Goal: Task Accomplishment & Management: Complete application form

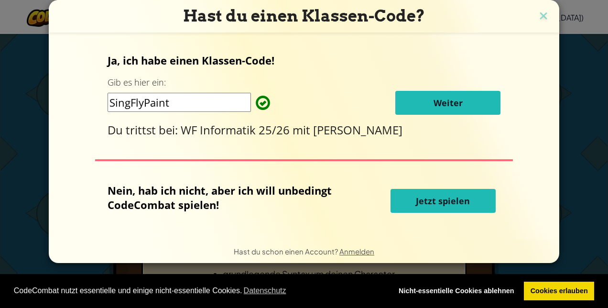
click at [456, 99] on span "Weiter" at bounding box center [448, 102] width 29 height 11
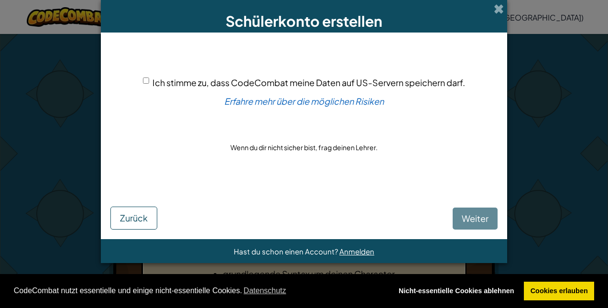
click at [138, 81] on div "Ich stimme zu, dass CodeCombat meine Daten auf US-Servern speichern darf. Erfah…" at bounding box center [303, 114] width 387 height 145
click at [143, 81] on input "Ich stimme zu, dass CodeCombat meine Daten auf US-Servern speichern darf." at bounding box center [146, 80] width 6 height 6
click at [140, 77] on div "Ich stimme zu, dass CodeCombat meine Daten auf US-Servern speichern darf. Erfah…" at bounding box center [303, 114] width 387 height 145
click at [147, 82] on input "Ich stimme zu, dass CodeCombat meine Daten auf US-Servern speichern darf." at bounding box center [146, 80] width 6 height 6
click at [148, 81] on div "Ich stimme zu, dass CodeCombat meine Daten auf US-Servern speichern darf." at bounding box center [304, 83] width 322 height 14
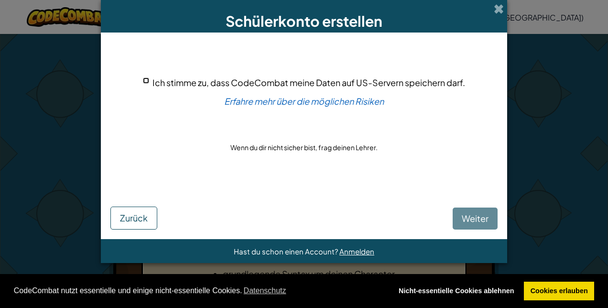
click at [145, 79] on input "Ich stimme zu, dass CodeCombat meine Daten auf US-Servern speichern darf." at bounding box center [146, 80] width 6 height 6
checkbox input "true"
click at [470, 216] on span "Weiter" at bounding box center [475, 218] width 27 height 11
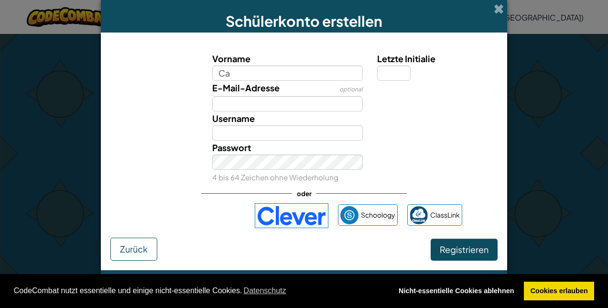
type input "C"
click at [309, 137] on input "Username" at bounding box center [287, 132] width 151 height 15
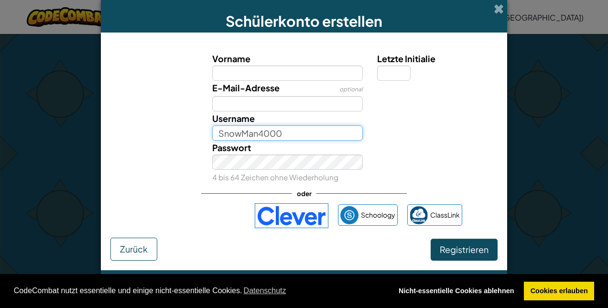
type input "SnowMan4000"
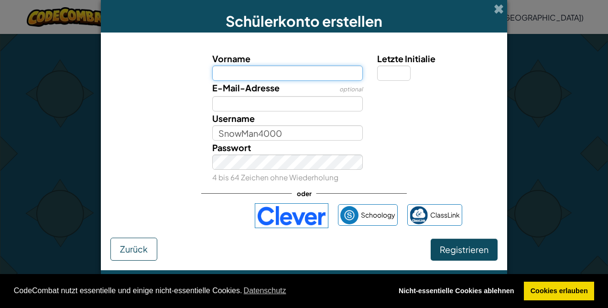
click at [272, 70] on input "Vorname" at bounding box center [287, 73] width 151 height 15
type input "Carl"
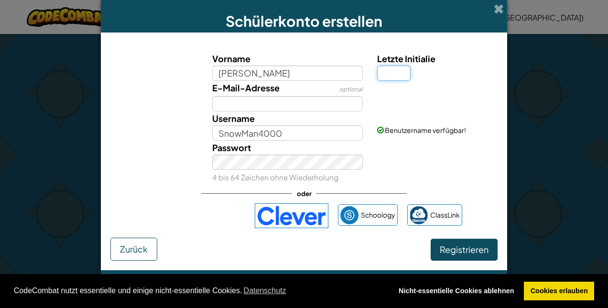
type input "Carl"
click at [389, 71] on input "Letzte Initialie" at bounding box center [393, 73] width 33 height 15
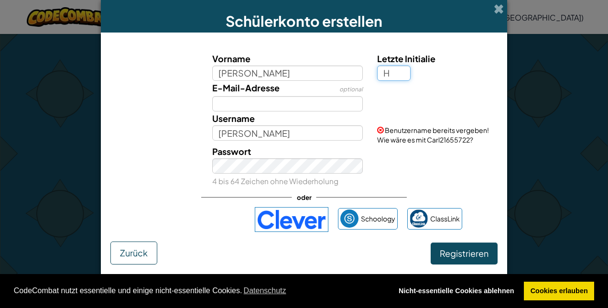
type input "H"
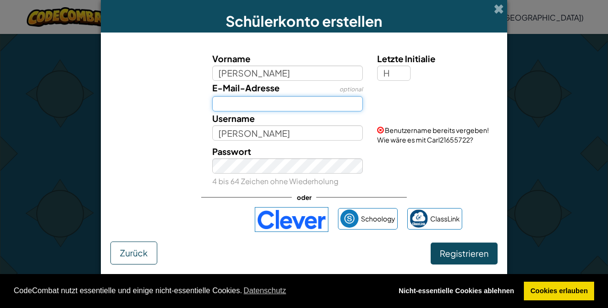
type input "CarlH"
click at [318, 101] on input "E-Mail-Adresse" at bounding box center [287, 103] width 151 height 15
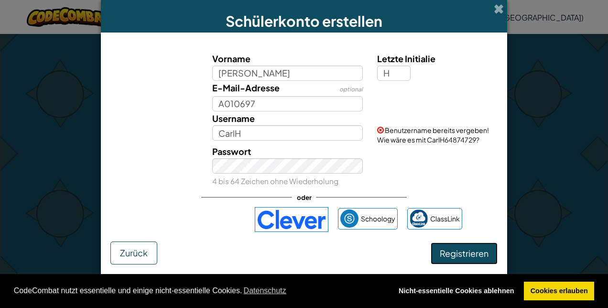
click at [466, 253] on span "Registrieren" at bounding box center [464, 253] width 49 height 11
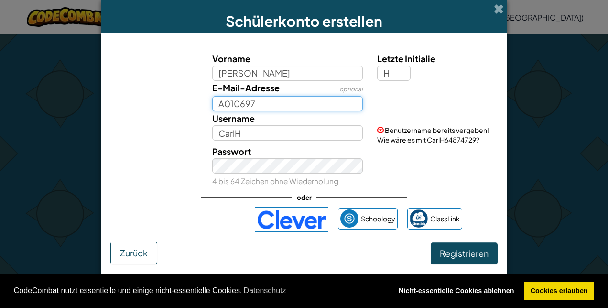
click at [305, 101] on input "A010697" at bounding box center [287, 103] width 151 height 15
click at [282, 105] on input "A010697" at bounding box center [287, 103] width 151 height 15
type input "A010697@kitszh.ch"
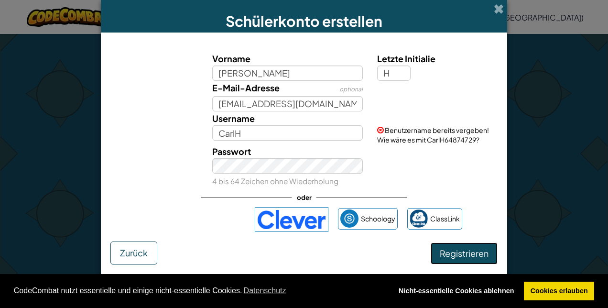
click at [458, 252] on span "Registrieren" at bounding box center [464, 253] width 49 height 11
click at [477, 255] on button "Registrieren" at bounding box center [464, 253] width 67 height 22
click at [459, 253] on button "Registrieren" at bounding box center [464, 253] width 67 height 22
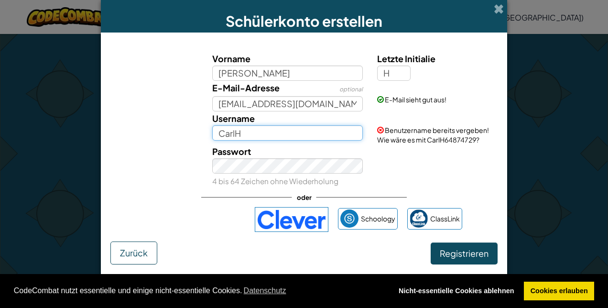
click at [300, 136] on input "CarlH" at bounding box center [287, 132] width 151 height 15
drag, startPoint x: 300, startPoint y: 136, endPoint x: 197, endPoint y: 142, distance: 103.0
click at [197, 142] on div "Username CarlH Benutzername bereits vergeben! Wie wäre es mit CarlH64874729?" at bounding box center [304, 127] width 397 height 33
type input "SnowMan4000"
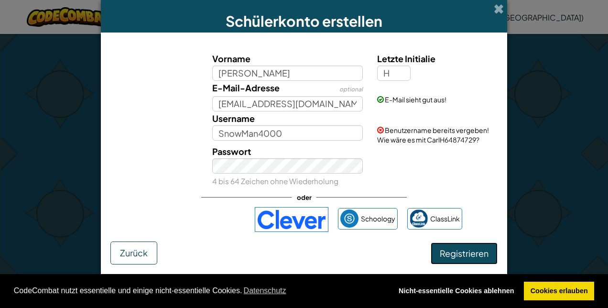
click at [451, 249] on button "Registrieren" at bounding box center [464, 253] width 67 height 22
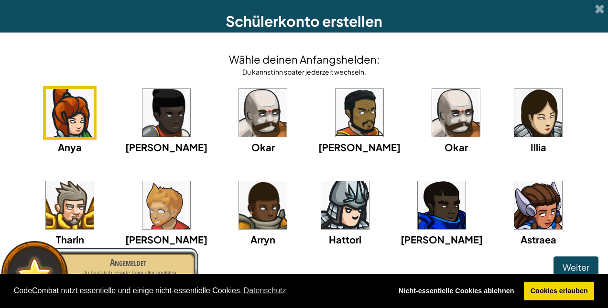
scroll to position [18, 0]
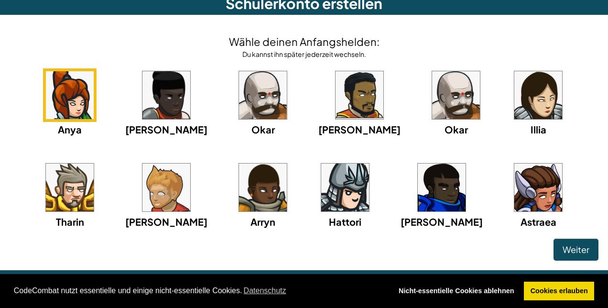
click at [321, 187] on img at bounding box center [345, 188] width 48 height 48
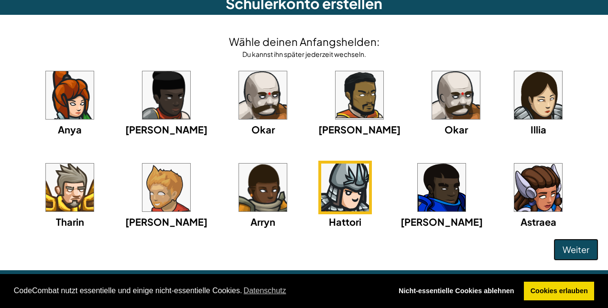
click at [573, 253] on span "Weiter" at bounding box center [576, 249] width 27 height 11
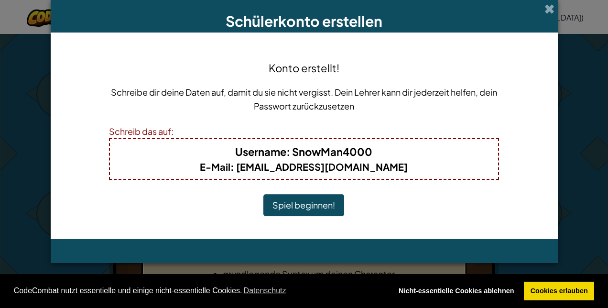
click at [296, 201] on button "Spiel beginnen!" at bounding box center [303, 205] width 81 height 22
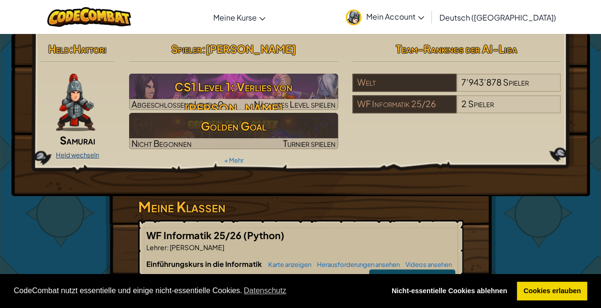
click at [71, 153] on link "Held wechseln" at bounding box center [77, 155] width 43 height 8
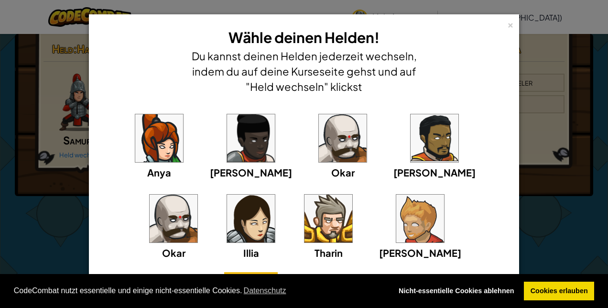
click at [319, 132] on img at bounding box center [343, 138] width 48 height 48
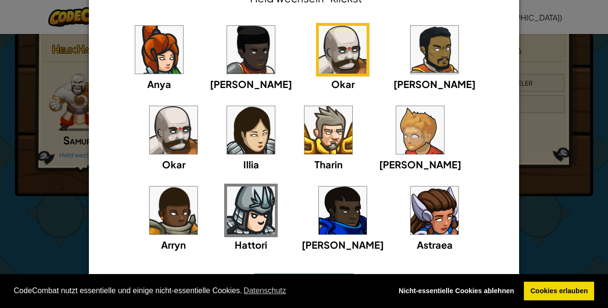
scroll to position [99, 0]
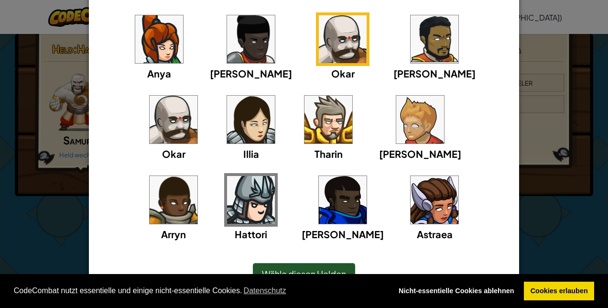
click at [326, 270] on span "Wähle diesen Helden" at bounding box center [304, 273] width 84 height 11
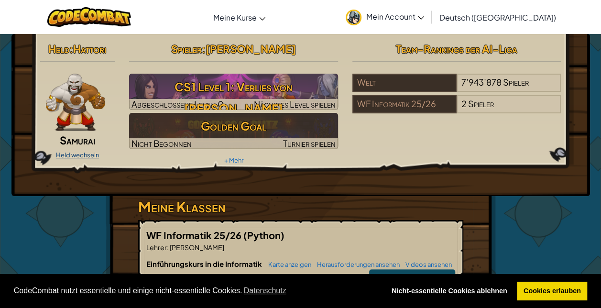
click at [81, 157] on link "Held wechseln" at bounding box center [77, 155] width 43 height 8
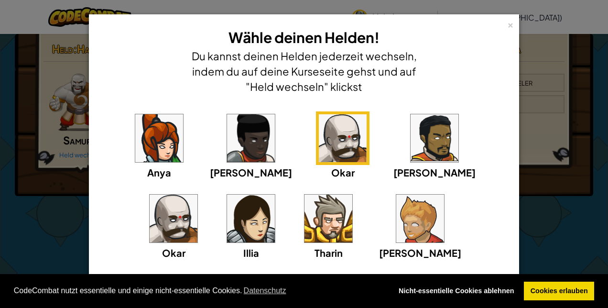
click at [197, 195] on img at bounding box center [174, 219] width 48 height 48
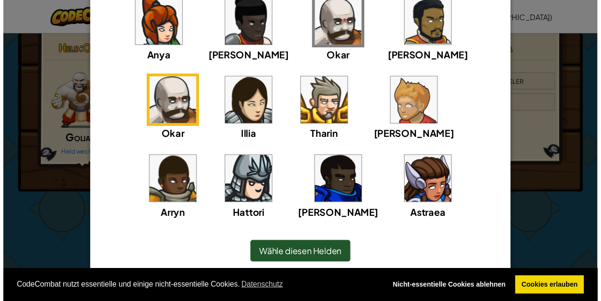
scroll to position [119, 0]
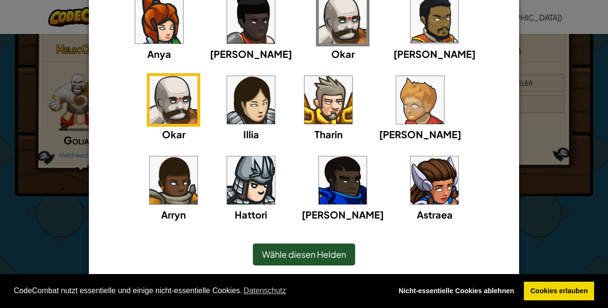
click at [275, 156] on img at bounding box center [251, 180] width 48 height 48
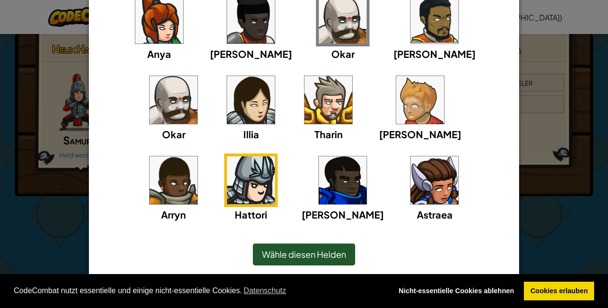
click at [304, 254] on span "Wähle diesen Helden" at bounding box center [304, 254] width 84 height 11
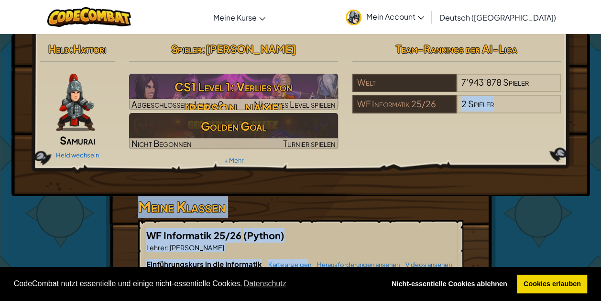
drag, startPoint x: 304, startPoint y: 254, endPoint x: 406, endPoint y: 114, distance: 173.5
click at [406, 114] on div "Held : Hattori Samurai Held wechseln Spieler : [PERSON_NAME] CS1 Level 1: Verli…" at bounding box center [301, 250] width 390 height 433
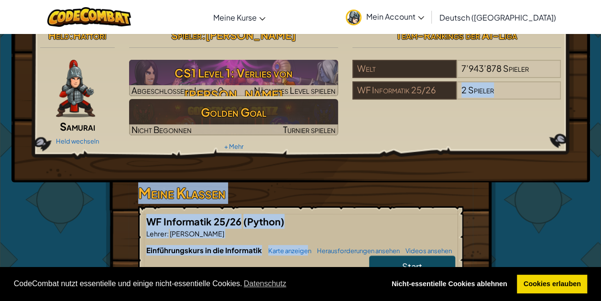
scroll to position [14, 0]
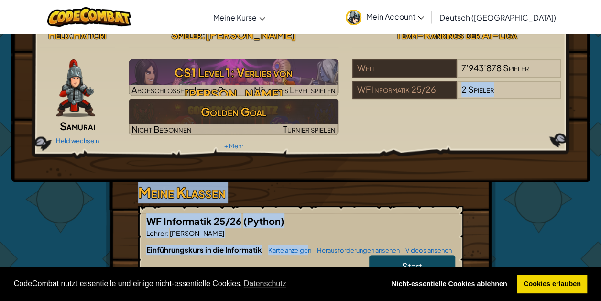
click at [512, 134] on div "Held : Hattori Samurai Held wechseln Spieler : [PERSON_NAME] CS1 Level 1: Verli…" at bounding box center [301, 88] width 536 height 129
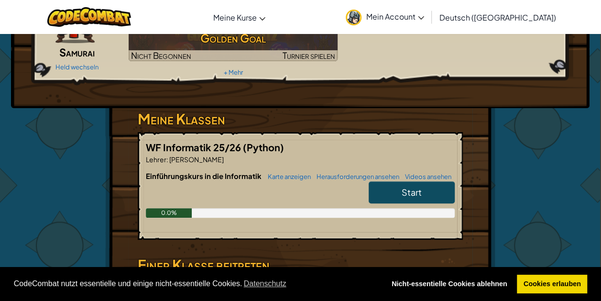
scroll to position [90, 0]
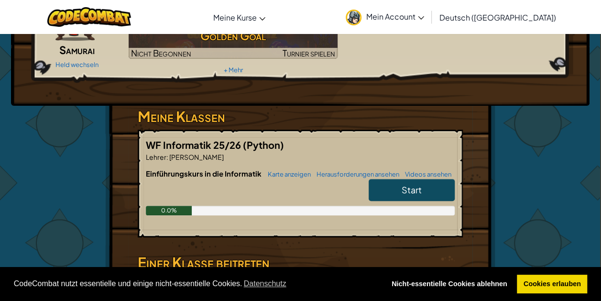
click at [428, 188] on link "Start" at bounding box center [412, 190] width 86 height 22
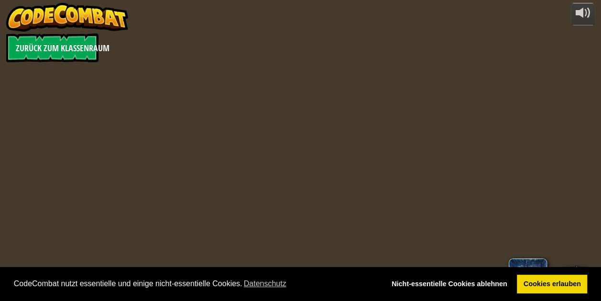
select select "de-DE"
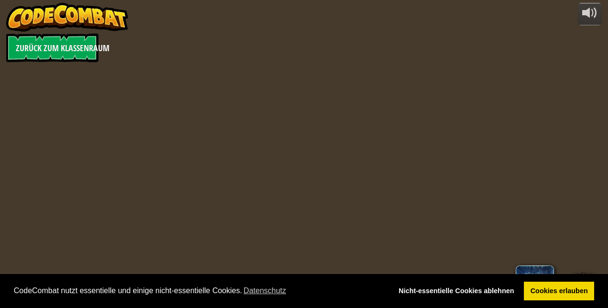
select select "de-DE"
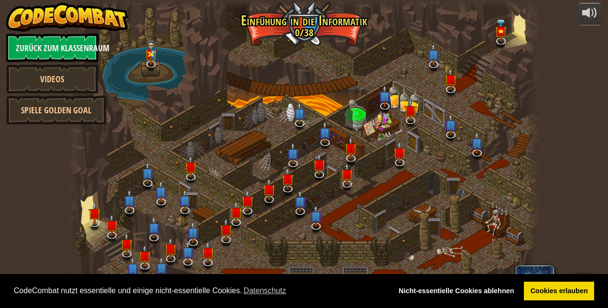
select select "de-DE"
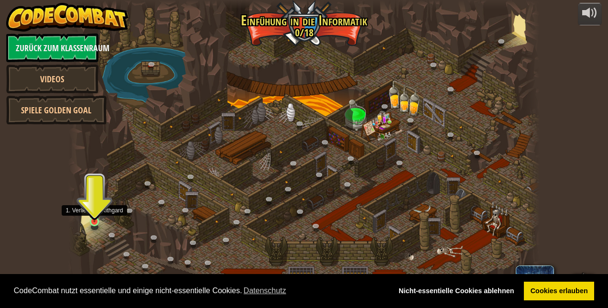
click at [96, 220] on img at bounding box center [94, 209] width 11 height 25
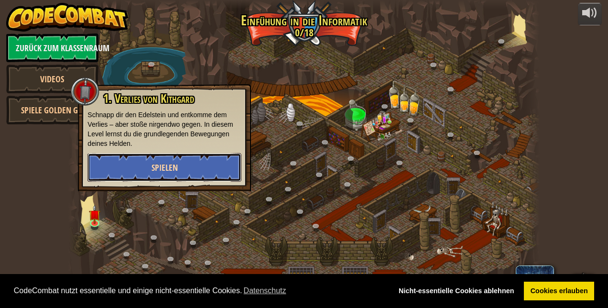
click at [165, 162] on button "Spielen" at bounding box center [165, 167] width 154 height 29
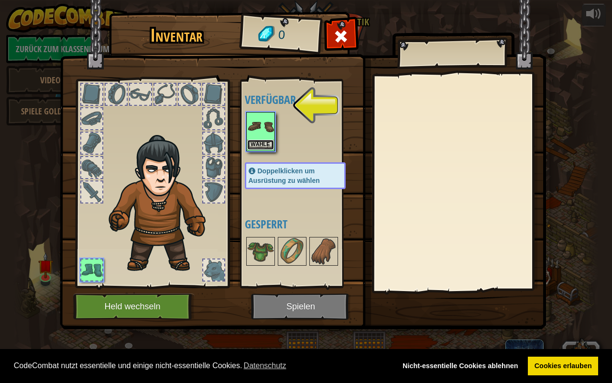
click at [270, 145] on button "Wähle" at bounding box center [260, 145] width 27 height 10
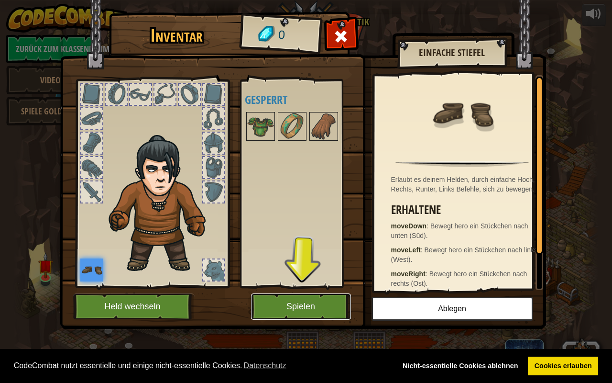
click at [295, 302] on button "Spielen" at bounding box center [301, 306] width 100 height 26
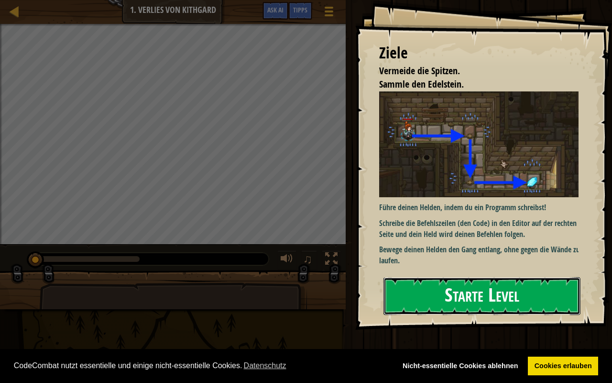
click at [524, 292] on button "Starte Level" at bounding box center [482, 296] width 197 height 38
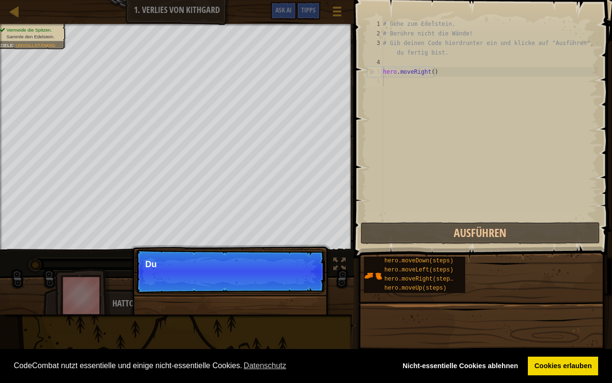
click at [306, 274] on p "Überspringen (Esc) Weiter Du" at bounding box center [230, 271] width 190 height 44
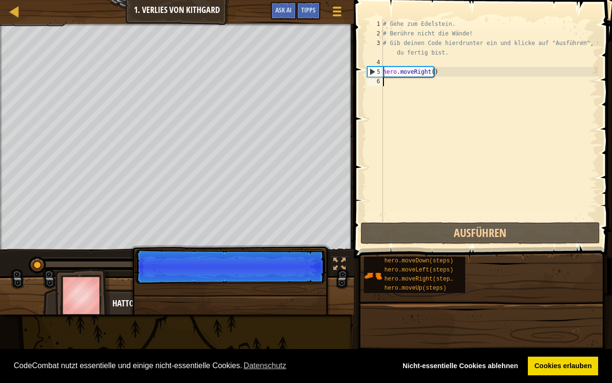
scroll to position [4, 0]
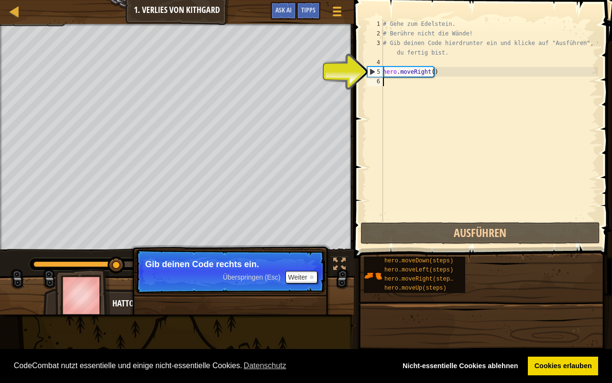
click at [415, 82] on div "# Gehe zum Edelstein. # Berühre nicht die Wände! # Gib deinen Code hierdrunter …" at bounding box center [489, 129] width 217 height 220
click at [435, 75] on div "# Gehe zum Edelstein. # Berühre nicht die Wände! # Gib deinen Code hierdrunter …" at bounding box center [489, 129] width 217 height 220
type textarea "hero.moveRight()"
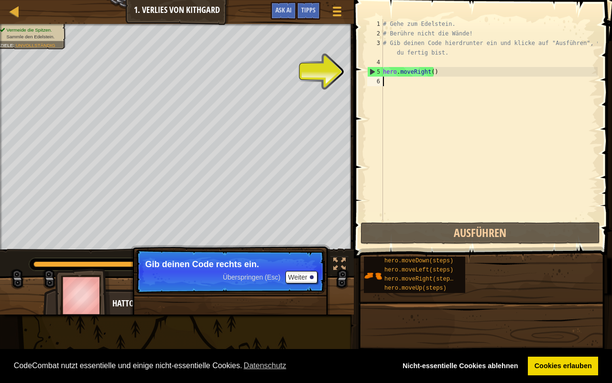
click at [390, 86] on div "# Gehe zum Edelstein. # Berühre nicht die Wände! # Gib deinen Code hierdrunter …" at bounding box center [489, 129] width 217 height 220
click at [392, 85] on div "# Gehe zum Edelstein. # Berühre nicht die Wände! # Gib deinen Code hierdrunter …" at bounding box center [489, 129] width 217 height 220
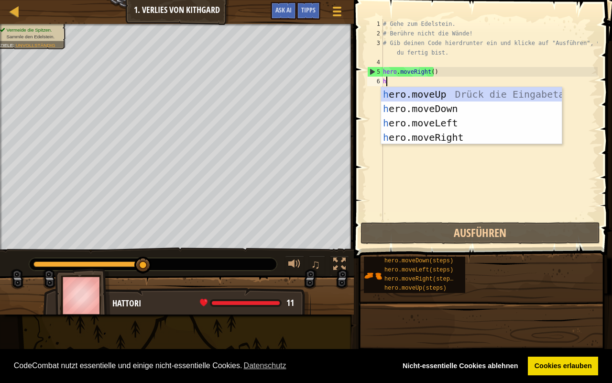
type textarea "he"
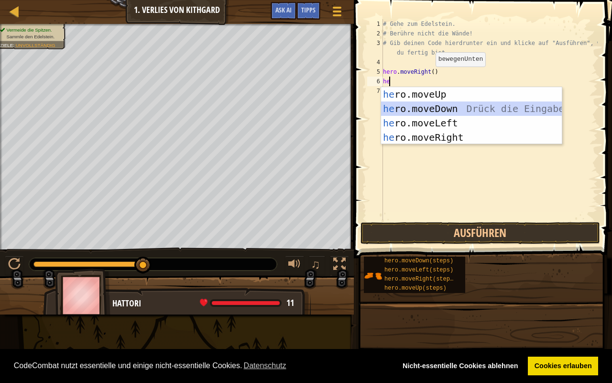
click at [452, 109] on div "he ro.moveUp Drück die Eingabetaste he ro.moveDown Drück die Eingabetaste he ro…" at bounding box center [471, 130] width 181 height 86
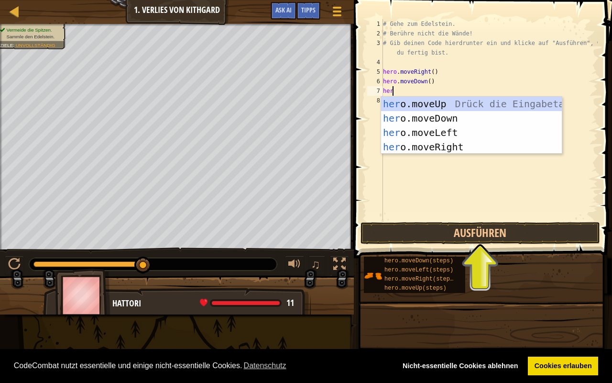
type textarea "her"
click at [433, 149] on div "her o.moveUp Drück die Eingabetaste her o.moveDown Drück die Eingabetaste her o…" at bounding box center [471, 140] width 181 height 86
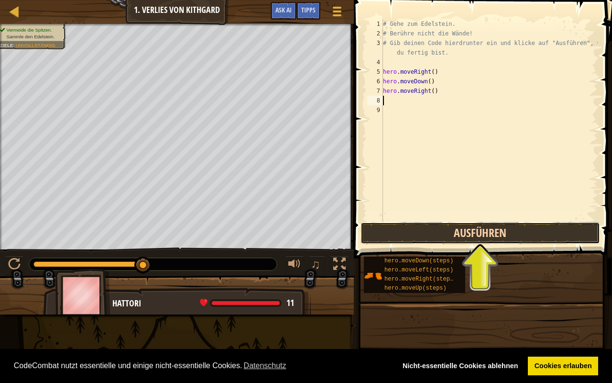
click at [469, 238] on button "Ausführen" at bounding box center [481, 233] width 240 height 22
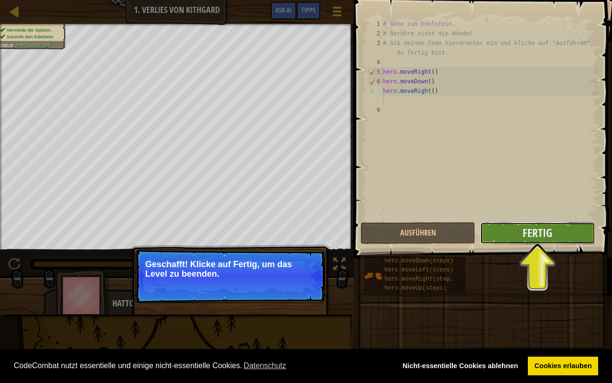
click at [561, 234] on button "Fertig" at bounding box center [537, 233] width 115 height 22
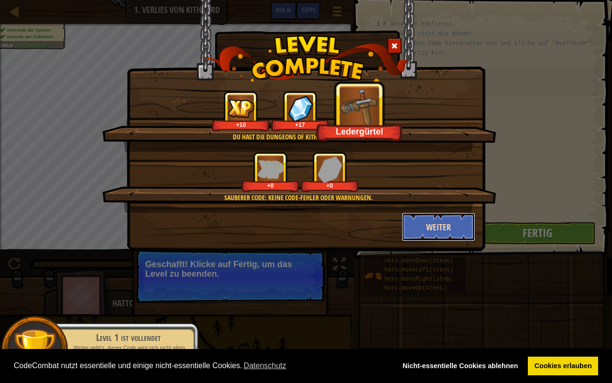
click at [448, 230] on button "Weiter" at bounding box center [439, 226] width 74 height 29
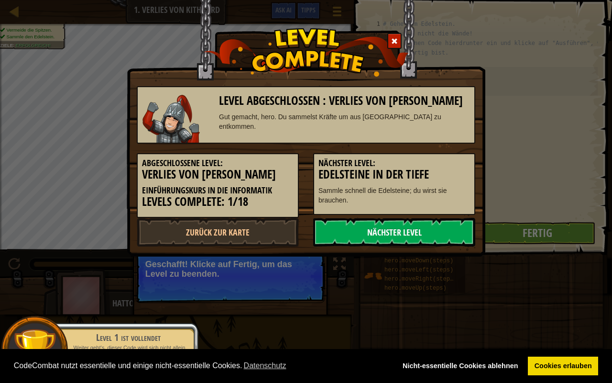
click at [386, 228] on link "Nächster Level" at bounding box center [394, 232] width 162 height 29
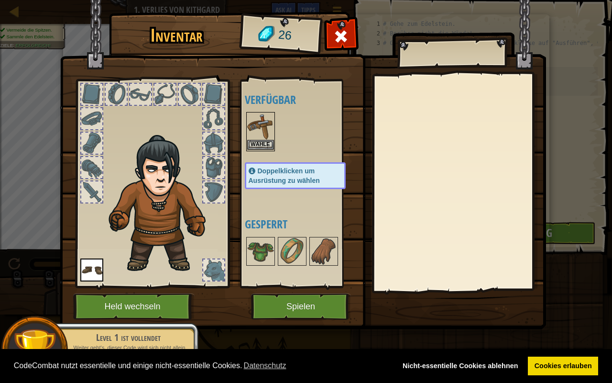
click at [263, 138] on img at bounding box center [260, 126] width 27 height 27
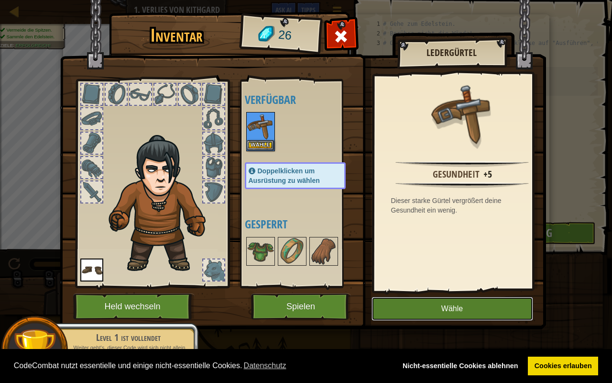
click at [442, 307] on button "Wähle" at bounding box center [453, 308] width 162 height 24
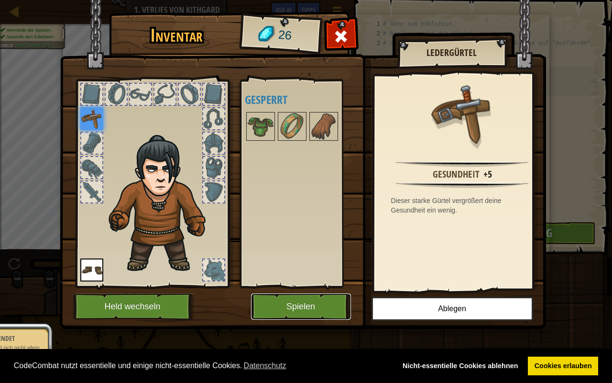
click at [290, 301] on button "Spielen" at bounding box center [301, 306] width 100 height 26
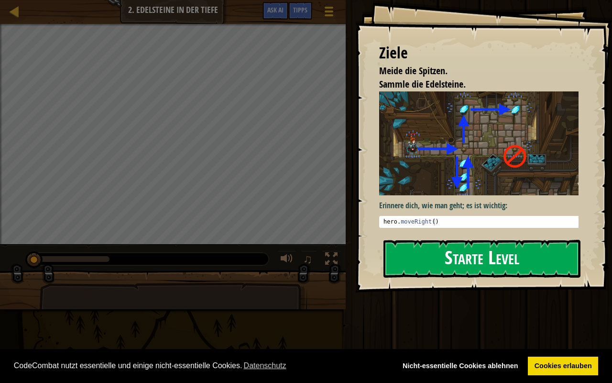
click at [447, 251] on button "Starte Level" at bounding box center [482, 259] width 197 height 38
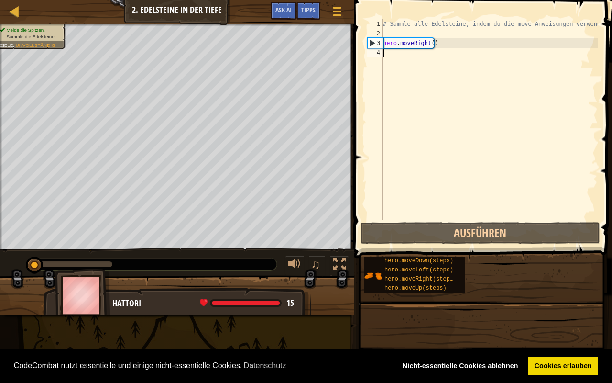
scroll to position [4, 0]
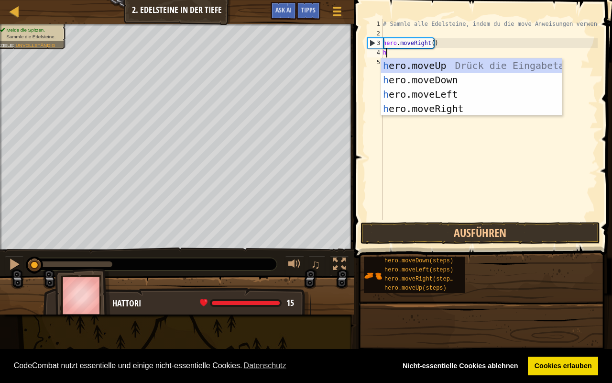
type textarea "he"
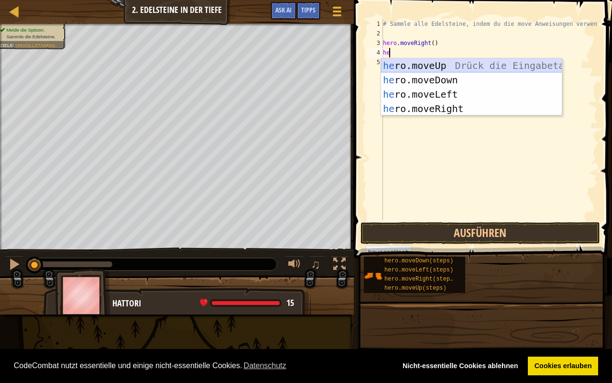
click at [432, 63] on div "he ro.moveUp Drück die Eingabetaste he ro.moveDown Drück die Eingabetaste he ro…" at bounding box center [471, 101] width 181 height 86
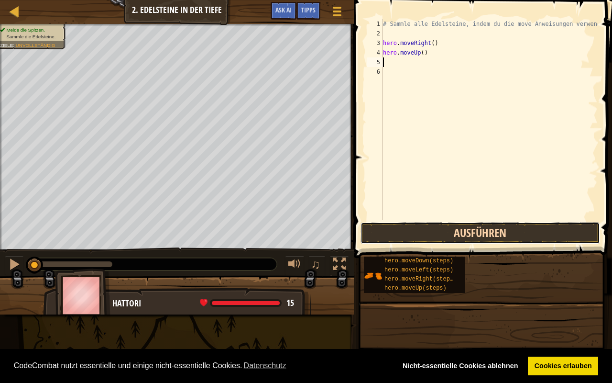
click at [431, 227] on button "Ausführen" at bounding box center [481, 233] width 240 height 22
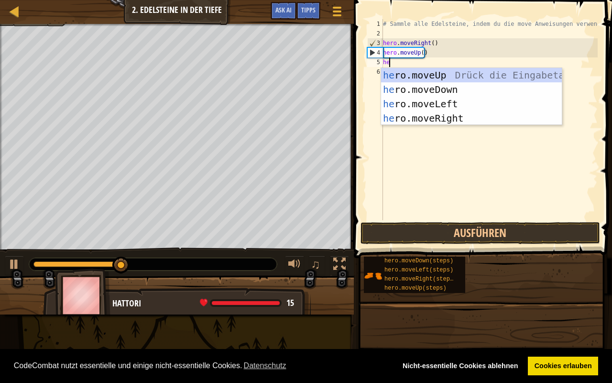
type textarea "hero"
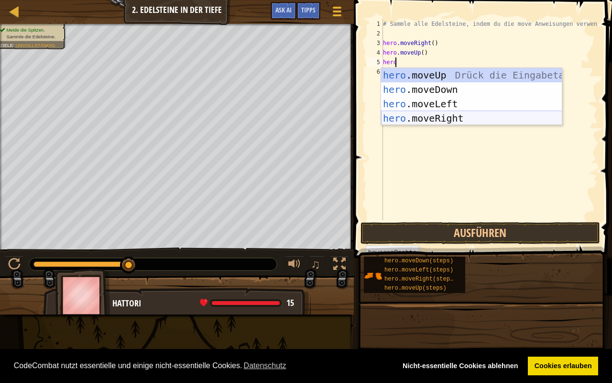
click at [442, 116] on div "hero .moveUp Drück die Eingabetaste hero .moveDown Drück die Eingabetaste hero …" at bounding box center [471, 111] width 181 height 86
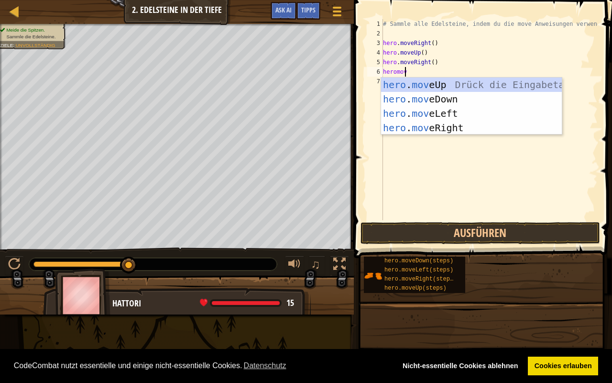
type textarea "heromove"
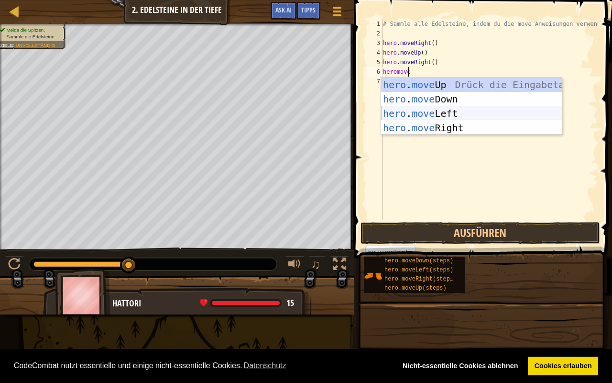
click at [449, 112] on div "hero . move Up Drück die Eingabetaste hero . move Down Drück die Eingabetaste h…" at bounding box center [471, 120] width 181 height 86
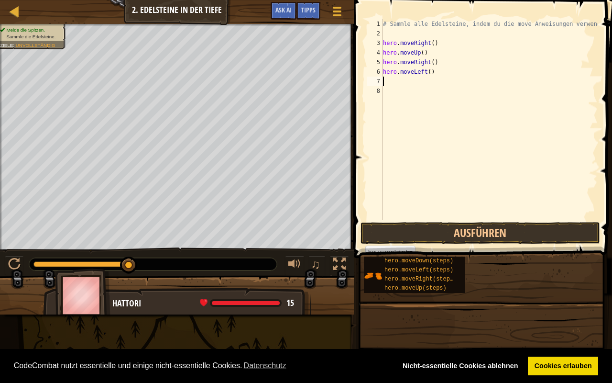
scroll to position [4, 0]
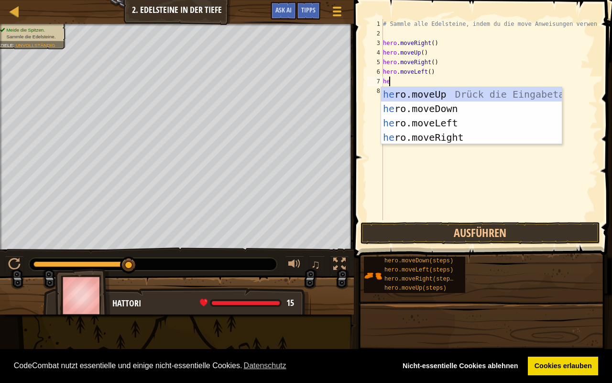
type textarea "her"
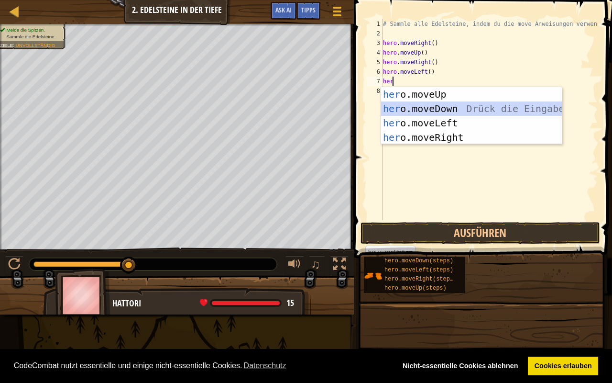
click at [450, 108] on div "her o.moveUp Drück die Eingabetaste her o.moveDown Drück die Eingabetaste her o…" at bounding box center [471, 130] width 181 height 86
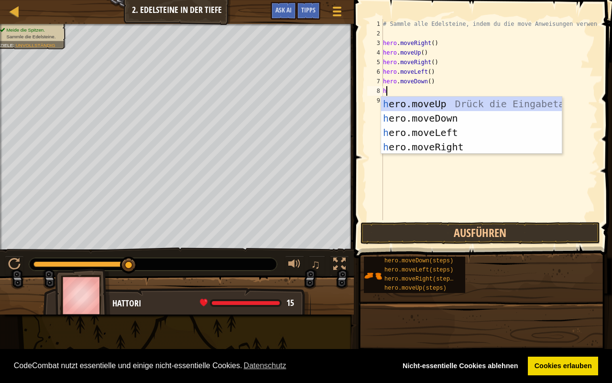
type textarea "her"
click at [460, 120] on div "her o.moveUp Drück die Eingabetaste her o.moveDown Drück die Eingabetaste her o…" at bounding box center [471, 140] width 181 height 86
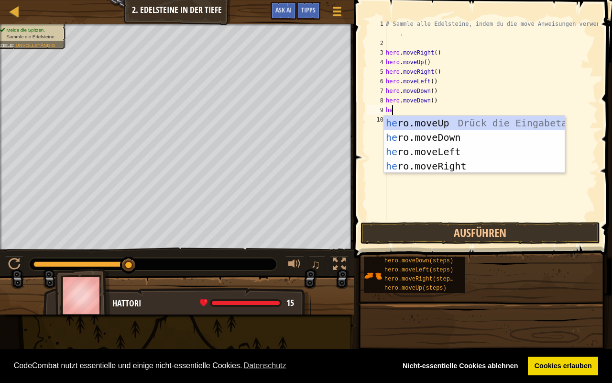
type textarea "hero"
click at [437, 121] on div "hero .moveUp Drück die Eingabetaste hero .moveDown Drück die Eingabetaste hero …" at bounding box center [474, 159] width 181 height 86
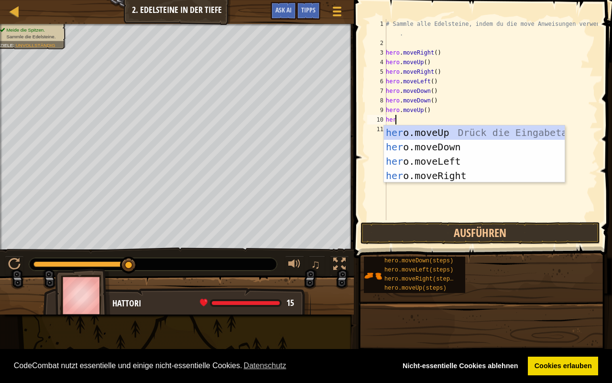
type textarea "hero"
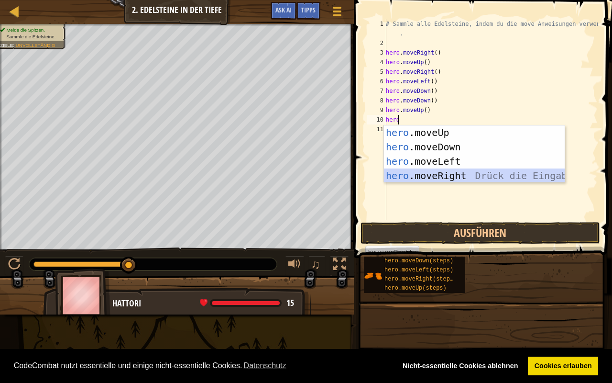
click at [431, 178] on div "hero .moveUp Drück die Eingabetaste hero .moveDown Drück die Eingabetaste hero …" at bounding box center [474, 168] width 181 height 86
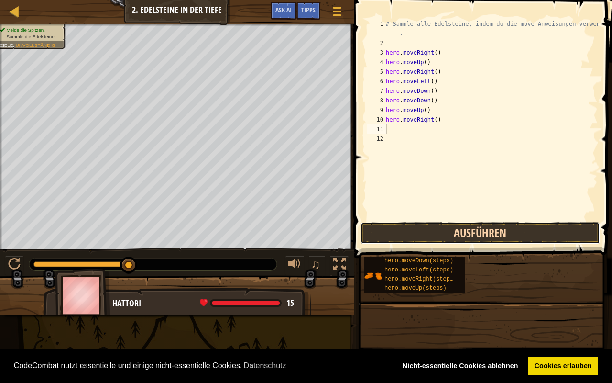
click at [469, 235] on button "Ausführen" at bounding box center [481, 233] width 240 height 22
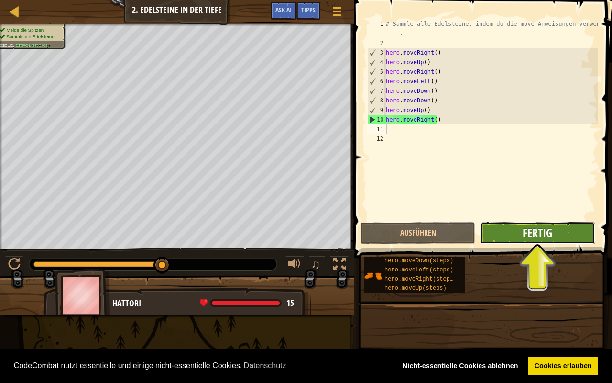
click at [546, 229] on span "Fertig" at bounding box center [538, 232] width 30 height 15
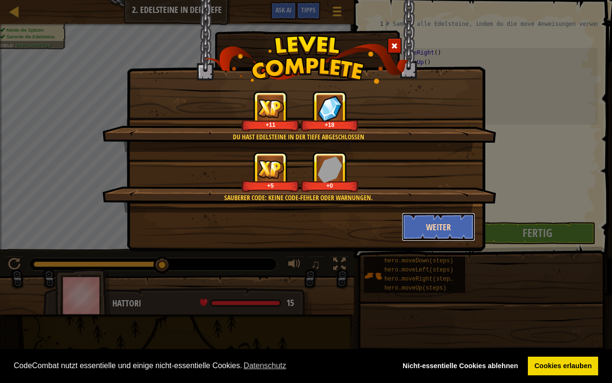
click at [447, 225] on button "Weiter" at bounding box center [439, 226] width 74 height 29
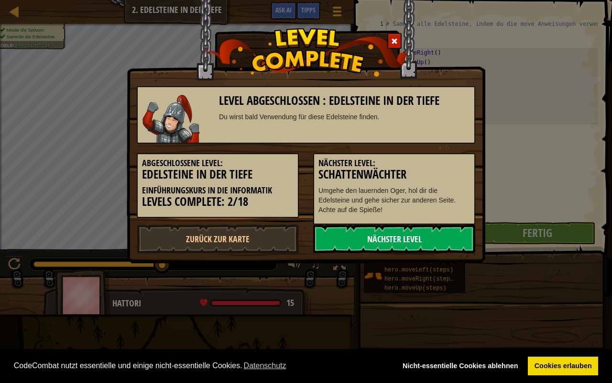
click at [393, 231] on link "Nächster Level" at bounding box center [394, 238] width 162 height 29
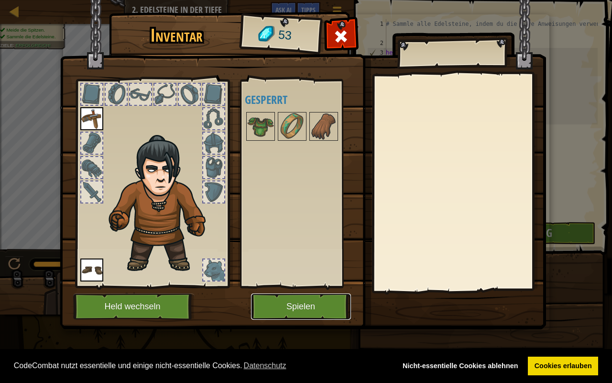
click at [308, 307] on button "Spielen" at bounding box center [301, 306] width 100 height 26
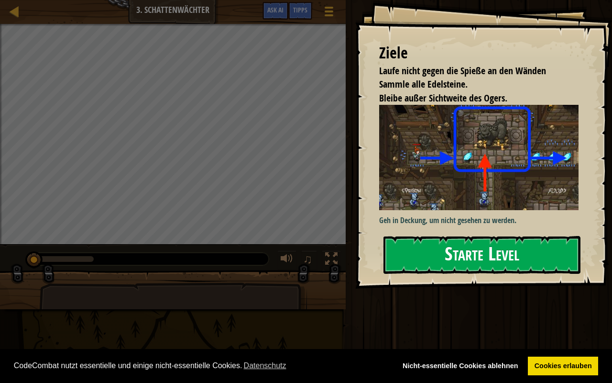
click at [451, 258] on button "Starte Level" at bounding box center [482, 255] width 197 height 38
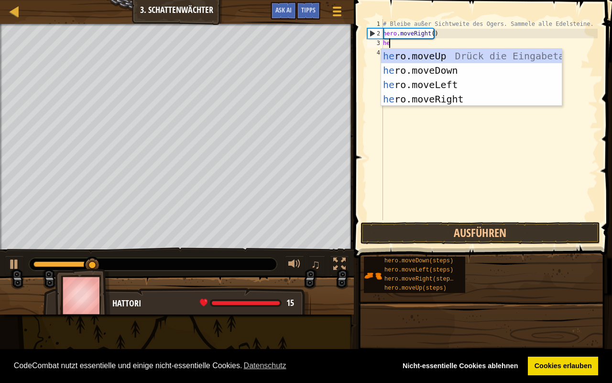
type textarea "her"
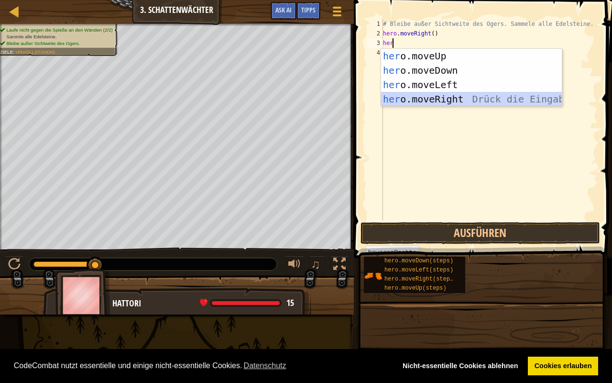
click at [471, 99] on div "her o.moveUp Drück die Eingabetaste her o.moveDown Drück die Eingabetaste her o…" at bounding box center [471, 92] width 181 height 86
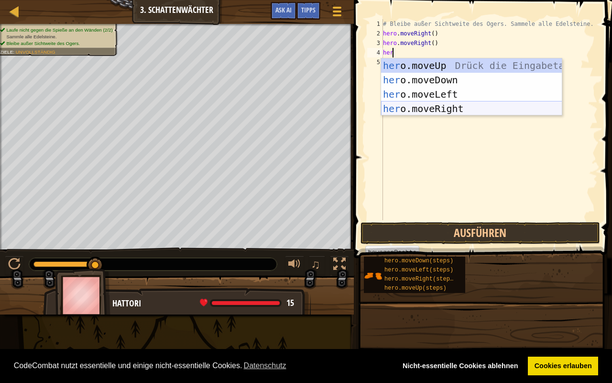
type textarea "her"
click at [433, 0] on body "Cookie Policy CodeCombat nutzt essentielle und einige nicht-essentielle Cookies…" at bounding box center [306, 0] width 612 height 0
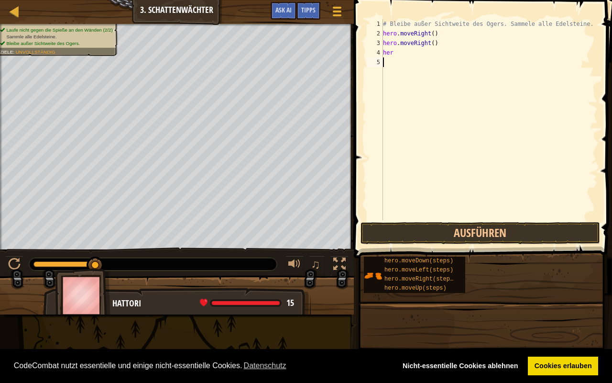
click at [393, 63] on div "# Bleibe außer Sichtweite des Ogers. Sammele alle Edelsteine. hero . moveRight …" at bounding box center [489, 129] width 217 height 220
click at [397, 52] on div "# Bleibe außer Sichtweite des Ogers. Sammele alle Edelsteine. hero . moveRight …" at bounding box center [489, 129] width 217 height 220
type textarea "h"
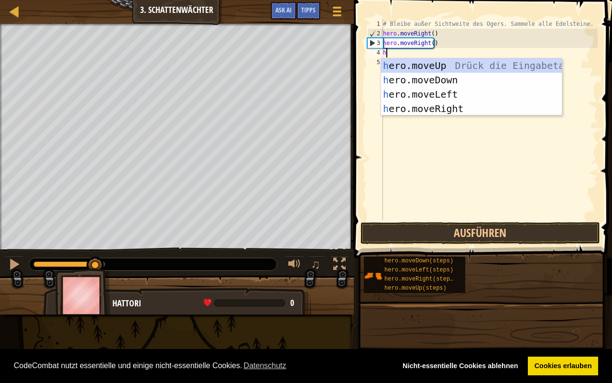
type textarea "he"
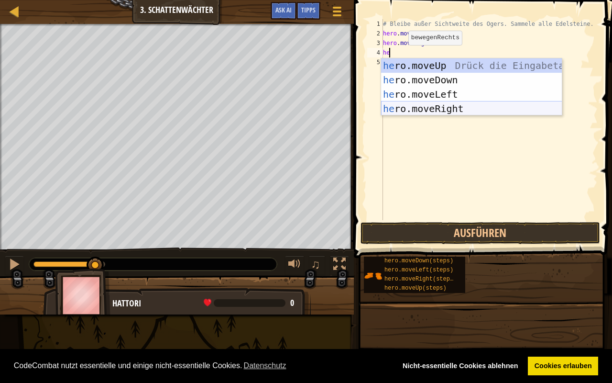
click at [435, 107] on div "he ro.moveUp Drück die Eingabetaste he ro.moveDown Drück die Eingabetaste he ro…" at bounding box center [471, 101] width 181 height 86
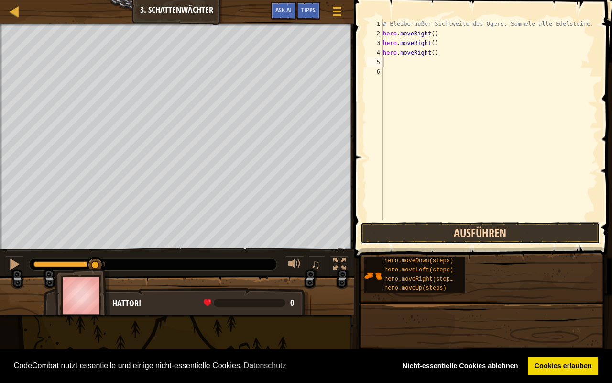
click at [421, 233] on button "Ausführen" at bounding box center [481, 233] width 240 height 22
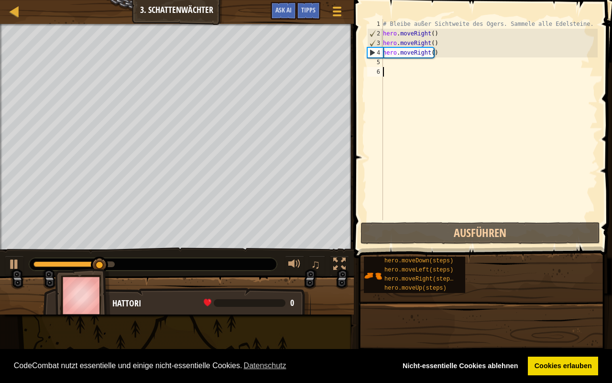
click at [399, 74] on div "# Bleibe außer Sichtweite des Ogers. Sammele alle Edelsteine. hero . moveRight …" at bounding box center [489, 129] width 217 height 220
click at [389, 63] on div "# Bleibe außer Sichtweite des Ogers. Sammele alle Edelsteine. hero . moveRight …" at bounding box center [489, 129] width 217 height 220
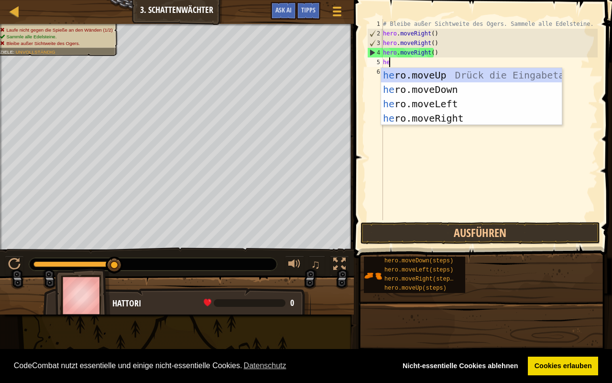
type textarea "her"
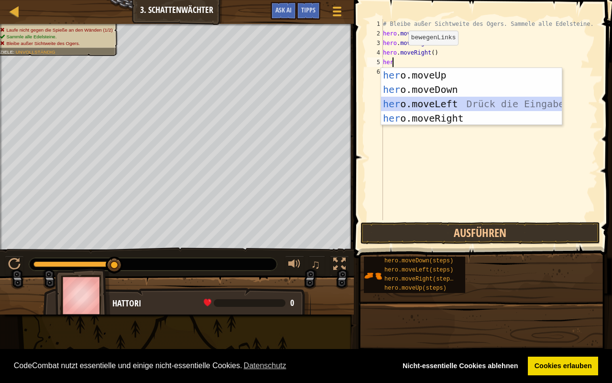
click at [447, 99] on div "her o.moveUp Drück die Eingabetaste her o.moveDown Drück die Eingabetaste her o…" at bounding box center [471, 111] width 181 height 86
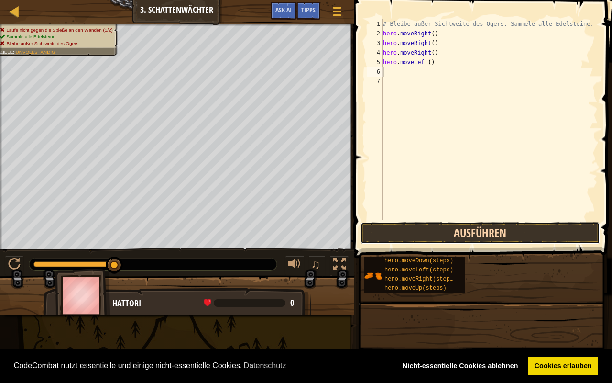
click at [453, 226] on button "Ausführen" at bounding box center [481, 233] width 240 height 22
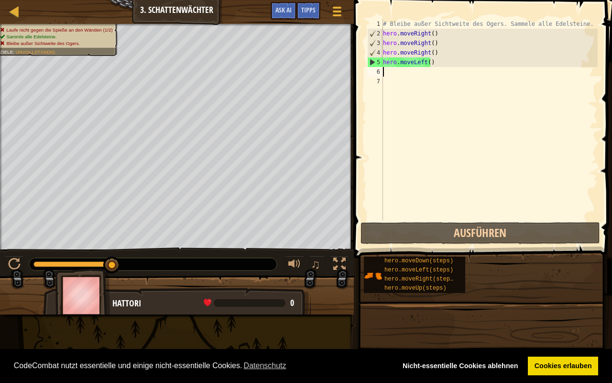
click at [402, 75] on div "# Bleibe außer Sichtweite des Ogers. Sammele alle Edelsteine. hero . moveRight …" at bounding box center [489, 129] width 217 height 220
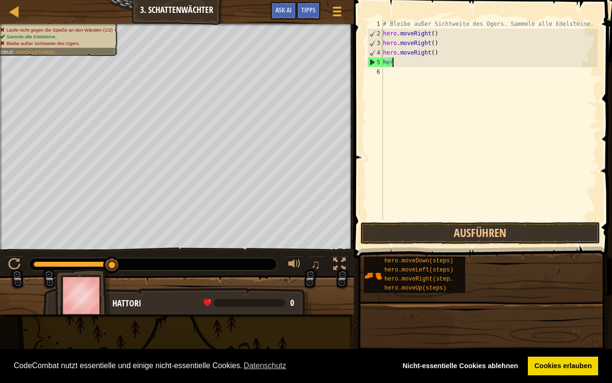
type textarea "h"
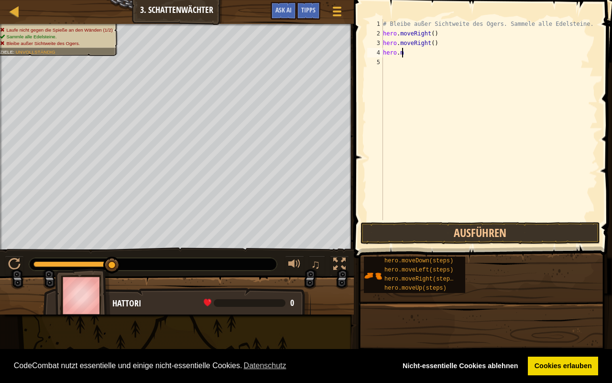
type textarea "h"
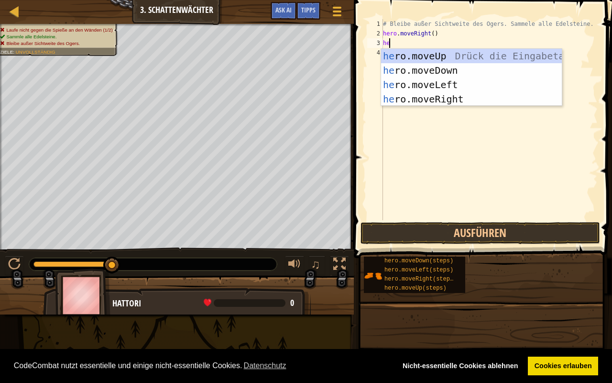
type textarea "hero"
click at [442, 58] on div "hero .moveUp Drück die Eingabetaste hero .moveDown Drück die Eingabetaste hero …" at bounding box center [471, 92] width 181 height 86
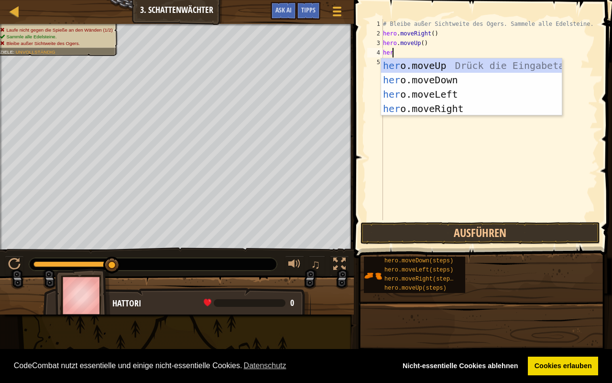
type textarea "hero"
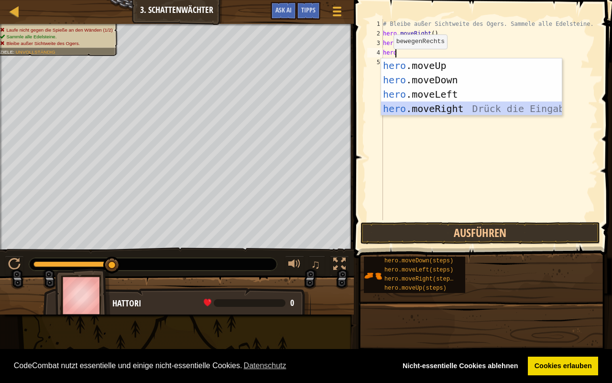
click at [467, 109] on div "hero .moveUp Drück die Eingabetaste hero .moveDown Drück die Eingabetaste hero …" at bounding box center [471, 101] width 181 height 86
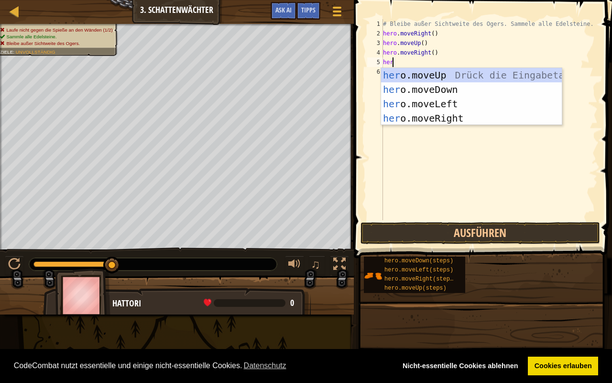
type textarea "hero"
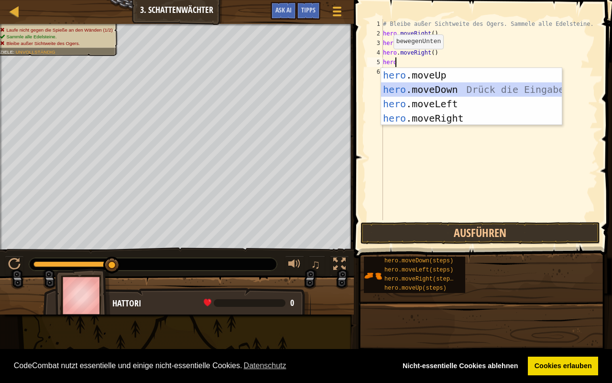
click at [448, 88] on div "hero .moveUp Drück die Eingabetaste hero .moveDown Drück die Eingabetaste hero …" at bounding box center [471, 111] width 181 height 86
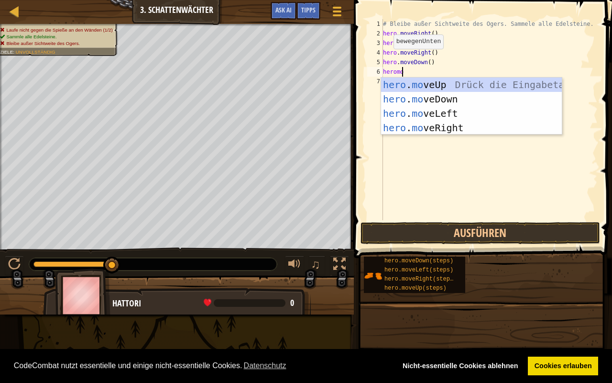
scroll to position [4, 1]
type textarea "heromov"
click at [452, 126] on div "hero . mov eUp Drück die Eingabetaste hero . mov eDown Drück die Eingabetaste h…" at bounding box center [471, 120] width 181 height 86
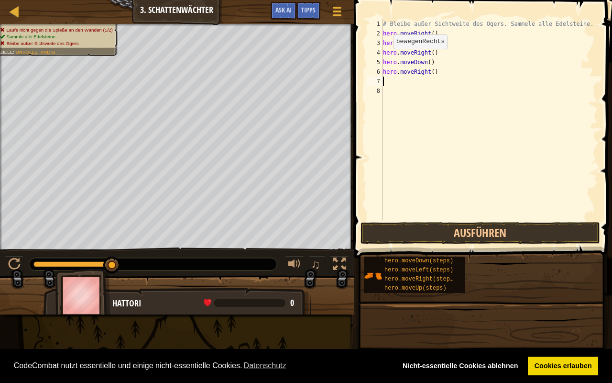
scroll to position [4, 0]
click at [463, 234] on button "Ausführen" at bounding box center [481, 233] width 240 height 22
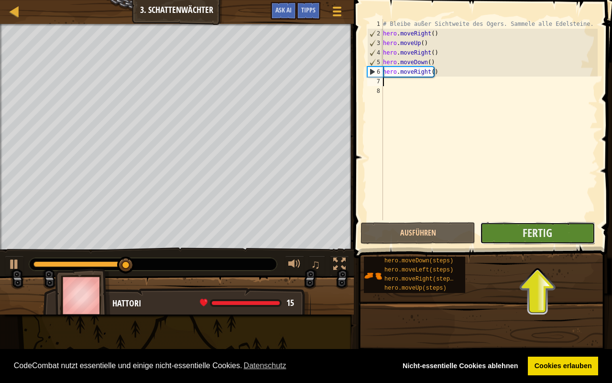
click at [520, 232] on button "Fertig" at bounding box center [537, 233] width 115 height 22
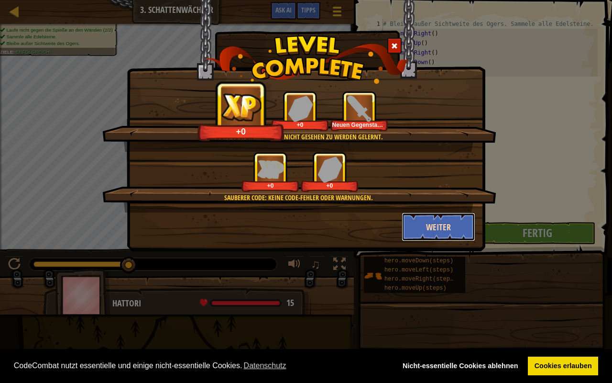
click at [428, 220] on button "Weiter" at bounding box center [439, 226] width 74 height 29
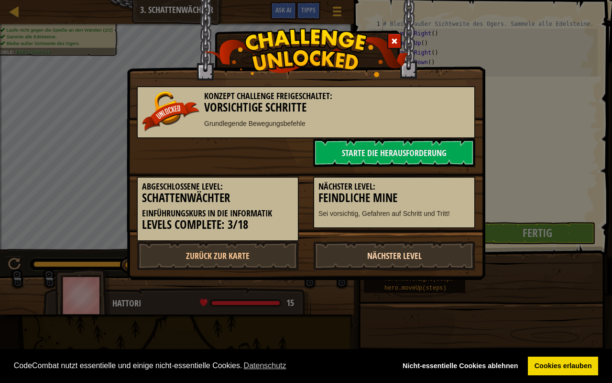
click at [426, 260] on link "Nächster Level" at bounding box center [394, 255] width 162 height 29
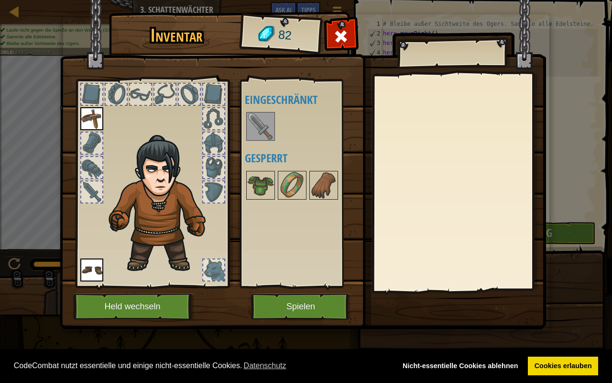
click at [264, 127] on img at bounding box center [260, 126] width 27 height 27
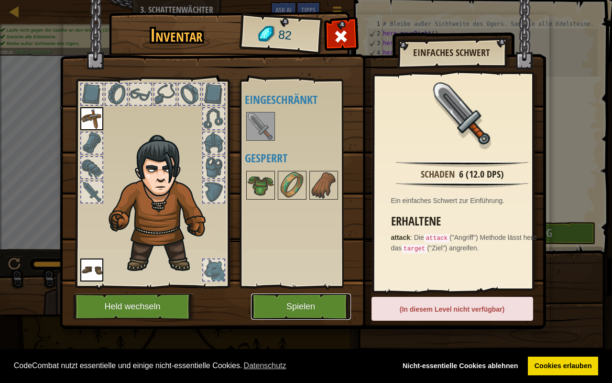
click at [330, 298] on button "Spielen" at bounding box center [301, 306] width 100 height 26
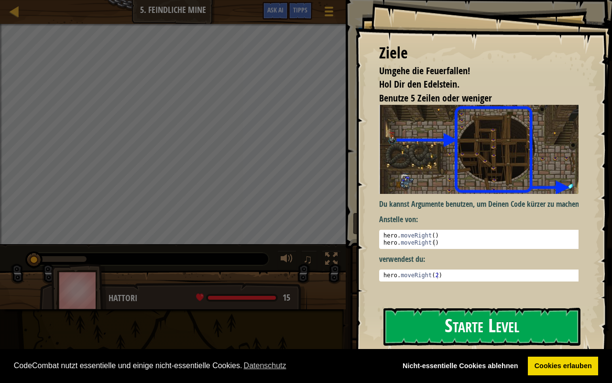
click at [461, 307] on button "Starte Level" at bounding box center [482, 326] width 197 height 38
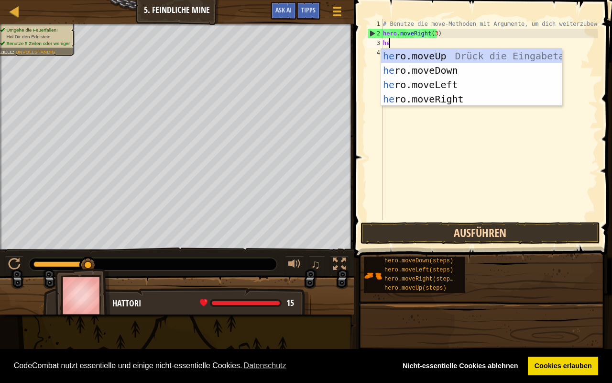
scroll to position [4, 0]
type textarea "hero"
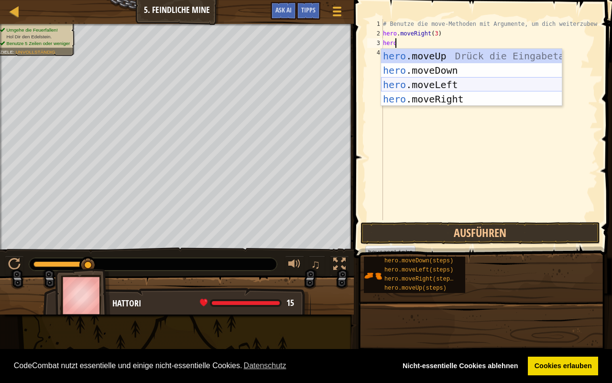
click at [423, 86] on div "hero .moveUp Drück die Eingabetaste hero .moveDown Drück die Eingabetaste hero …" at bounding box center [471, 92] width 181 height 86
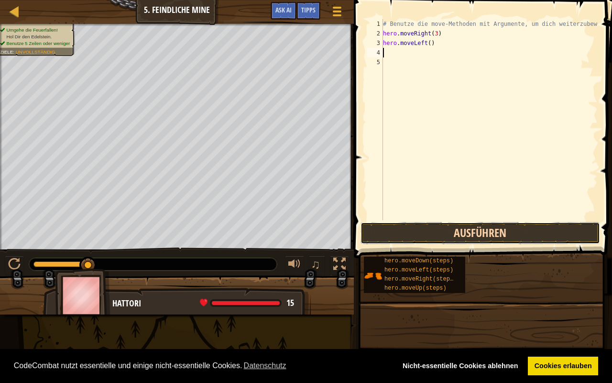
click at [460, 222] on button "Ausführen" at bounding box center [481, 233] width 240 height 22
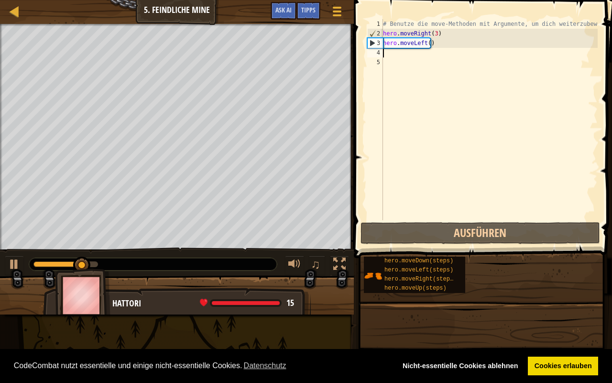
click at [421, 64] on div "# Benutze die move-Methoden mit Argumente, um dich weiterzubewegen hero . moveR…" at bounding box center [489, 129] width 217 height 220
click at [413, 53] on div "# Benutze die move-Methoden mit Argumente, um dich weiterzubewegen hero . moveR…" at bounding box center [489, 129] width 217 height 220
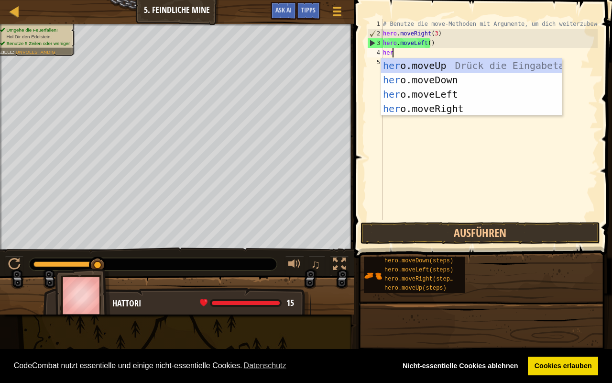
type textarea "hero"
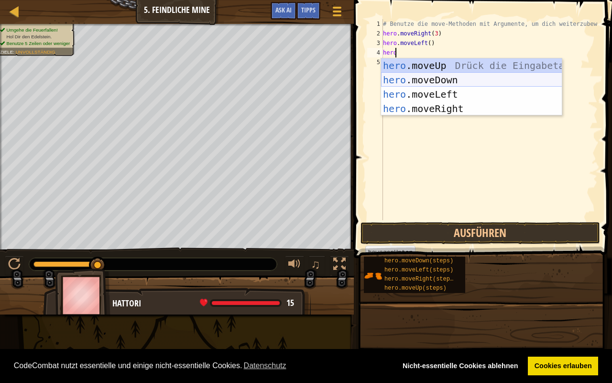
click at [442, 84] on div "hero .moveUp Drück die Eingabetaste hero .moveDown Drück die Eingabetaste hero …" at bounding box center [471, 101] width 181 height 86
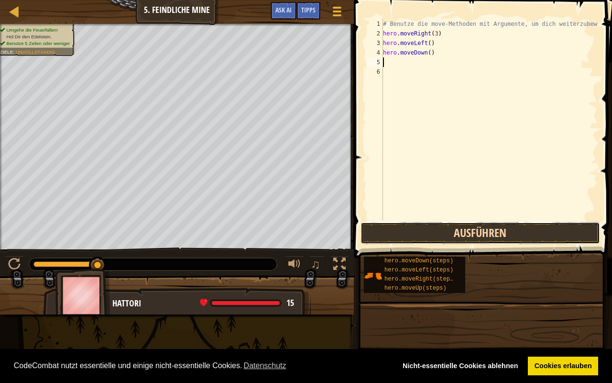
click at [448, 228] on button "Ausführen" at bounding box center [481, 233] width 240 height 22
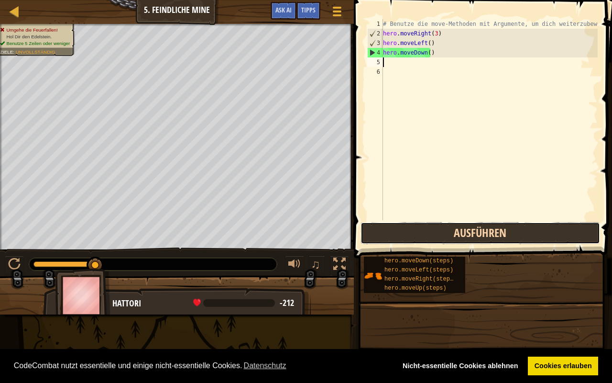
click at [447, 242] on button "Ausführen" at bounding box center [481, 233] width 240 height 22
click at [462, 236] on button "Ausführen" at bounding box center [481, 233] width 240 height 22
click at [424, 229] on button "Ausführen" at bounding box center [481, 233] width 240 height 22
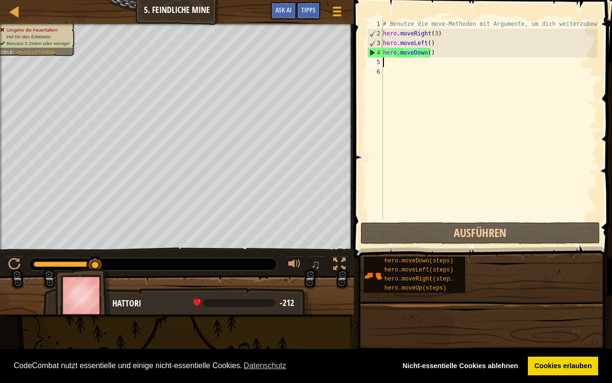
click at [417, 69] on div "# Benutze die move-Methoden mit Argumente, um dich weiterzubewegen hero . moveR…" at bounding box center [489, 129] width 217 height 220
click at [397, 61] on div "# Benutze die move-Methoden mit Argumente, um dich weiterzubewegen hero . moveR…" at bounding box center [489, 129] width 217 height 220
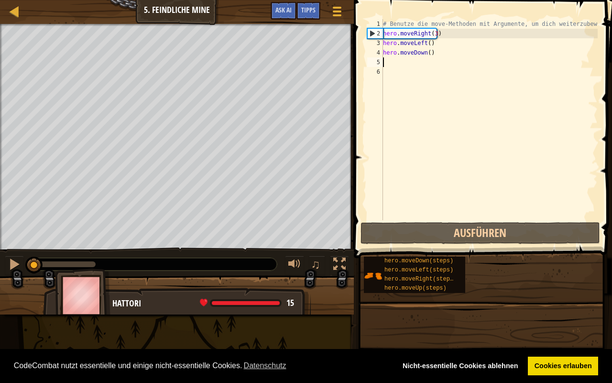
drag, startPoint x: 91, startPoint y: 266, endPoint x: 2, endPoint y: 260, distance: 89.1
click at [2, 260] on div "♫" at bounding box center [177, 261] width 354 height 29
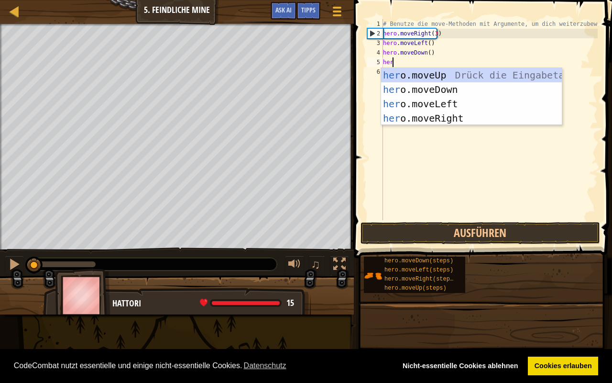
type textarea "hero"
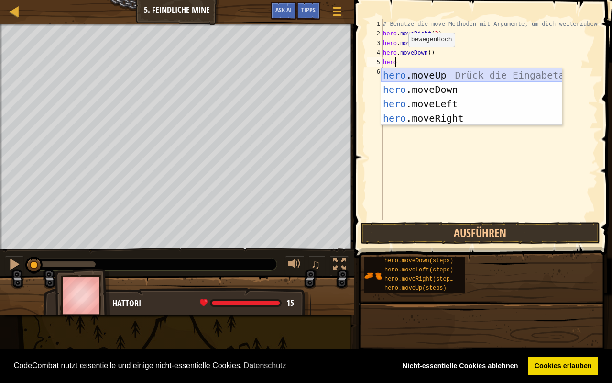
click at [438, 79] on div "hero .moveUp Drück die Eingabetaste hero .moveDown Drück die Eingabetaste hero …" at bounding box center [471, 111] width 181 height 86
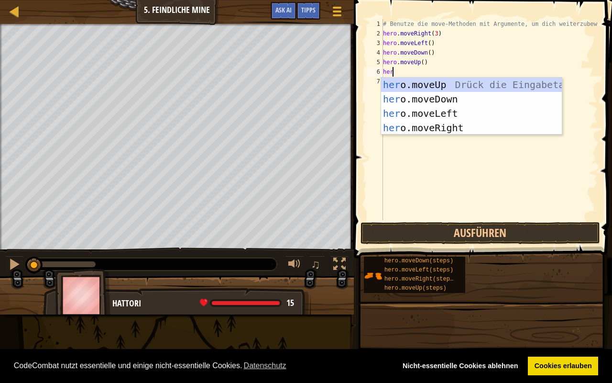
type textarea "hero"
click at [434, 126] on div "hero .moveUp Drück die Eingabetaste hero .moveDown Drück die Eingabetaste hero …" at bounding box center [471, 120] width 181 height 86
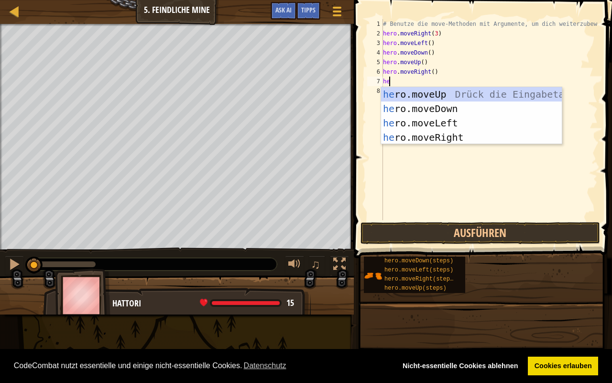
type textarea "hero"
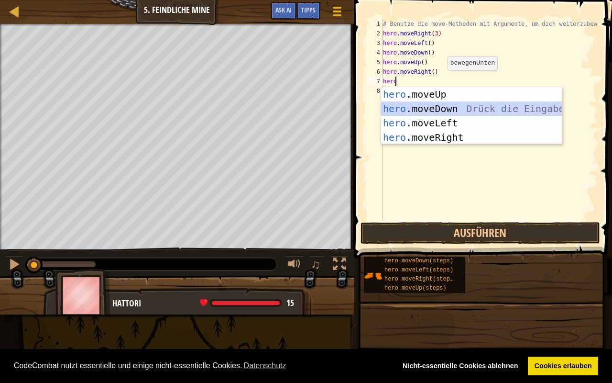
click at [443, 108] on div "hero .moveUp Drück die Eingabetaste hero .moveDown Drück die Eingabetaste hero …" at bounding box center [471, 130] width 181 height 86
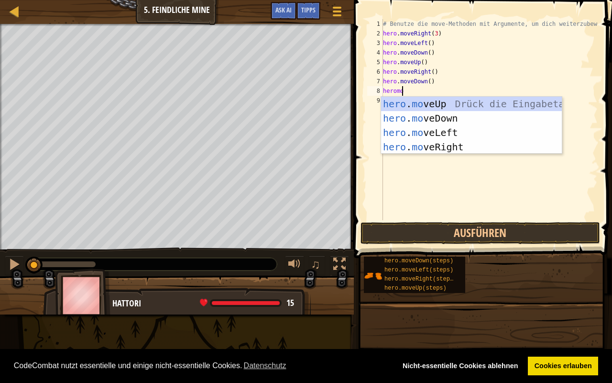
type textarea "heromove"
click at [427, 115] on div "hero . move Up Drück die Eingabetaste hero . move Down Drück die Eingabetaste h…" at bounding box center [471, 140] width 181 height 86
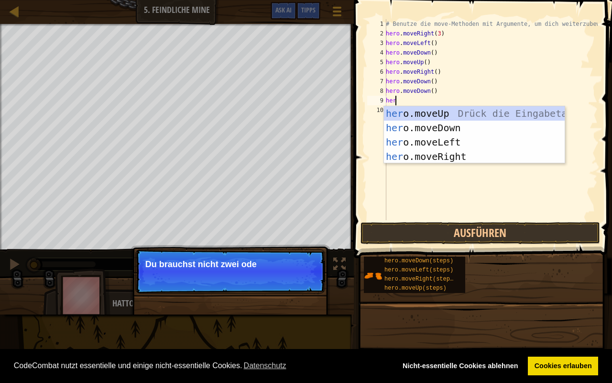
scroll to position [4, 0]
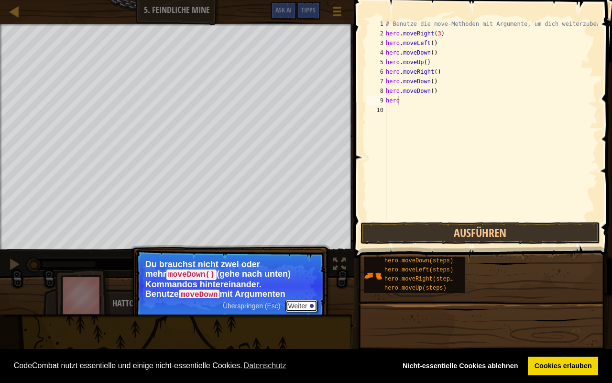
click at [301, 306] on button "Weiter" at bounding box center [301, 305] width 32 height 12
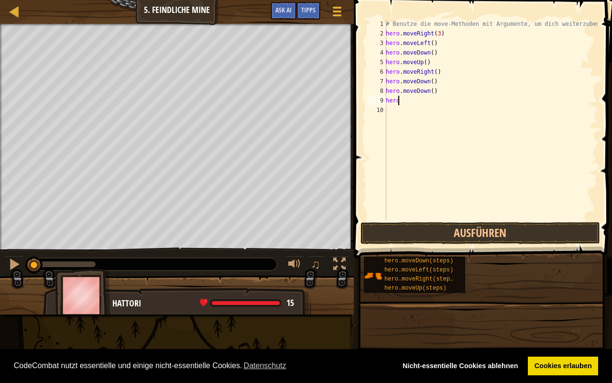
scroll to position [4, 0]
type textarea "h"
click at [370, 90] on div "8" at bounding box center [375, 91] width 16 height 10
click at [428, 90] on div "# Benutze die move-Methoden mit Argumente, um dich weiterzubewegen hero . moveR…" at bounding box center [489, 129] width 217 height 220
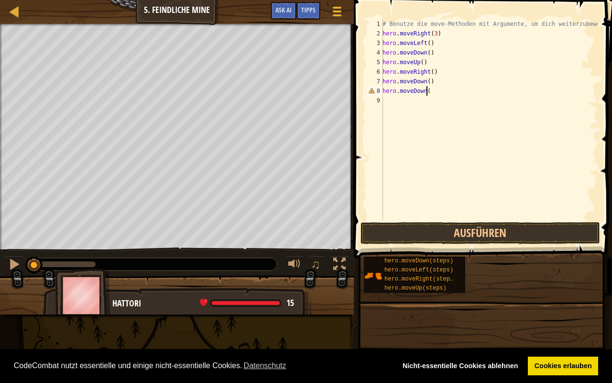
scroll to position [4, 3]
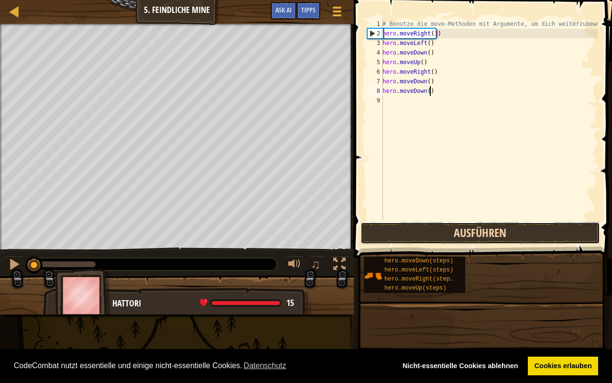
click at [451, 235] on button "Ausführen" at bounding box center [481, 233] width 240 height 22
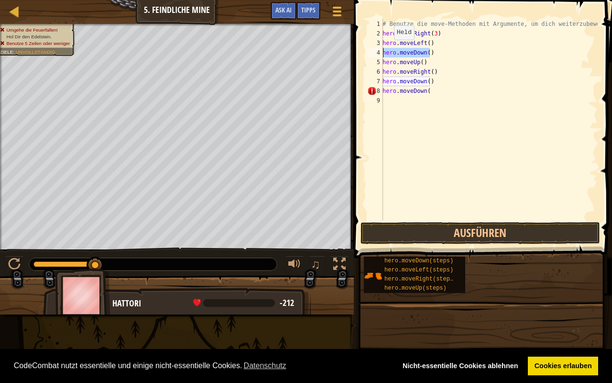
drag, startPoint x: 434, startPoint y: 55, endPoint x: 378, endPoint y: 48, distance: 56.3
click at [378, 48] on div "hero.moveDown( 1 2 3 4 5 6 7 8 9 # Benutze die move-Methoden mit Argumente, um …" at bounding box center [481, 119] width 232 height 201
type textarea "hero.moveDown()"
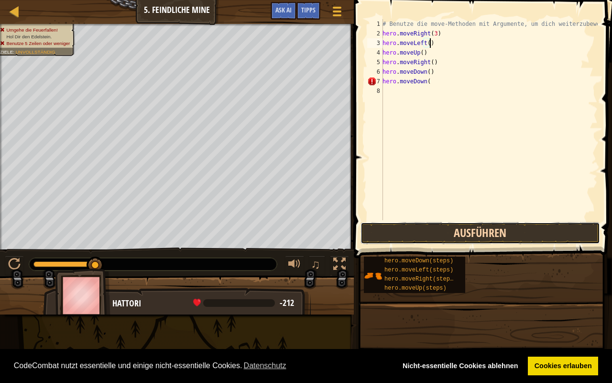
click at [446, 230] on button "Ausführen" at bounding box center [481, 233] width 240 height 22
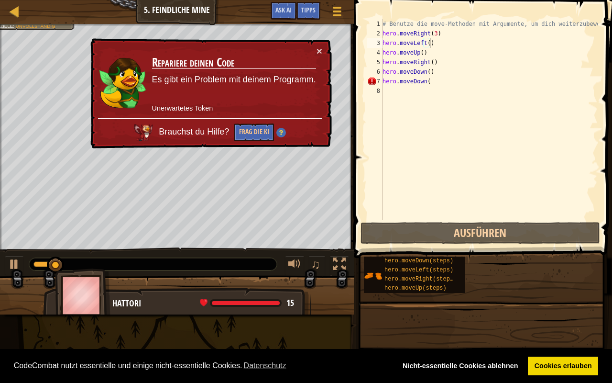
click at [323, 48] on div "× Repariere deinen Code Es gibt ein Problem mit deinem Programm. Unerwartetes T…" at bounding box center [209, 93] width 243 height 111
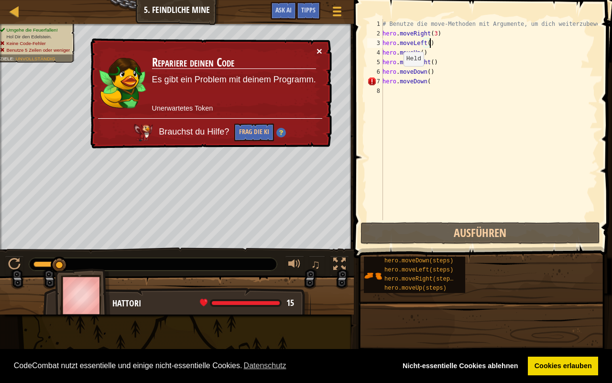
click at [317, 47] on button "×" at bounding box center [320, 51] width 6 height 10
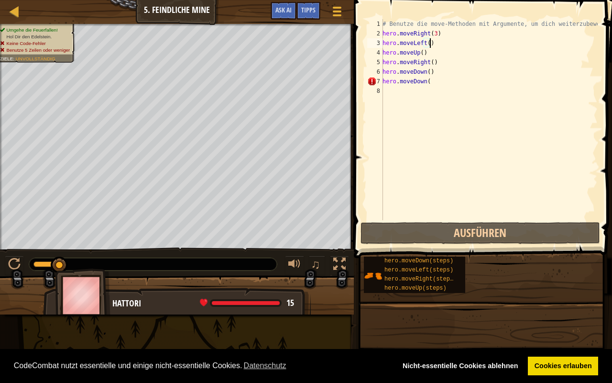
click at [443, 79] on div "# Benutze die move-Methoden mit Argumente, um dich weiterzubewegen hero . moveR…" at bounding box center [489, 129] width 217 height 220
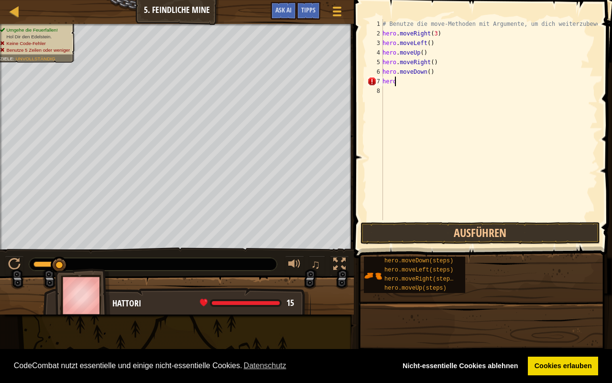
type textarea "h"
click at [468, 230] on button "Ausführen" at bounding box center [481, 233] width 240 height 22
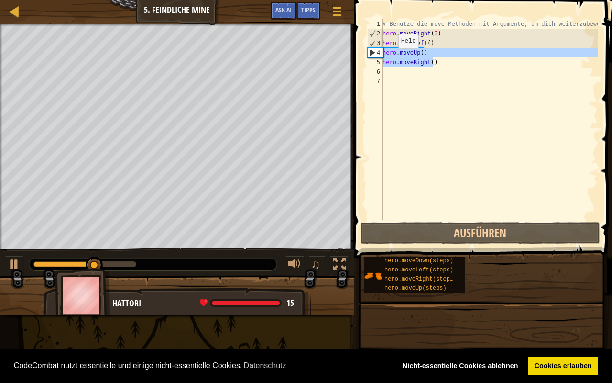
drag, startPoint x: 440, startPoint y: 65, endPoint x: 382, endPoint y: 57, distance: 59.3
click at [382, 57] on div "1 2 3 4 5 6 7 # Benutze die move-Methoden mit Argumente, um dich weiterzubewege…" at bounding box center [481, 119] width 232 height 201
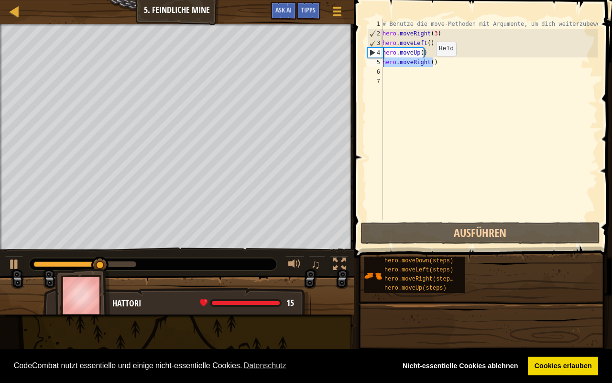
click at [428, 65] on div "# Benutze die move-Methoden mit Argumente, um dich weiterzubewegen hero . moveR…" at bounding box center [489, 119] width 217 height 201
click at [429, 64] on div "# Benutze die move-Methoden mit Argumente, um dich weiterzubewegen hero . moveR…" at bounding box center [489, 129] width 217 height 220
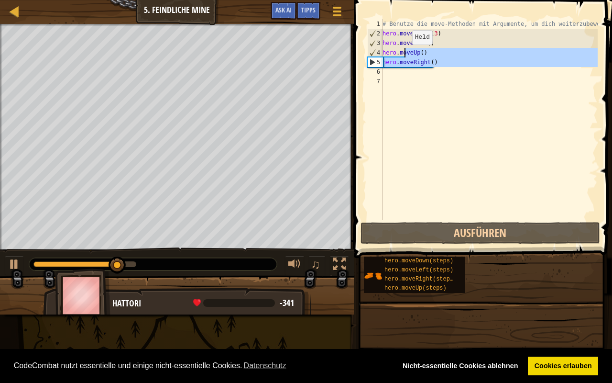
drag, startPoint x: 442, startPoint y: 73, endPoint x: 403, endPoint y: 54, distance: 43.6
click at [403, 54] on div "# Benutze die move-Methoden mit Argumente, um dich weiterzubewegen hero . moveR…" at bounding box center [489, 129] width 217 height 220
drag, startPoint x: 432, startPoint y: 65, endPoint x: 375, endPoint y: 55, distance: 58.1
click at [375, 55] on div "hero.moveRight() 1 2 3 4 5 6 7 # Benutze die move-Methoden mit Argumente, um di…" at bounding box center [481, 119] width 232 height 201
type textarea "hero.moveUp() hero.moveRight()"
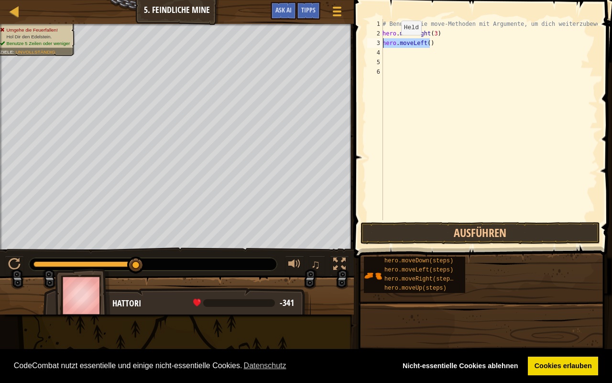
drag, startPoint x: 433, startPoint y: 43, endPoint x: 364, endPoint y: 45, distance: 68.9
click at [364, 45] on div "1 2 3 4 5 6 # Benutze die move-Methoden mit Argumente, um dich weiterzubewegen …" at bounding box center [481, 148] width 261 height 286
type textarea "hero.moveLeft()"
click at [11, 259] on div at bounding box center [14, 264] width 12 height 12
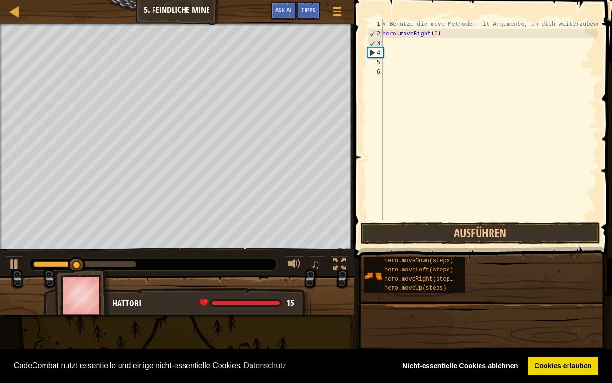
click at [406, 43] on div "# Benutze die move-Methoden mit Argumente, um dich weiterzubewegen hero . moveR…" at bounding box center [489, 129] width 217 height 220
drag, startPoint x: 106, startPoint y: 265, endPoint x: 7, endPoint y: 254, distance: 99.6
click at [7, 254] on div "♫" at bounding box center [177, 261] width 354 height 29
click at [406, 44] on div "# Benutze die move-Methoden mit Argumente, um dich weiterzubewegen hero . moveR…" at bounding box center [489, 129] width 217 height 220
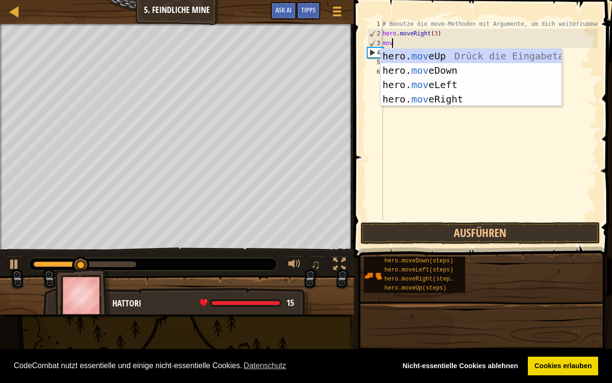
type textarea "move"
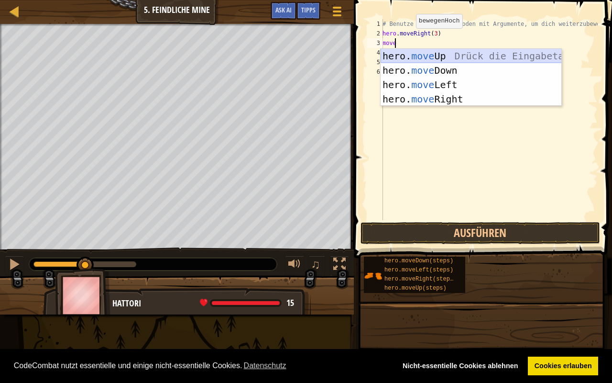
click at [432, 55] on div "hero. move Up Drück die Eingabetaste hero. move Down Drück die Eingabetaste her…" at bounding box center [471, 92] width 181 height 86
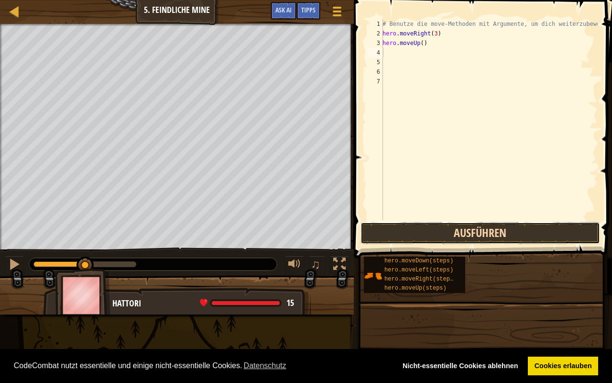
click at [452, 233] on button "Ausführen" at bounding box center [481, 233] width 240 height 22
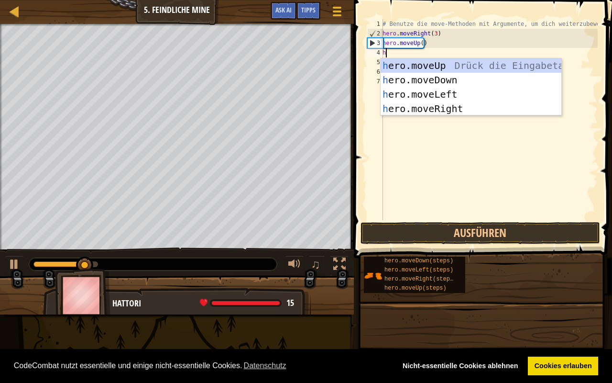
type textarea "he"
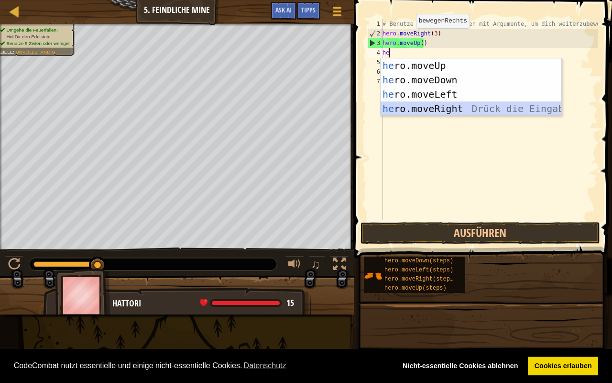
click at [456, 106] on div "he ro.moveUp Drück die Eingabetaste he ro.moveDown Drück die Eingabetaste he ro…" at bounding box center [471, 101] width 181 height 86
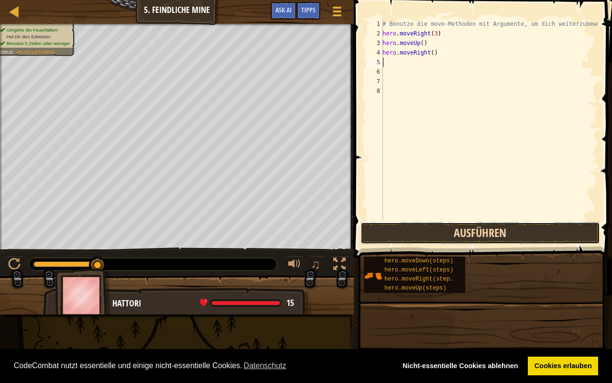
click at [451, 227] on button "Ausführen" at bounding box center [481, 233] width 240 height 22
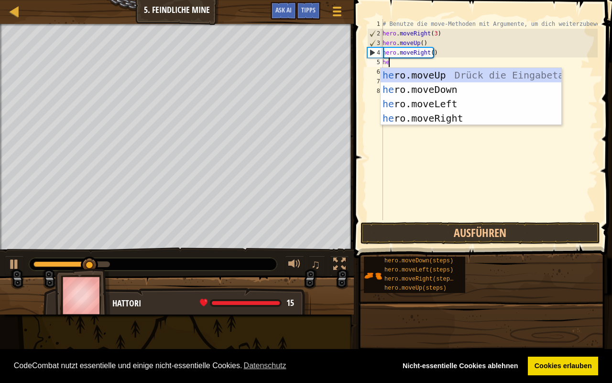
type textarea "her"
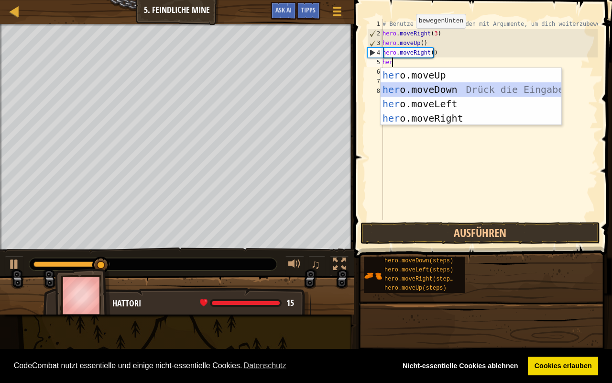
click at [442, 94] on div "her o.moveUp Drück die Eingabetaste her o.moveDown Drück die Eingabetaste her o…" at bounding box center [471, 111] width 181 height 86
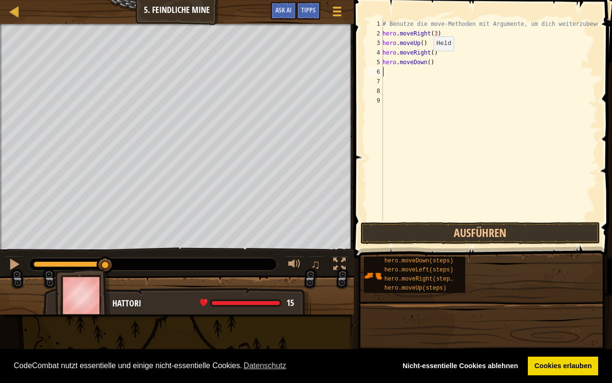
click at [425, 60] on div "# Benutze die move-Methoden mit Argumente, um dich weiterzubewegen hero . moveR…" at bounding box center [489, 129] width 217 height 220
click at [426, 63] on div "# Benutze die move-Methoden mit Argumente, um dich weiterzubewegen hero . moveR…" at bounding box center [489, 129] width 217 height 220
type textarea "hero.moveDown(3)"
click at [407, 234] on button "Ausführen" at bounding box center [481, 233] width 240 height 22
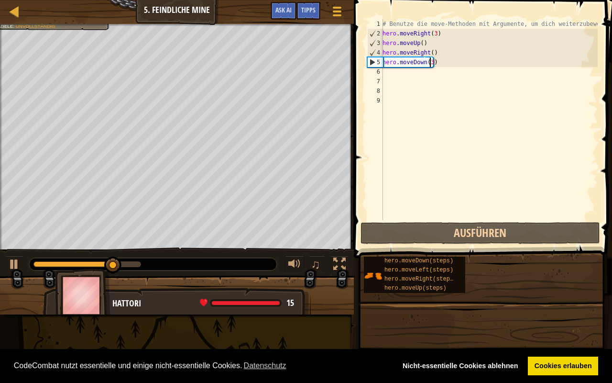
click at [412, 71] on div "# Benutze die move-Methoden mit Argumente, um dich weiterzubewegen hero . moveR…" at bounding box center [489, 129] width 217 height 220
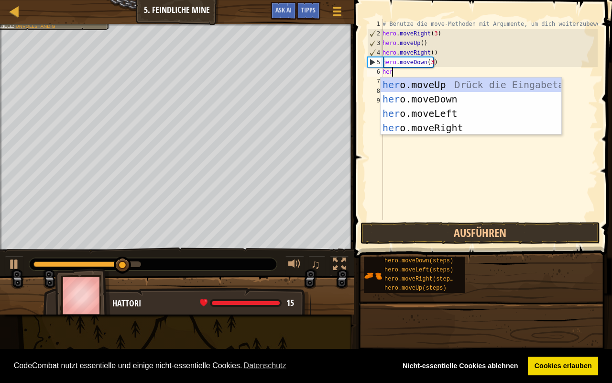
scroll to position [4, 0]
type textarea "heromove"
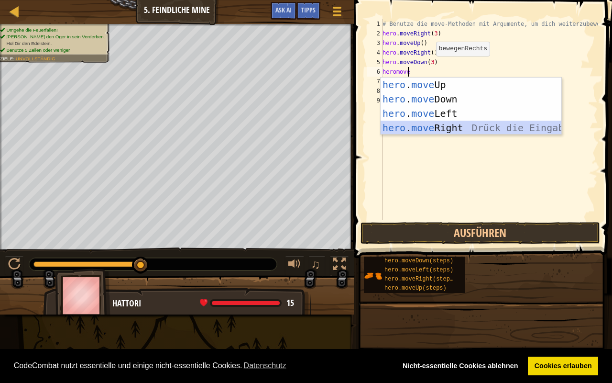
click at [458, 127] on div "hero . move Up Drück die Eingabetaste hero . move Down Drück die Eingabetaste h…" at bounding box center [471, 120] width 181 height 86
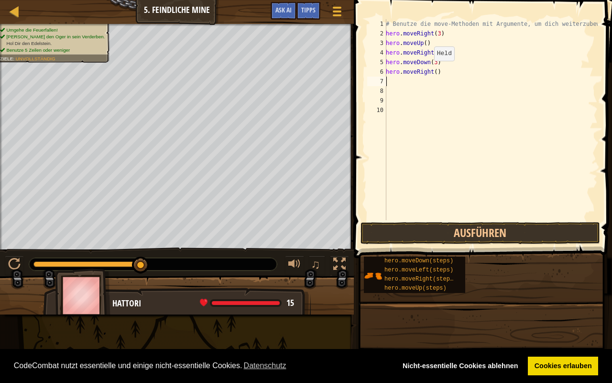
click at [429, 70] on div "# Benutze die move-Methoden mit Argumente, um dich weiterzubewegen hero . moveR…" at bounding box center [491, 129] width 214 height 220
click at [430, 73] on div "# Benutze die move-Methoden mit Argumente, um dich weiterzubewegen hero . moveR…" at bounding box center [491, 129] width 214 height 220
click at [433, 72] on div "# Benutze die move-Methoden mit Argumente, um dich weiterzubewegen hero . moveR…" at bounding box center [491, 129] width 214 height 220
type textarea "hero.moveRight(2)"
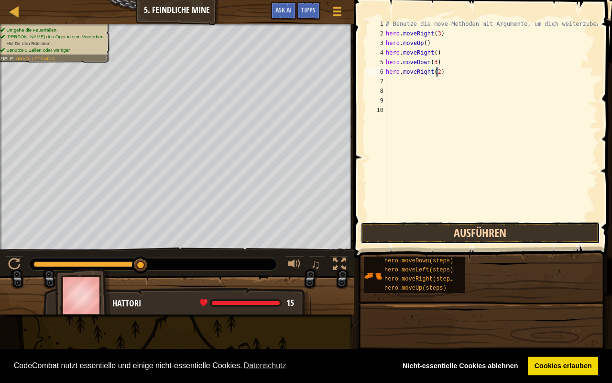
click at [458, 228] on button "Ausführen" at bounding box center [481, 233] width 240 height 22
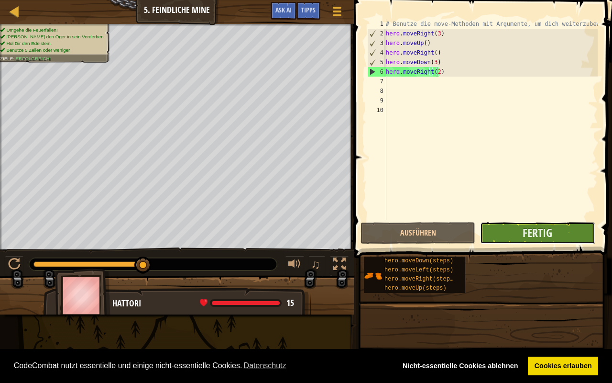
click at [514, 232] on button "Fertig" at bounding box center [537, 233] width 115 height 22
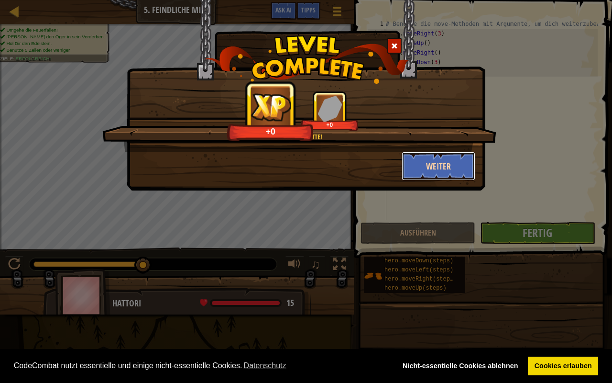
click at [413, 177] on button "Weiter" at bounding box center [439, 166] width 74 height 29
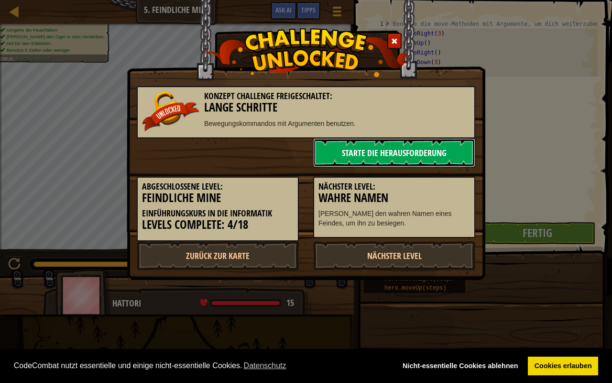
drag, startPoint x: 413, startPoint y: 177, endPoint x: 425, endPoint y: 164, distance: 17.6
click at [425, 164] on link "Starte die Herausforderung" at bounding box center [394, 152] width 162 height 29
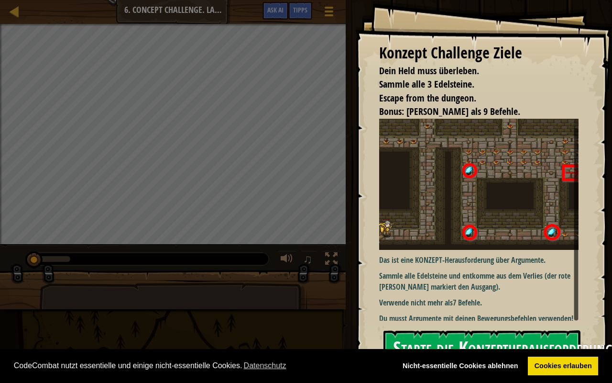
scroll to position [3, 0]
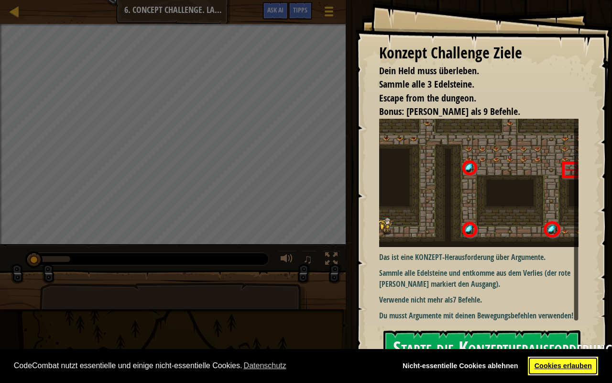
click at [565, 307] on link "Cookies erlauben" at bounding box center [563, 365] width 70 height 19
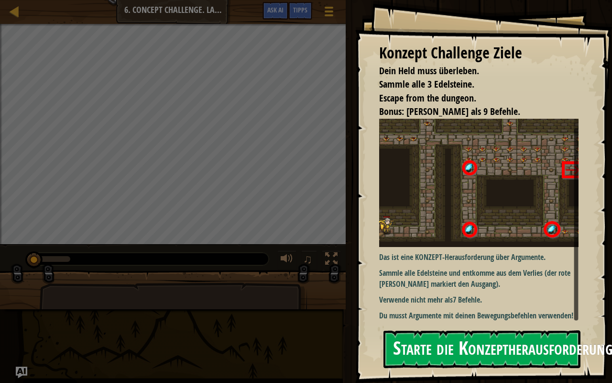
click at [546, 307] on button "Starte die Konzeptherausforderung" at bounding box center [482, 349] width 197 height 38
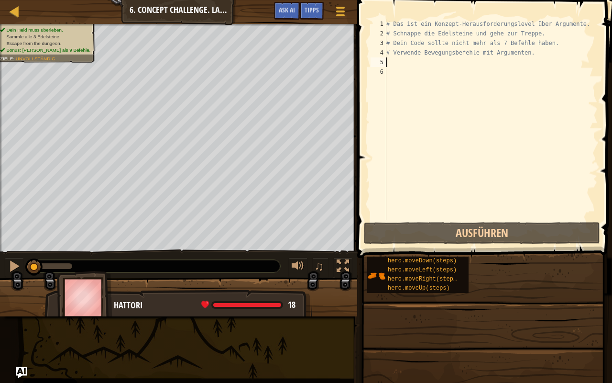
click at [415, 64] on div "# Das ist ein Konzept-Herausforderungslevel über Argumente. # Schnappe die Edel…" at bounding box center [490, 129] width 213 height 220
click at [410, 70] on div "# Das ist ein Konzept-Herausforderungslevel über Argumente. # Schnappe die Edel…" at bounding box center [490, 129] width 213 height 220
click at [435, 72] on div "# Das ist ein Konzept-Herausforderungslevel über Argumente. # Schnappe die Edel…" at bounding box center [490, 129] width 213 height 220
click at [417, 66] on div "# Das ist ein Konzept-Herausforderungslevel über Argumente. # Schnappe die Edel…" at bounding box center [490, 129] width 213 height 220
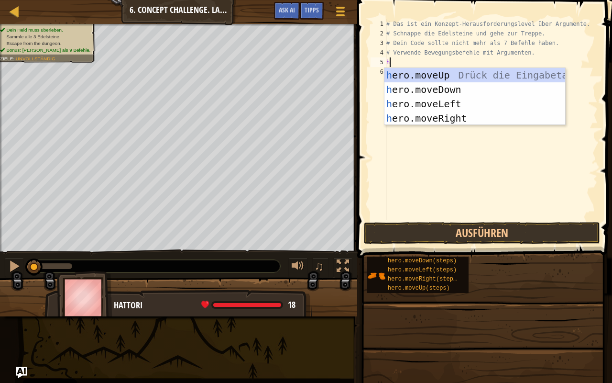
scroll to position [4, 0]
type textarea "her"
click at [453, 114] on div "her o.moveUp Drück die Eingabetaste her o.moveDown Drück die Eingabetaste her o…" at bounding box center [474, 111] width 181 height 86
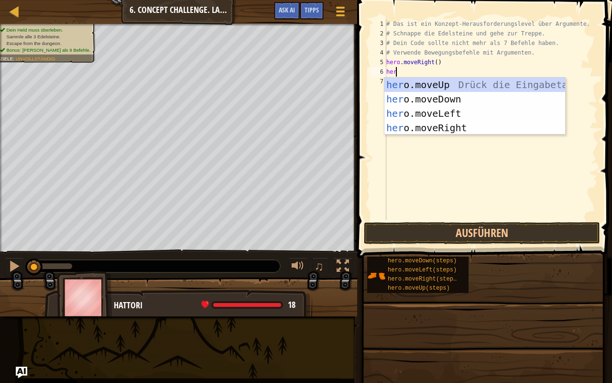
type textarea "hero"
click at [462, 87] on div "hero .moveUp Drück die Eingabetaste hero .moveDown Drück die Eingabetaste hero …" at bounding box center [474, 120] width 181 height 86
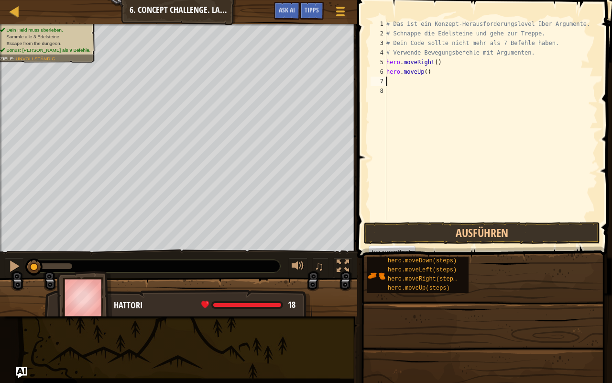
scroll to position [4, 0]
click at [423, 74] on div "# Das ist ein Konzept-Herausforderungslevel über Argumente. # Schnappe die Edel…" at bounding box center [490, 129] width 213 height 220
type textarea "hero.moveUp(3)"
click at [503, 233] on button "Ausführen" at bounding box center [482, 233] width 236 height 22
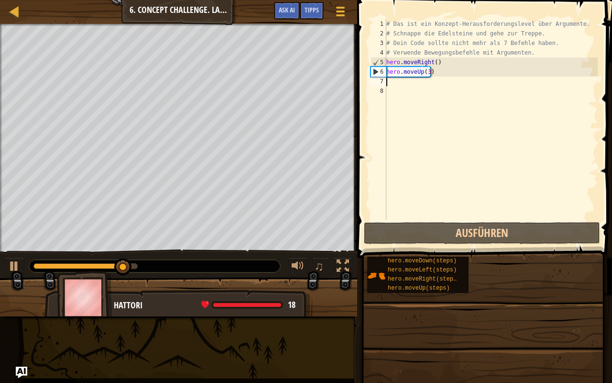
click at [394, 81] on div "# Das ist ein Konzept-Herausforderungslevel über Argumente. # Schnappe die Edel…" at bounding box center [490, 129] width 213 height 220
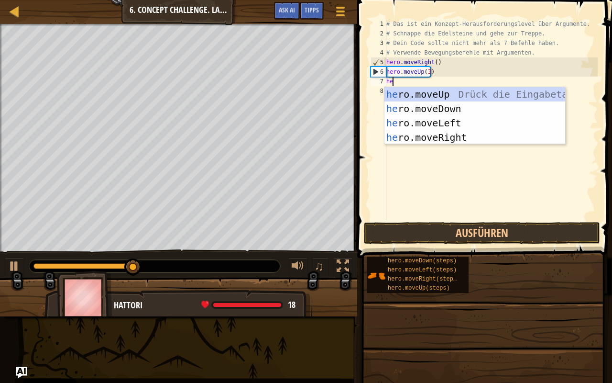
type textarea "hero"
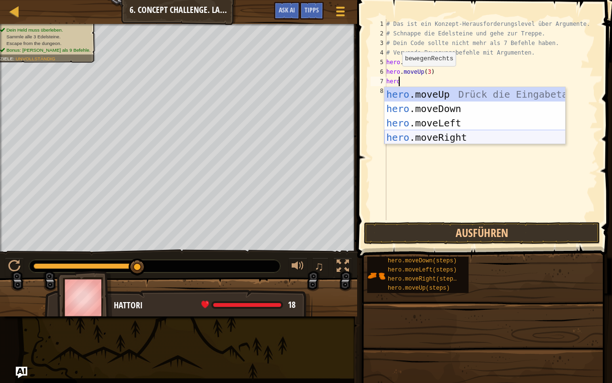
click at [463, 136] on div "hero .moveUp Drück die Eingabetaste hero .moveDown Drück die Eingabetaste hero …" at bounding box center [474, 130] width 181 height 86
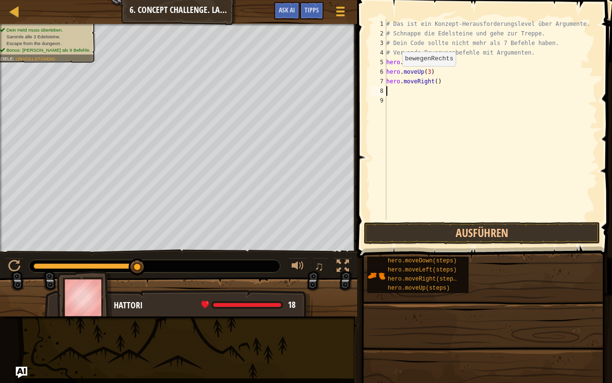
scroll to position [4, 0]
click at [431, 81] on div "# Das ist ein Konzept-Herausforderungslevel über Argumente. # Schnappe die Edel…" at bounding box center [490, 129] width 213 height 220
click at [433, 81] on div "# Das ist ein Konzept-Herausforderungslevel über Argumente. # Schnappe die Edel…" at bounding box center [490, 129] width 213 height 220
type textarea "hero.moveRight(2)"
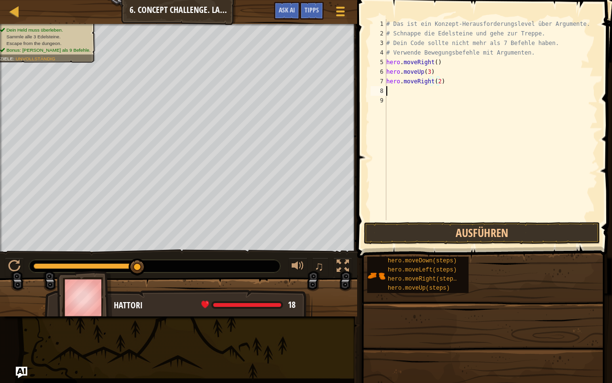
click at [397, 95] on div "# Das ist ein Konzept-Herausforderungslevel über Argumente. # Schnappe die Edel…" at bounding box center [490, 129] width 213 height 220
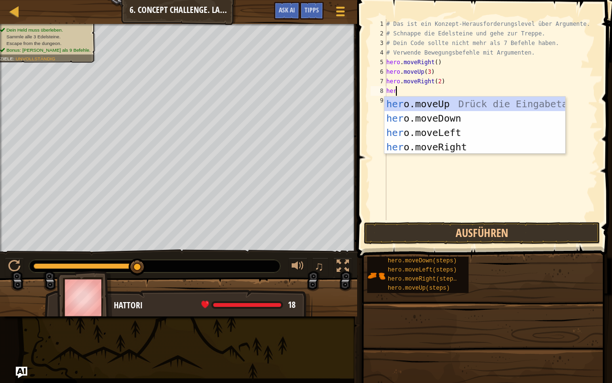
type textarea "hero"
click at [445, 115] on div "hero .moveUp Drück die Eingabetaste hero .moveDown Drück die Eingabetaste hero …" at bounding box center [474, 140] width 181 height 86
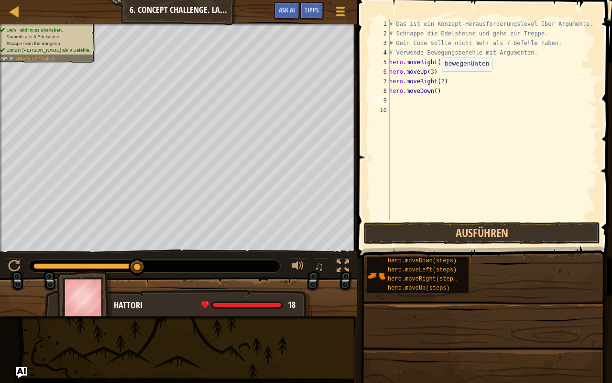
scroll to position [4, 0]
click at [434, 93] on div "# Das ist ein Konzept-Herausforderungslevel über Argumente. # Schnappe die Edel…" at bounding box center [492, 129] width 210 height 220
type textarea "hero.moveDown(3)"
click at [475, 229] on button "Ausführen" at bounding box center [482, 233] width 236 height 22
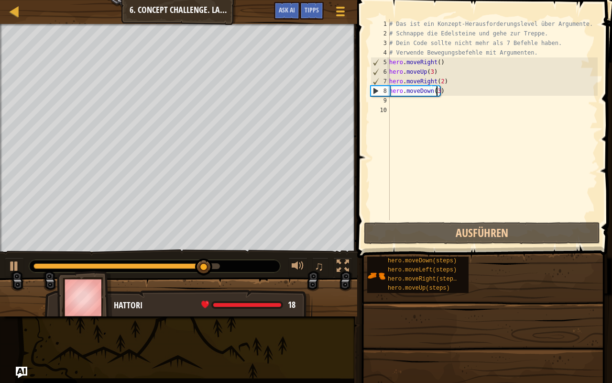
click at [416, 105] on div "# Das ist ein Konzept-Herausforderungslevel über Argumente. # Schnappe die Edel…" at bounding box center [492, 129] width 210 height 220
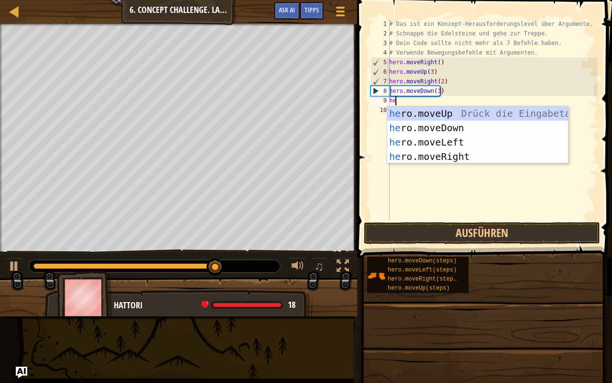
type textarea "hero"
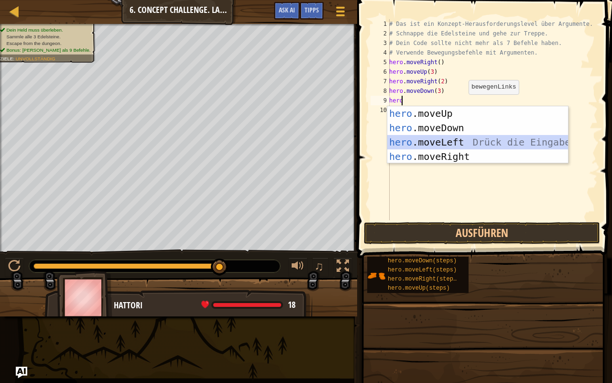
click at [466, 144] on div "hero .moveUp Drück die Eingabetaste hero .moveDown Drück die Eingabetaste hero …" at bounding box center [477, 149] width 181 height 86
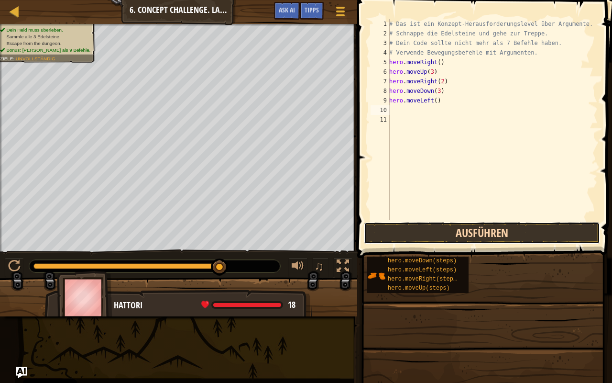
click at [459, 226] on button "Ausführen" at bounding box center [482, 233] width 236 height 22
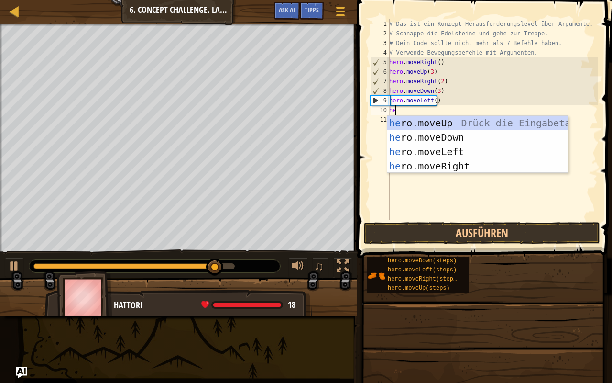
type textarea "her"
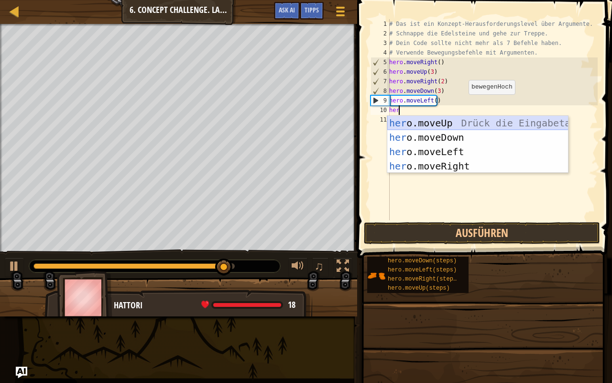
click at [434, 128] on div "her o.moveUp Drück die Eingabetaste her o.moveDown Drück die Eingabetaste her o…" at bounding box center [477, 159] width 181 height 86
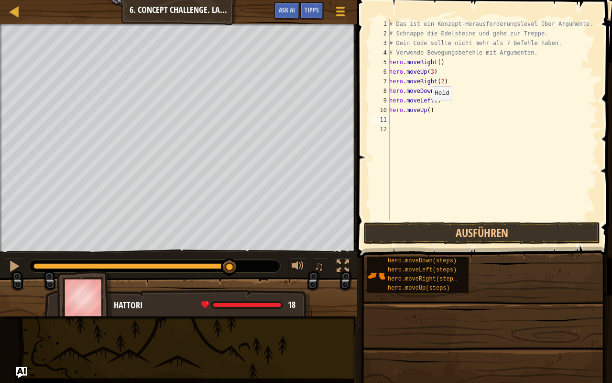
click at [427, 110] on div "# Das ist ein Konzept-Herausforderungslevel über Argumente. # Schnappe die Edel…" at bounding box center [492, 129] width 210 height 220
type textarea "hero.moveUp(2)"
click at [403, 121] on div "# Das ist ein Konzept-Herausforderungslevel über Argumente. # Schnappe die Edel…" at bounding box center [492, 129] width 210 height 220
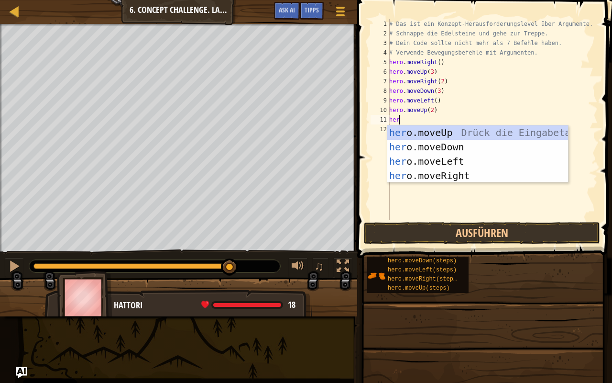
type textarea "hero"
click at [444, 180] on div "hero .moveUp Drück die Eingabetaste hero .moveDown Drück die Eingabetaste hero …" at bounding box center [477, 168] width 181 height 86
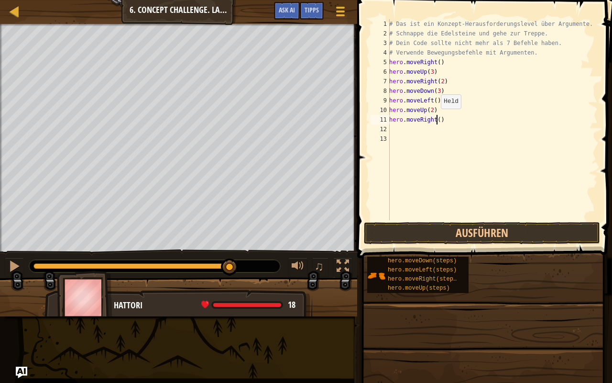
click at [436, 118] on div "# Das ist ein Konzept-Herausforderungslevel über Argumente. # Schnappe die Edel…" at bounding box center [492, 129] width 210 height 220
type textarea "hero.moveRight(3)"
click at [472, 232] on button "Ausführen" at bounding box center [482, 233] width 236 height 22
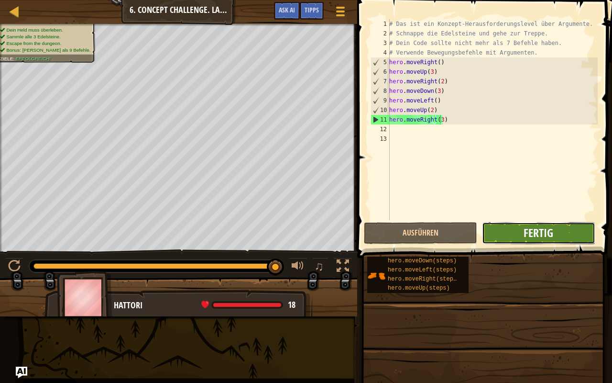
click at [543, 228] on span "Fertig" at bounding box center [539, 232] width 30 height 15
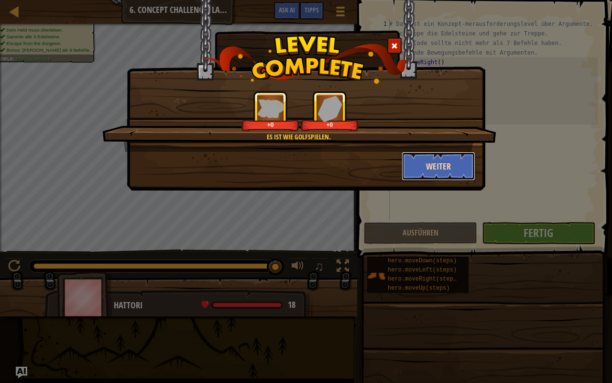
click at [436, 163] on button "Weiter" at bounding box center [439, 166] width 74 height 29
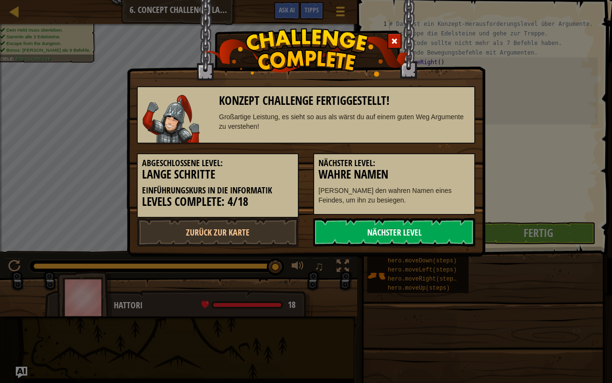
click at [392, 227] on link "Nächster Level" at bounding box center [394, 232] width 162 height 29
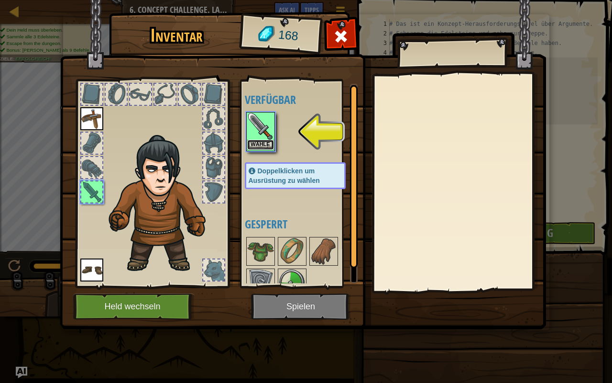
click at [255, 140] on button "Wähle" at bounding box center [260, 145] width 27 height 10
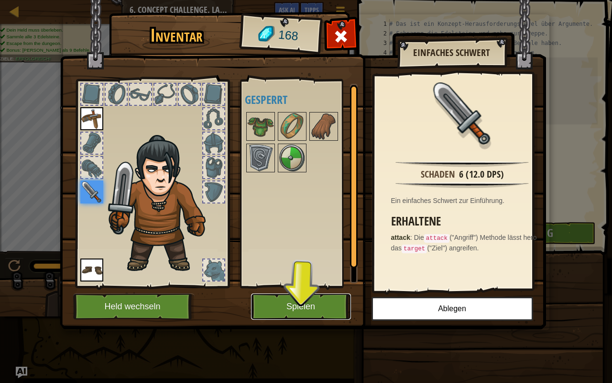
click at [314, 307] on button "Spielen" at bounding box center [301, 306] width 100 height 26
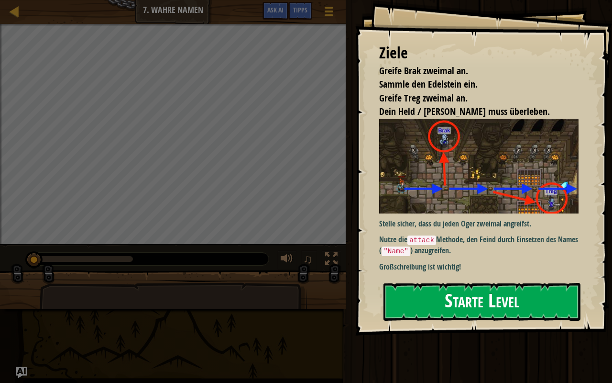
click at [444, 301] on button "Starte Level" at bounding box center [482, 302] width 197 height 38
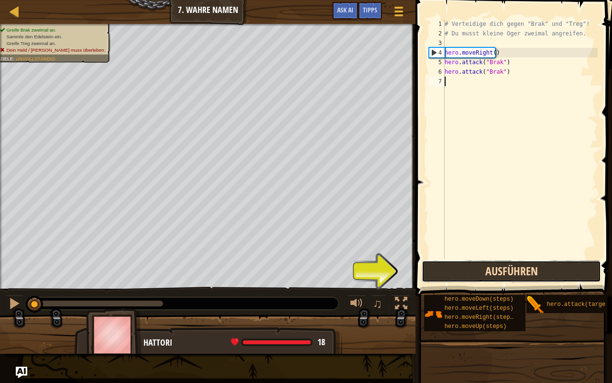
click at [478, 273] on button "Ausführen" at bounding box center [511, 271] width 179 height 22
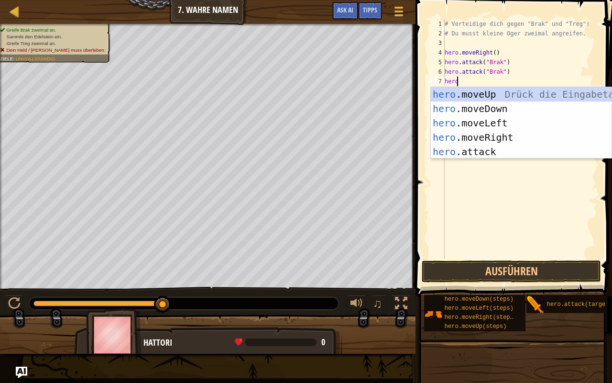
scroll to position [4, 0]
click at [482, 153] on div "hero .moveUp Drück die Eingabetaste hero .moveDown Drück die Eingabetaste hero …" at bounding box center [521, 137] width 181 height 100
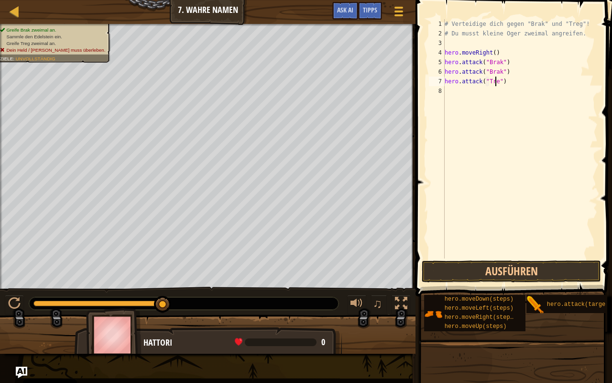
type textarea "hero.attack("Treg")"
click at [460, 92] on div "# Verteidige dich gegen "Brak" und "Treg"! # Du musst kleine Oger zweimal angre…" at bounding box center [520, 148] width 155 height 258
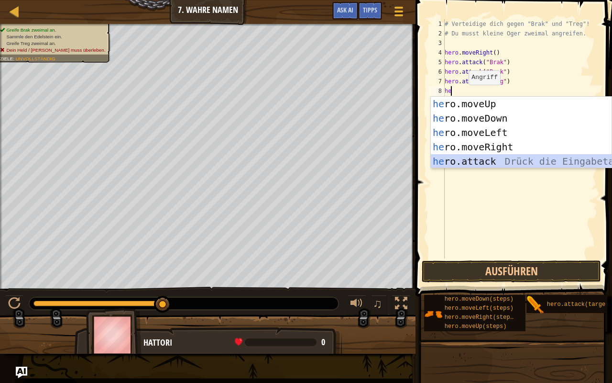
click at [487, 159] on div "he ro.moveUp Drück die Eingabetaste he ro.moveDown Drück die Eingabetaste he ro…" at bounding box center [521, 147] width 181 height 100
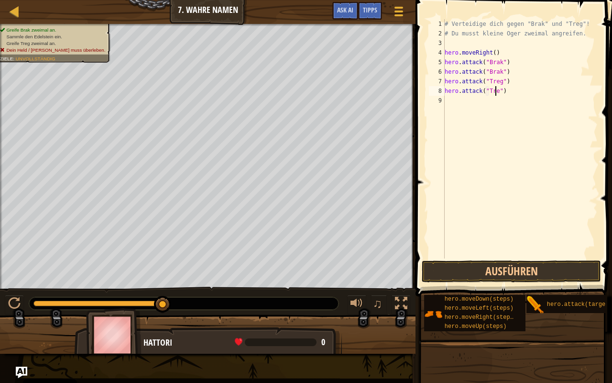
scroll to position [4, 4]
type textarea "hero.attack("Treg")"
click at [542, 265] on button "Ausführen" at bounding box center [511, 271] width 179 height 22
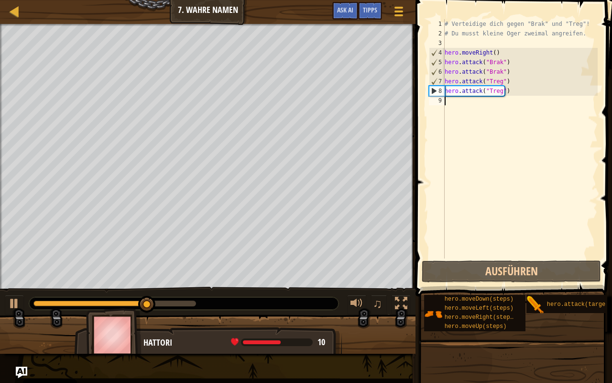
click at [466, 104] on div "# Verteidige dich gegen "Brak" und "Treg"! # Du musst kleine Oger zweimal angre…" at bounding box center [520, 148] width 155 height 258
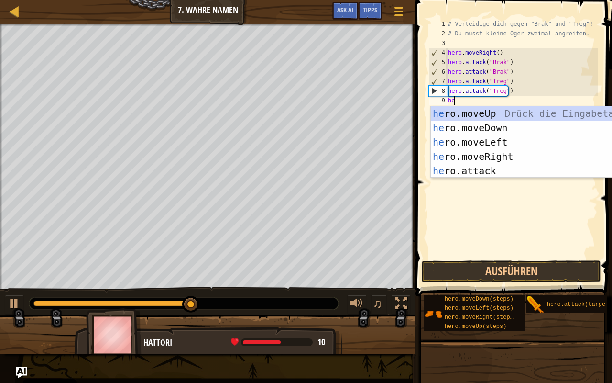
type textarea "h"
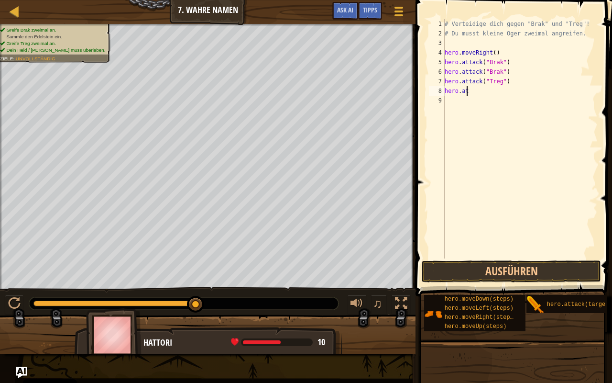
type textarea "h"
click at [541, 273] on button "Ausführen" at bounding box center [511, 271] width 179 height 22
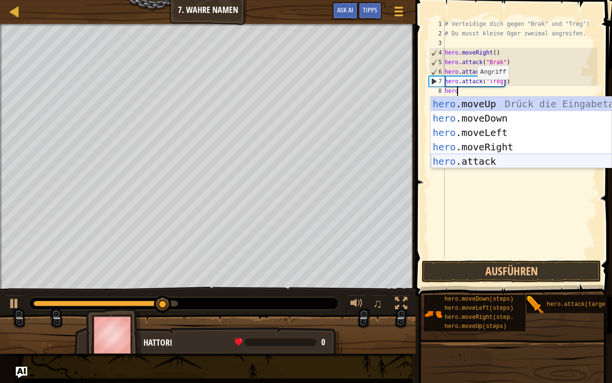
click at [474, 166] on div "hero .moveUp Drück die Eingabetaste hero .moveDown Drück die Eingabetaste hero …" at bounding box center [521, 147] width 181 height 100
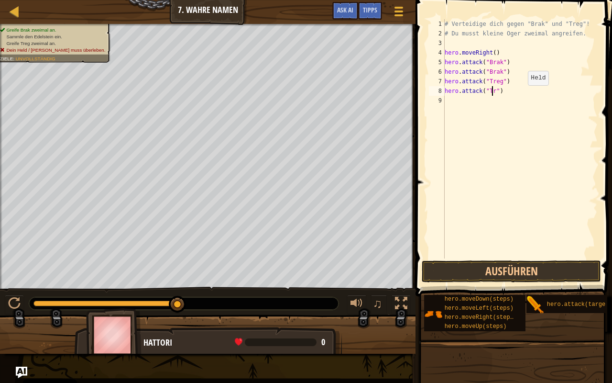
scroll to position [4, 4]
type textarea "hero.attack("Treg")"
click at [476, 108] on div "# Verteidige dich gegen "Brak" und "Treg"! # Du musst kleine Oger zweimal angre…" at bounding box center [520, 148] width 155 height 258
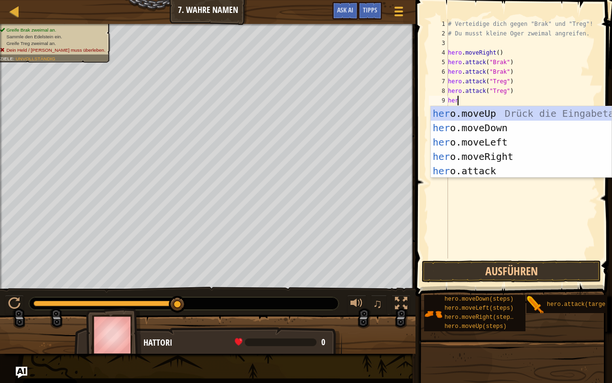
type textarea "hero"
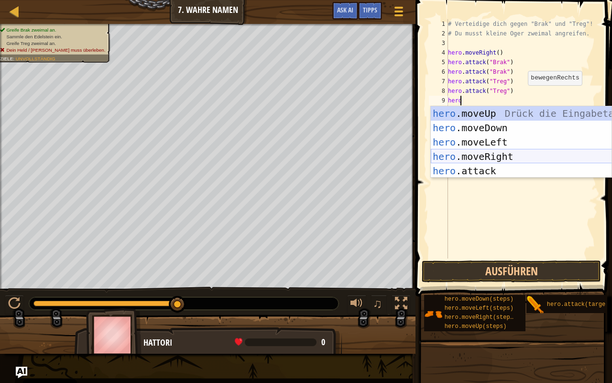
click at [513, 158] on div "hero .moveUp Drück die Eingabetaste hero .moveDown Drück die Eingabetaste hero …" at bounding box center [521, 156] width 181 height 100
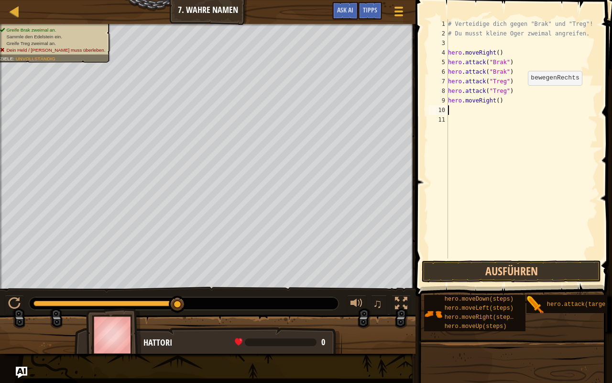
scroll to position [4, 0]
click at [529, 271] on button "Ausführen" at bounding box center [511, 271] width 179 height 22
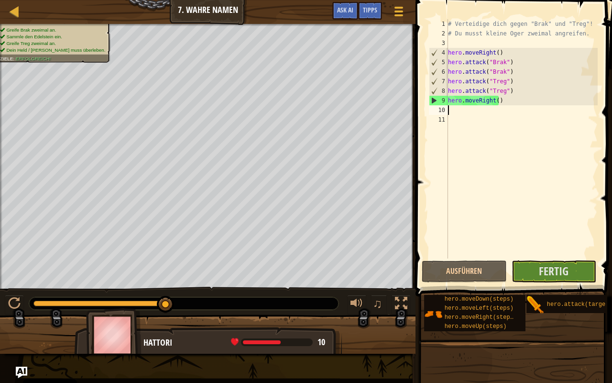
type textarea "h"
click at [496, 101] on div "# Verteidige dich gegen "Brak" und "Treg"! # Du musst kleine Oger zweimal angre…" at bounding box center [522, 148] width 152 height 258
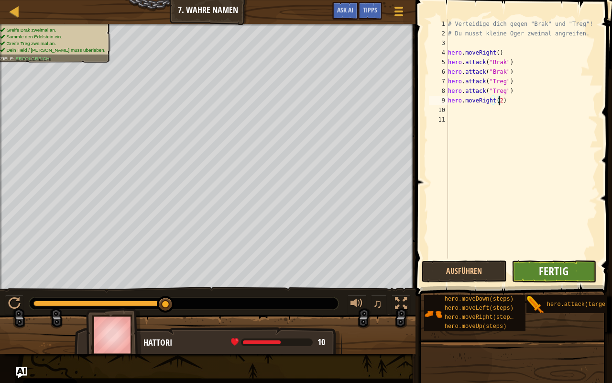
type textarea "hero.moveRight(2)"
click at [549, 275] on span "Fertig" at bounding box center [554, 270] width 30 height 15
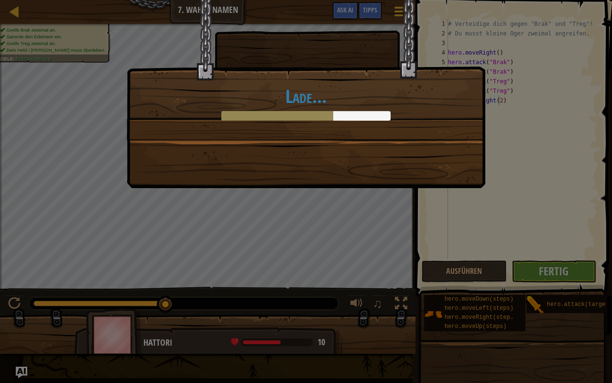
click at [473, 265] on div "Lade..." at bounding box center [306, 191] width 612 height 383
click at [458, 275] on div "Lade..." at bounding box center [306, 191] width 612 height 383
click at [379, 39] on div "Lade..." at bounding box center [306, 70] width 358 height 140
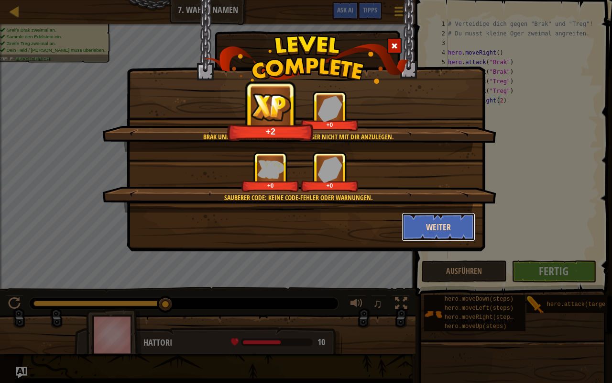
click at [439, 226] on button "Weiter" at bounding box center [439, 226] width 74 height 29
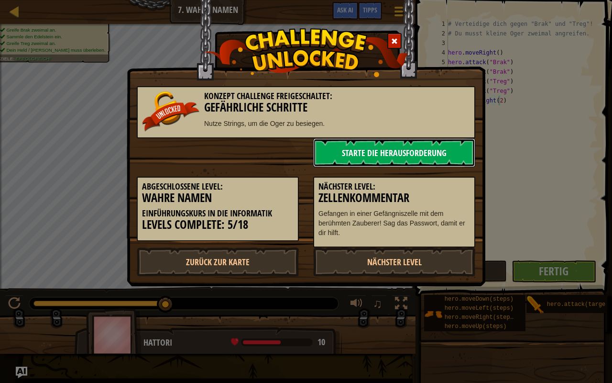
click at [378, 147] on link "Starte die Herausforderung" at bounding box center [394, 152] width 162 height 29
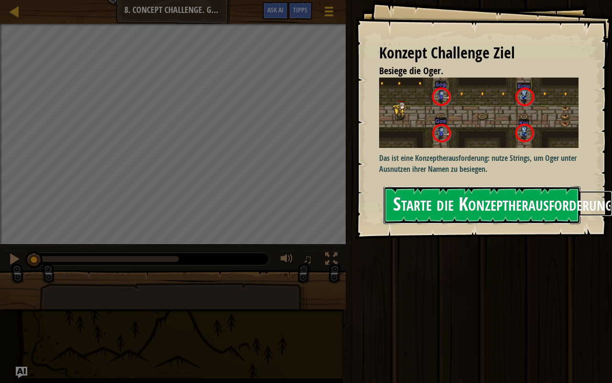
click at [446, 201] on button "Starte die Konzeptherausforderung" at bounding box center [482, 205] width 197 height 38
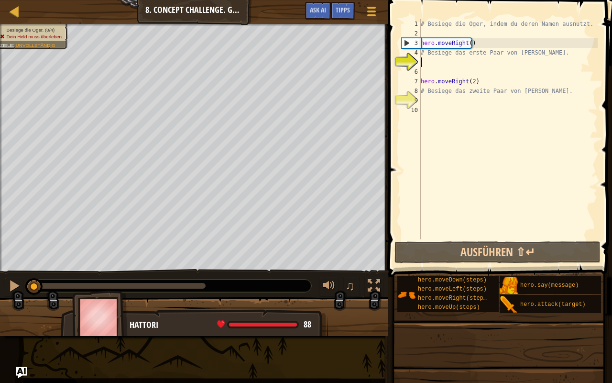
click at [432, 87] on div "# Besiege die Oger, indem du deren Namen ausnutzt. hero . moveRight ( ) # Besie…" at bounding box center [508, 138] width 179 height 239
click at [441, 82] on div "# Besiege die Oger, indem du deren Namen ausnutzt. hero . moveRight ( ) # Besie…" at bounding box center [508, 138] width 179 height 239
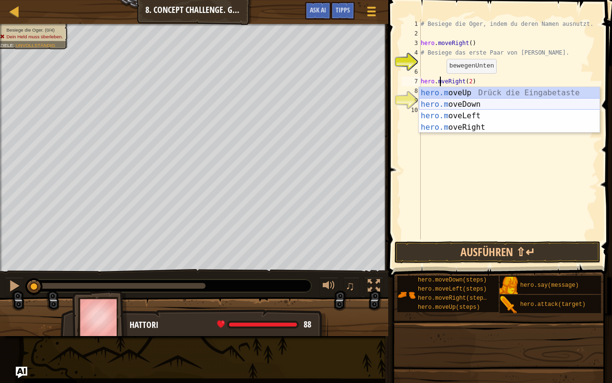
type textarea "hero.moveRight(2)"
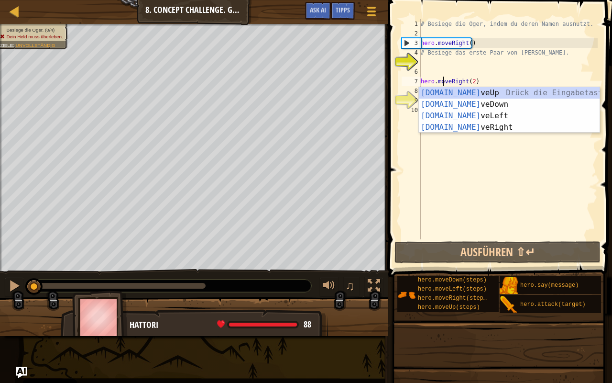
click at [440, 154] on div "# Besiege die Oger, indem du deren Namen ausnutzt. hero . moveRight ( ) # Besie…" at bounding box center [508, 138] width 179 height 239
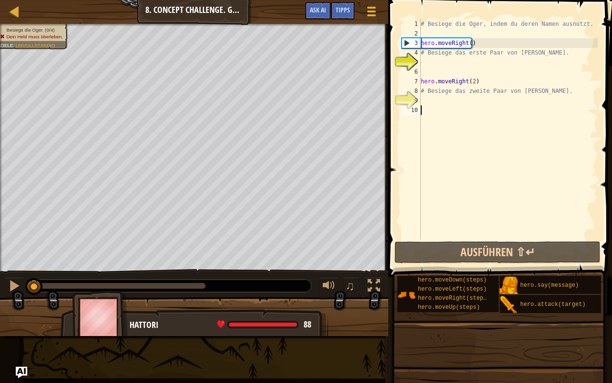
click at [460, 71] on div "# Besiege die Oger, indem du deren Namen ausnutzt. hero . moveRight ( ) # Besie…" at bounding box center [508, 138] width 179 height 239
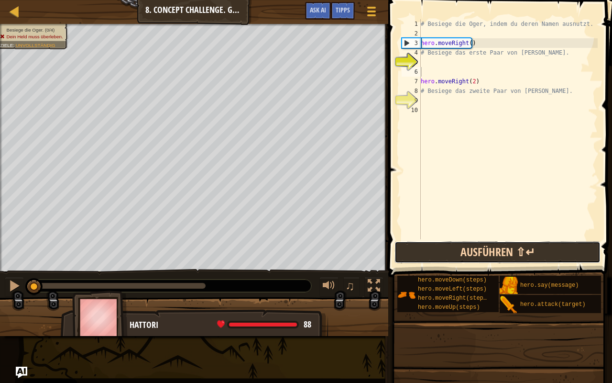
click at [474, 245] on button "Ausführen ⇧↵" at bounding box center [498, 252] width 206 height 22
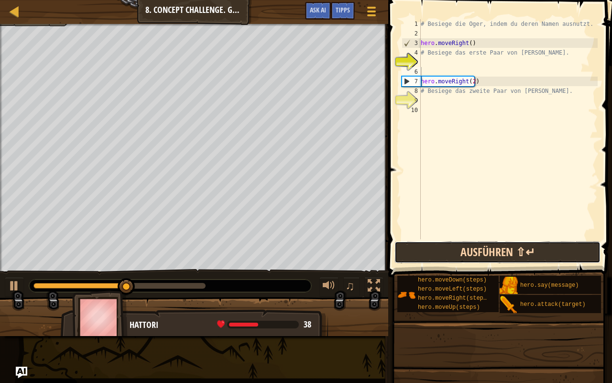
click at [473, 241] on button "Ausführen ⇧↵" at bounding box center [498, 252] width 206 height 22
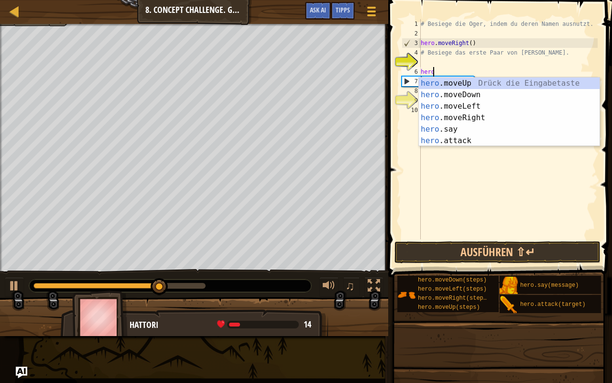
scroll to position [4, 0]
click at [460, 138] on div "hero .moveUp Drück die Eingabetaste hero .moveDown Drück die Eingabetaste hero …" at bounding box center [509, 123] width 181 height 92
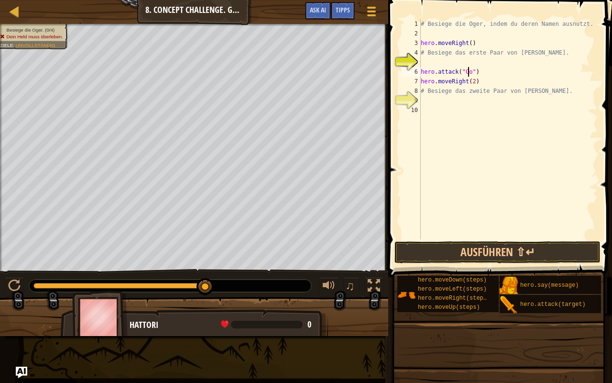
scroll to position [4, 4]
click at [496, 248] on button "Ausführen ⇧↵" at bounding box center [498, 252] width 206 height 22
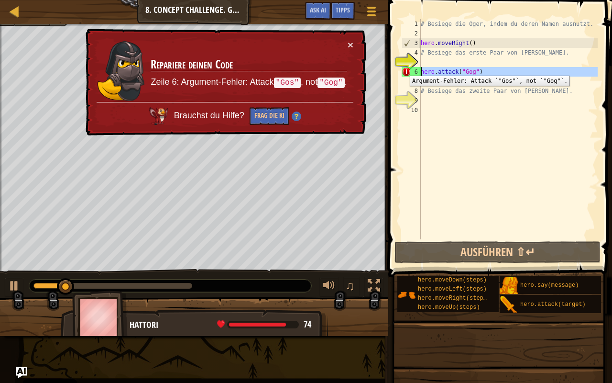
click at [403, 68] on div "6" at bounding box center [411, 72] width 19 height 10
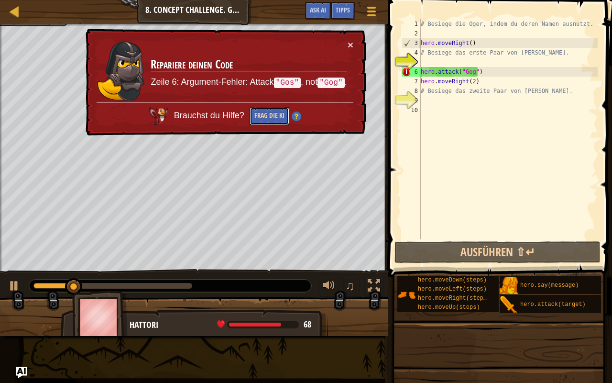
click at [268, 109] on button "Frag die KI" at bounding box center [269, 116] width 40 height 18
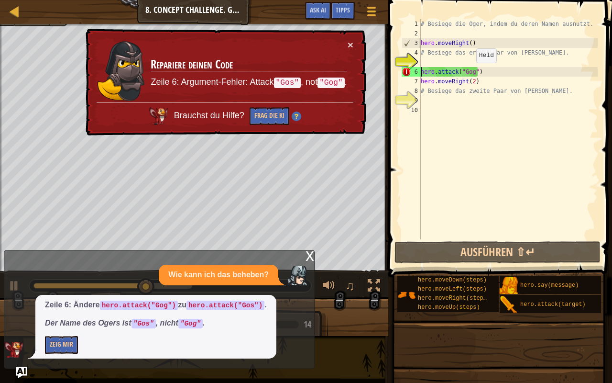
click at [471, 72] on div "# Besiege die Oger, indem du deren Namen ausnutzt. hero . moveRight ( ) # Besie…" at bounding box center [508, 138] width 179 height 239
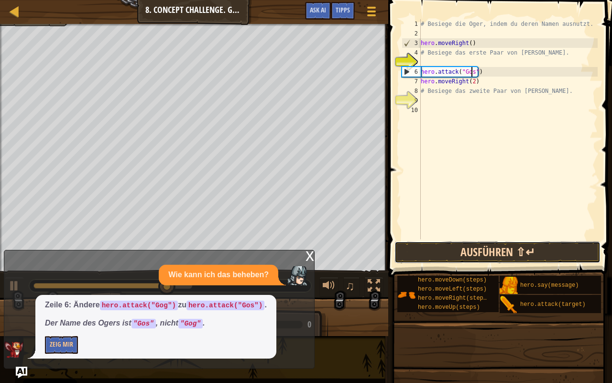
click at [494, 251] on button "Ausführen ⇧↵" at bounding box center [498, 252] width 206 height 22
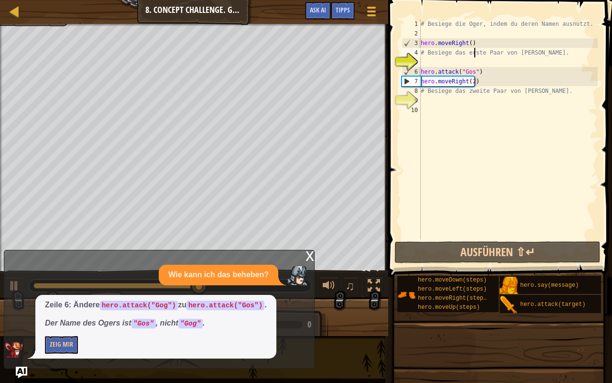
click at [473, 50] on div "# Besiege die Oger, indem du deren Namen ausnutzt. hero . moveRight ( ) # Besie…" at bounding box center [508, 138] width 179 height 239
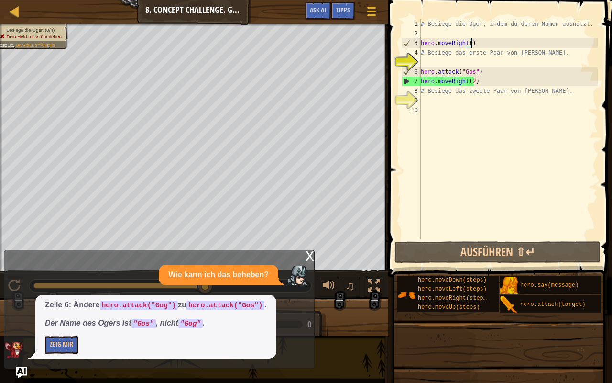
click at [472, 46] on div "# Besiege die Oger, indem du deren Namen ausnutzt. hero . moveRight ( ) # Besie…" at bounding box center [508, 138] width 179 height 239
click at [481, 77] on div "# Besiege die Oger, indem du deren Namen ausnutzt. hero . moveRight ( ) # Besie…" at bounding box center [508, 138] width 179 height 239
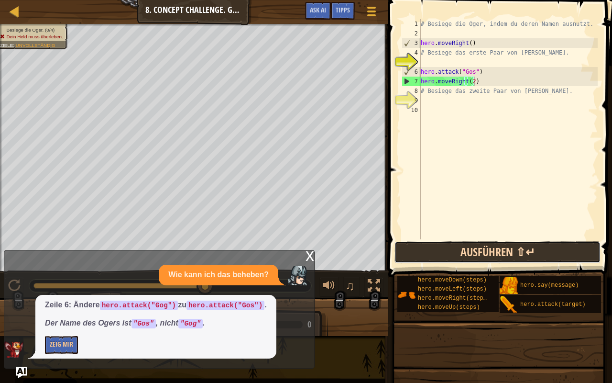
click at [458, 251] on button "Ausführen ⇧↵" at bounding box center [498, 252] width 206 height 22
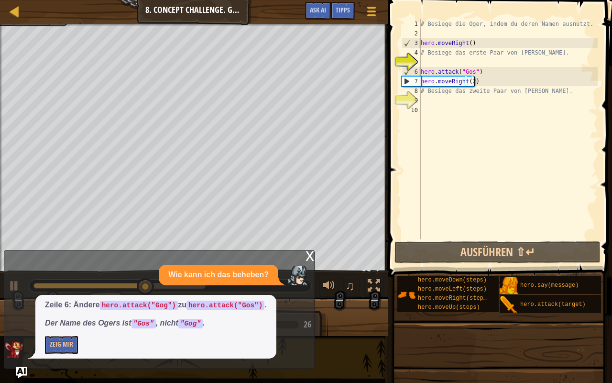
click at [472, 41] on div "# Besiege die Oger, indem du deren Namen ausnutzt. hero . moveRight ( ) # Besie…" at bounding box center [508, 138] width 179 height 239
type textarea "hero.moveRight()"
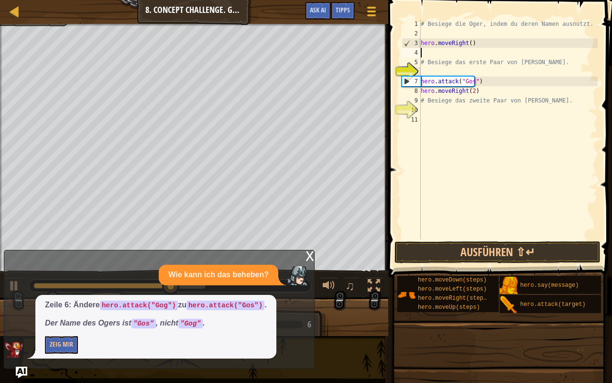
scroll to position [4, 0]
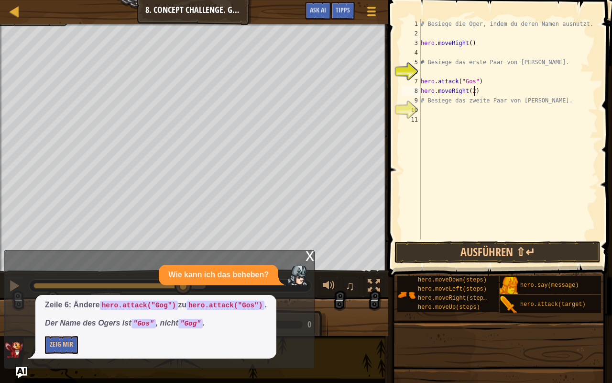
click at [494, 90] on div "# Besiege die Oger, indem du deren Namen ausnutzt. hero . moveRight ( ) # Besie…" at bounding box center [508, 138] width 179 height 239
click at [490, 81] on div "# Besiege die Oger, indem du deren Namen ausnutzt. hero . moveRight ( ) # Besie…" at bounding box center [508, 138] width 179 height 239
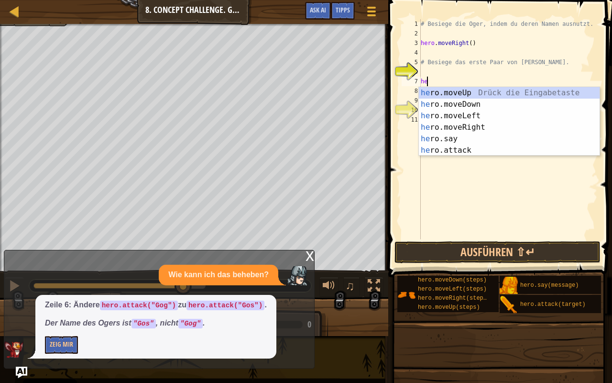
type textarea "h"
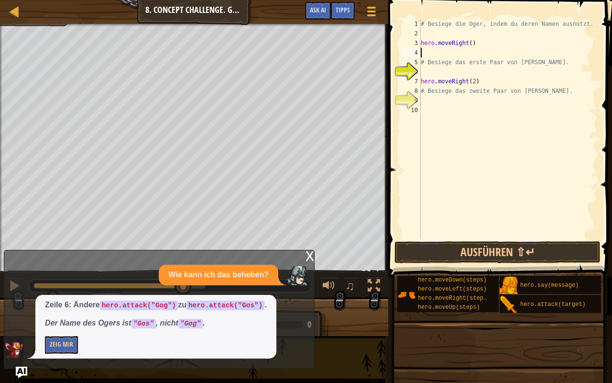
click at [478, 49] on div "# Besiege die Oger, indem du deren Namen ausnutzt. hero . moveRight ( ) # Besie…" at bounding box center [508, 138] width 179 height 239
click at [472, 247] on button "Ausführen ⇧↵" at bounding box center [498, 252] width 206 height 22
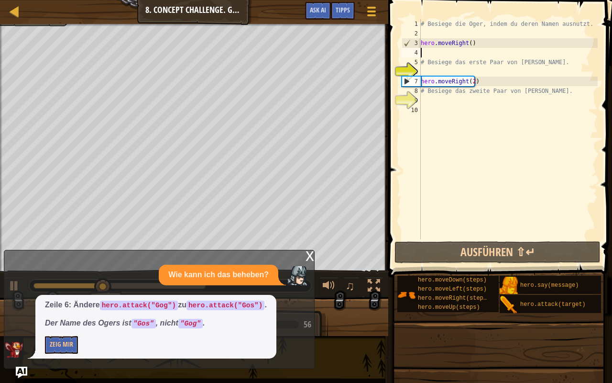
click at [458, 67] on div "# Besiege die Oger, indem du deren Namen ausnutzt. hero . moveRight ( ) # Besie…" at bounding box center [508, 138] width 179 height 239
click at [490, 84] on div "# Besiege die Oger, indem du deren Namen ausnutzt. hero . moveRight ( ) # Besie…" at bounding box center [508, 138] width 179 height 239
type textarea "hero.moveRight(2)"
click at [487, 79] on div "# Besiege die Oger, indem du deren Namen ausnutzt. hero . moveRight ( ) # Besie…" at bounding box center [508, 138] width 179 height 239
click at [478, 81] on div "# Besiege die Oger, indem du deren Namen ausnutzt. hero . moveRight ( ) # Besie…" at bounding box center [508, 138] width 179 height 239
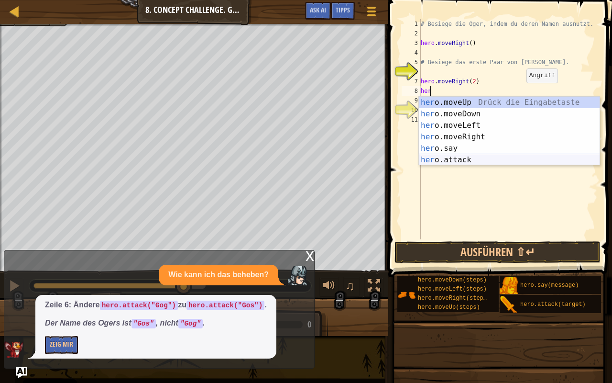
click at [481, 158] on div "her o.moveUp Drück die Eingabetaste her o.moveDown Drück die Eingabetaste her o…" at bounding box center [509, 143] width 181 height 92
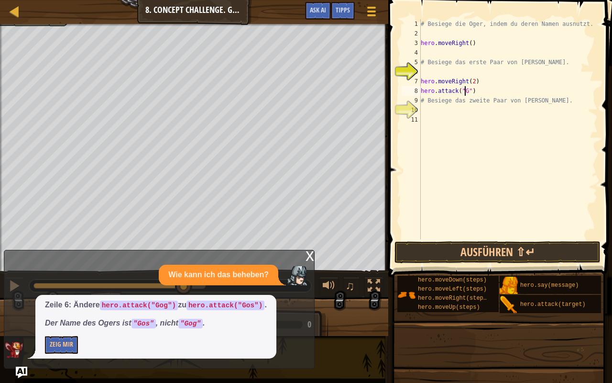
scroll to position [4, 4]
type textarea "hero.attack("Gos")"
click at [517, 251] on button "Ausführen ⇧↵" at bounding box center [498, 252] width 206 height 22
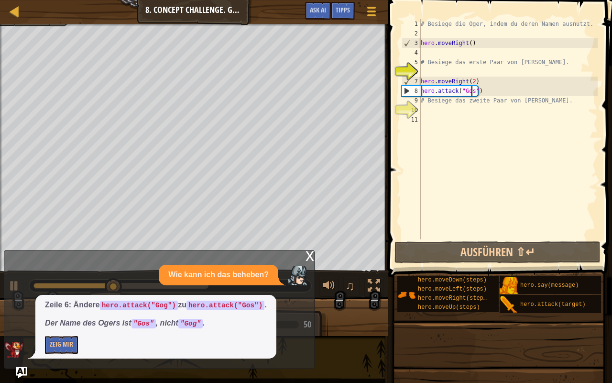
click at [480, 89] on div "# Besiege die Oger, indem du deren Namen ausnutzt. hero . moveRight ( ) # Besie…" at bounding box center [508, 138] width 179 height 239
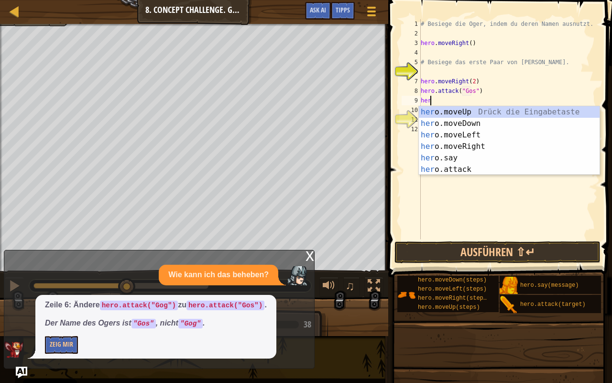
scroll to position [4, 0]
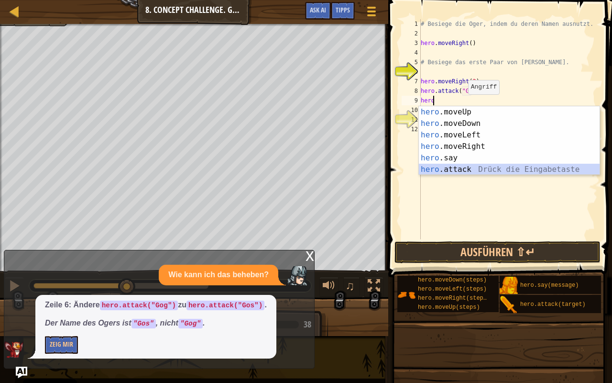
click at [476, 168] on div "hero .moveUp Drück die Eingabetaste hero .moveDown Drück die Eingabetaste hero …" at bounding box center [509, 152] width 181 height 92
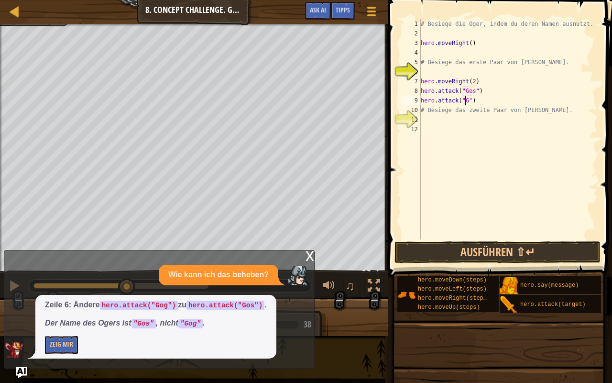
scroll to position [4, 4]
type textarea "hero.attack("Gos")"
click at [525, 255] on button "Ausführen ⇧↵" at bounding box center [498, 252] width 206 height 22
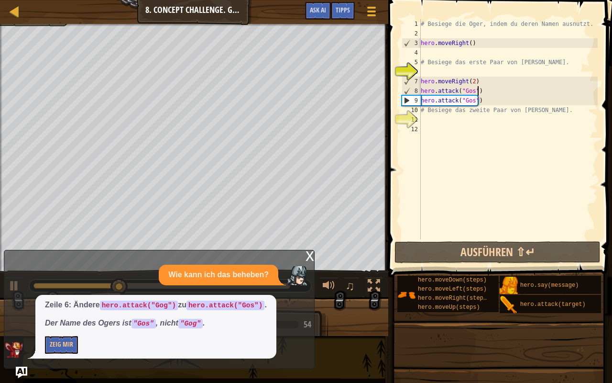
click at [487, 94] on div "# Besiege die Oger, indem du deren Namen ausnutzt. hero . moveRight ( ) # Besie…" at bounding box center [508, 138] width 179 height 239
click at [490, 98] on div "# Besiege die Oger, indem du deren Namen ausnutzt. hero . moveRight ( ) # Besie…" at bounding box center [508, 138] width 179 height 239
click at [497, 104] on div "# Besiege die Oger, indem du deren Namen ausnutzt. hero . moveRight ( ) # Besie…" at bounding box center [508, 138] width 179 height 239
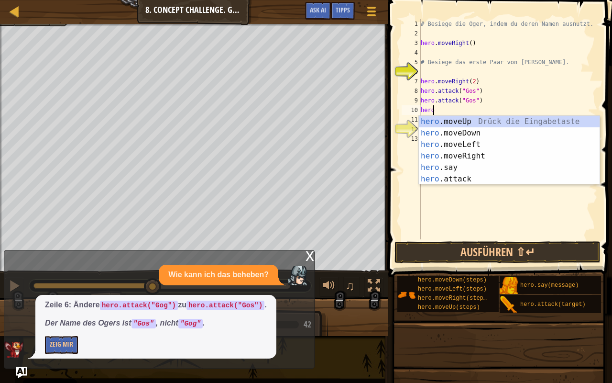
scroll to position [4, 0]
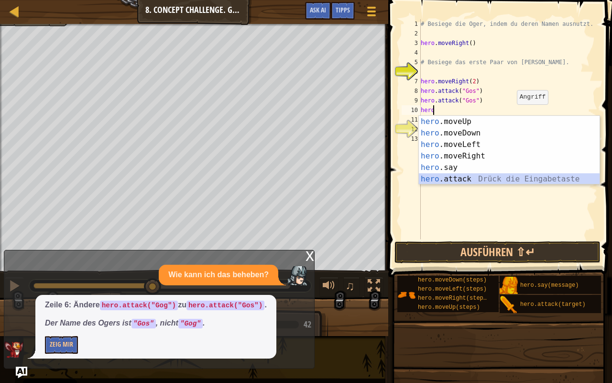
click at [466, 176] on div "hero .moveUp Drück die Eingabetaste hero .moveDown Drück die Eingabetaste hero …" at bounding box center [509, 162] width 181 height 92
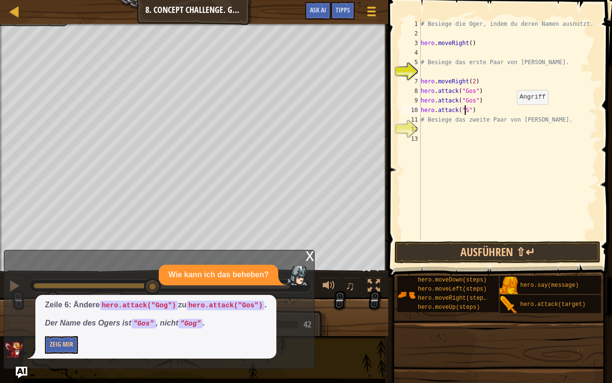
scroll to position [4, 4]
type textarea "hero.attack("Sog")"
click at [485, 110] on div "# Besiege die Oger, indem du deren Namen ausnutzt. hero . moveRight ( ) # Besie…" at bounding box center [508, 138] width 179 height 239
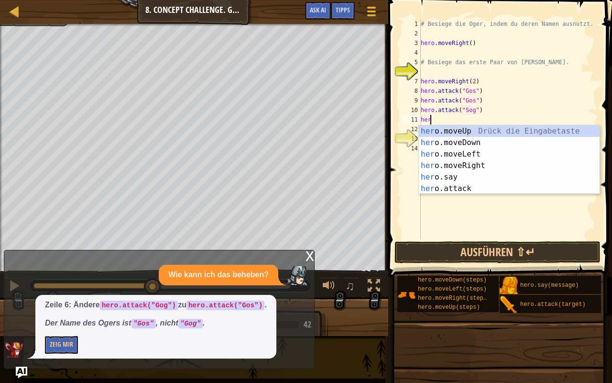
scroll to position [4, 0]
click at [478, 189] on div "hero .moveUp Drück die Eingabetaste hero .moveDown Drück die Eingabetaste hero …" at bounding box center [509, 171] width 181 height 92
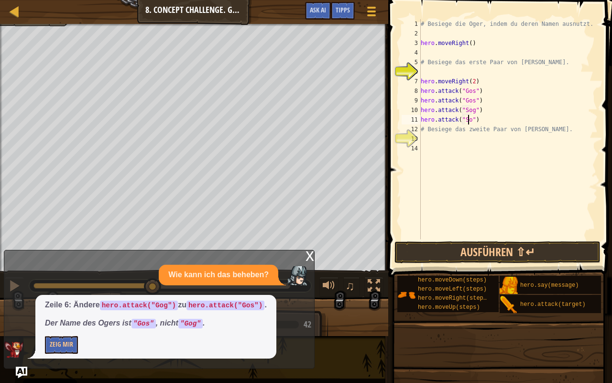
scroll to position [4, 4]
type textarea "hero.attack("Sog")"
click at [530, 254] on button "Ausführen ⇧↵" at bounding box center [498, 252] width 206 height 22
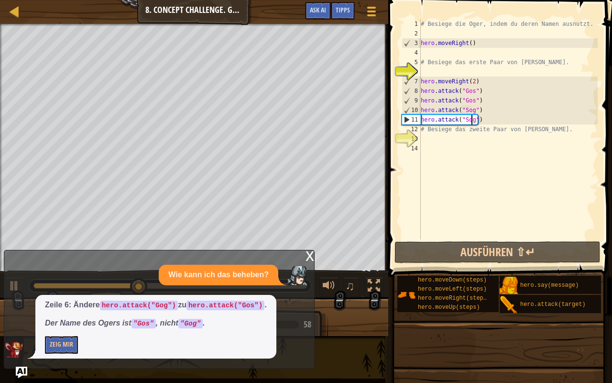
click at [476, 138] on div "# Besiege die Oger, indem du deren Namen ausnutzt. hero . moveRight ( ) # Besie…" at bounding box center [508, 138] width 179 height 239
click at [502, 124] on div "# Besiege die Oger, indem du deren Namen ausnutzt. hero . moveRight ( ) # Besie…" at bounding box center [508, 138] width 179 height 239
type textarea "hero.attack("Sog")"
click at [458, 51] on div "# Besiege die Oger, indem du deren Namen ausnutzt. hero . moveRight ( ) # Besie…" at bounding box center [508, 138] width 179 height 239
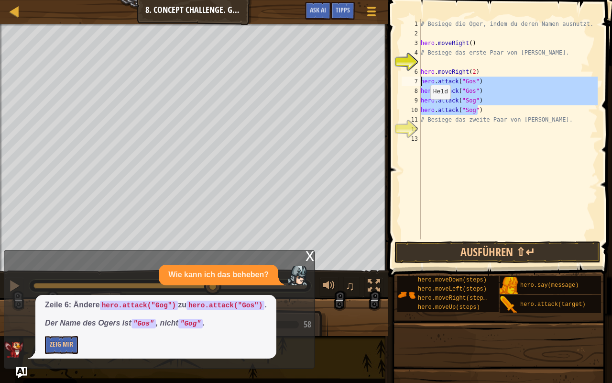
drag, startPoint x: 477, startPoint y: 105, endPoint x: 396, endPoint y: 81, distance: 84.9
click at [396, 81] on div "hero.moveRight() 1 2 3 4 5 6 7 8 9 10 11 12 13 # Besiege die Oger, indem du der…" at bounding box center [498, 157] width 227 height 305
click at [491, 45] on div "# Besiege die Oger, indem du deren Namen ausnutzt. hero . moveRight ( ) # Besie…" at bounding box center [508, 138] width 179 height 239
type textarea "hero.moveRight()"
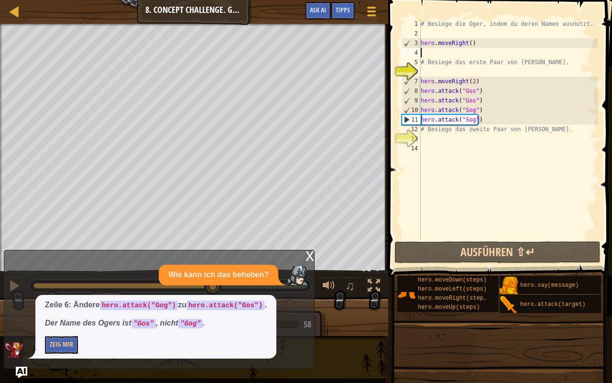
paste textarea "hero.attack("Sog")"
type textarea "hero.attack("Sog")"
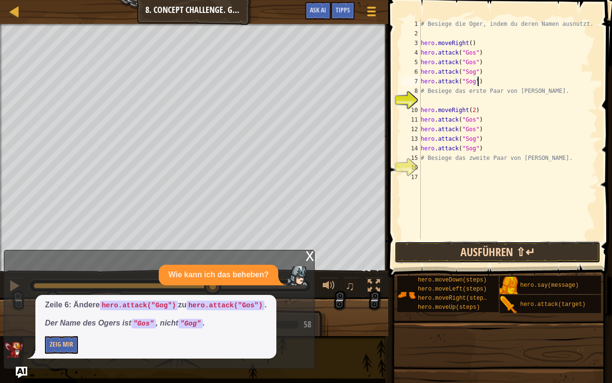
click at [499, 252] on button "Ausführen ⇧↵" at bounding box center [498, 252] width 206 height 22
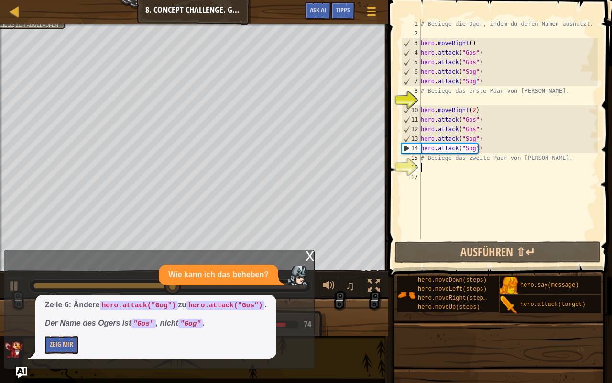
click at [475, 169] on div "# Besiege die Oger, indem du deren Namen ausnutzt. hero . moveRight ( ) hero . …" at bounding box center [508, 138] width 179 height 239
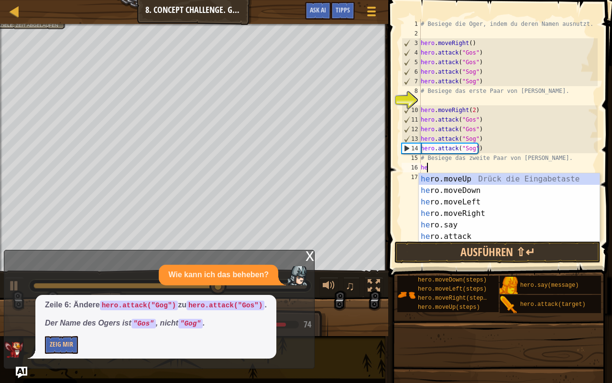
type textarea "her"
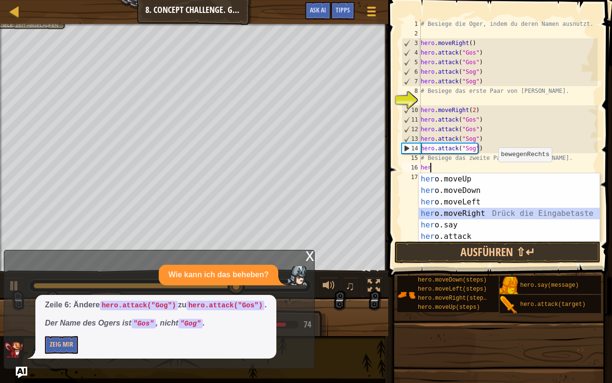
click at [467, 215] on div "her o.moveUp Drück die Eingabetaste her o.moveDown Drück die Eingabetaste her o…" at bounding box center [509, 219] width 181 height 92
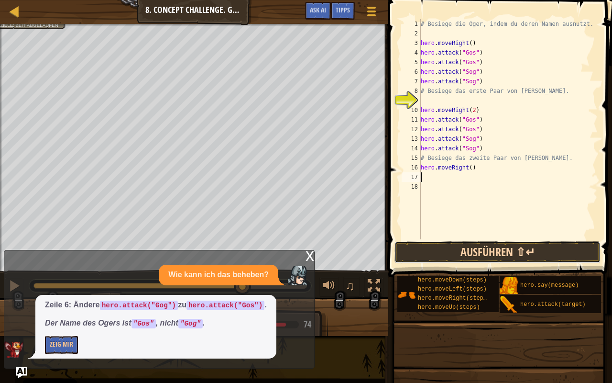
click at [483, 258] on button "Ausführen ⇧↵" at bounding box center [498, 252] width 206 height 22
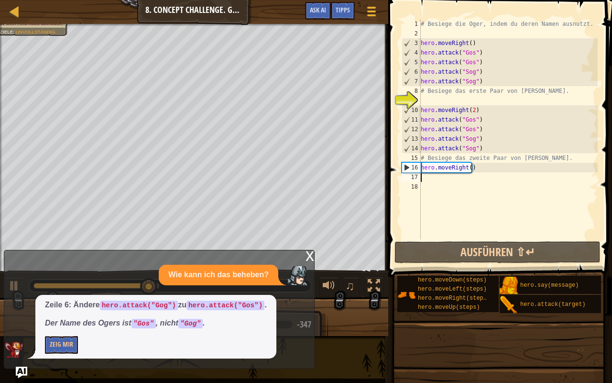
click at [312, 257] on div "x" at bounding box center [310, 255] width 9 height 10
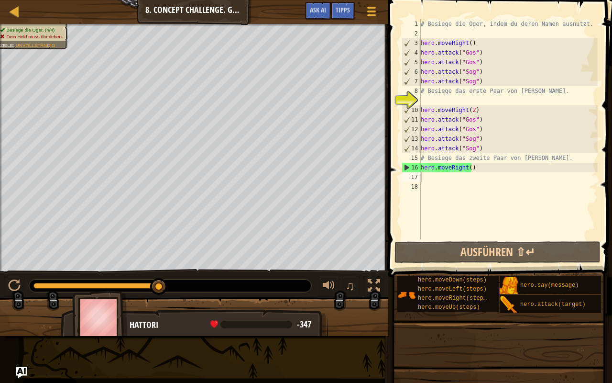
click at [475, 167] on div "# Besiege die Oger, indem du deren Namen ausnutzt. hero . moveRight ( ) hero . …" at bounding box center [508, 138] width 179 height 239
click at [548, 160] on div "# Besiege die Oger, indem du deren Namen ausnutzt. hero . moveRight ( ) hero . …" at bounding box center [508, 138] width 179 height 239
type textarea "# Besiege das zweite Paar von [PERSON_NAME]."
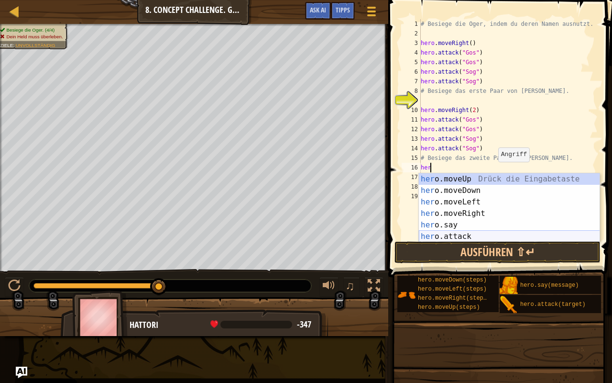
click at [473, 233] on div "her o.moveUp Drück die Eingabetaste her o.moveDown Drück die Eingabetaste her o…" at bounding box center [509, 219] width 181 height 92
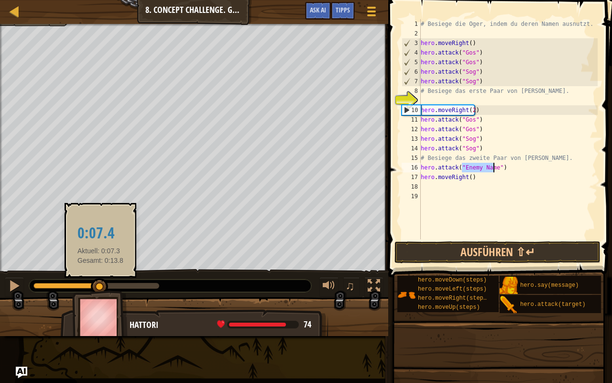
drag, startPoint x: 161, startPoint y: 285, endPoint x: 100, endPoint y: 288, distance: 60.8
click at [100, 288] on div at bounding box center [99, 286] width 17 height 17
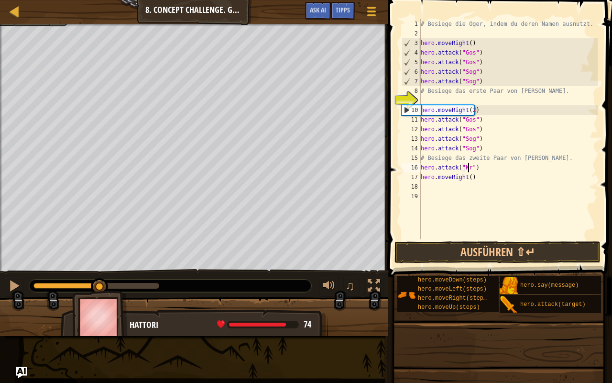
scroll to position [4, 4]
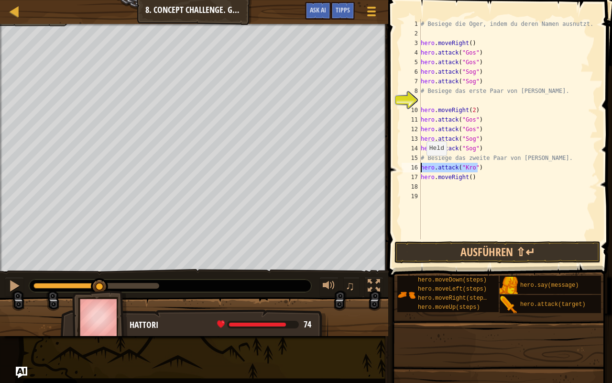
drag, startPoint x: 481, startPoint y: 168, endPoint x: 413, endPoint y: 166, distance: 68.4
click at [413, 166] on div "hero.attack("Kro") 1 2 3 4 5 6 7 8 9 10 11 12 13 14 15 16 17 18 19 # Besiege di…" at bounding box center [499, 129] width 198 height 220
type textarea "hero.attack("Kro")"
click at [491, 165] on div "# Besiege die Oger, indem du deren Namen ausnutzt. hero . moveRight ( ) hero . …" at bounding box center [508, 129] width 179 height 220
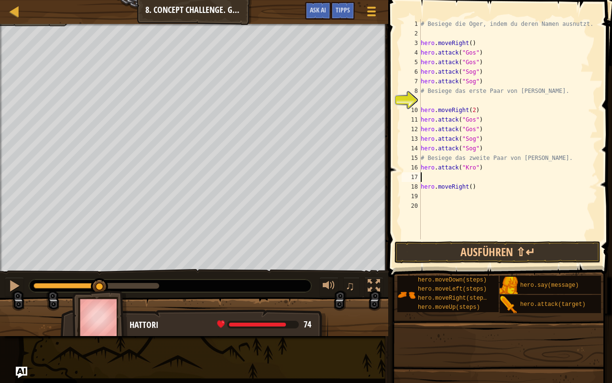
paste textarea "hero.attack("Kro")"
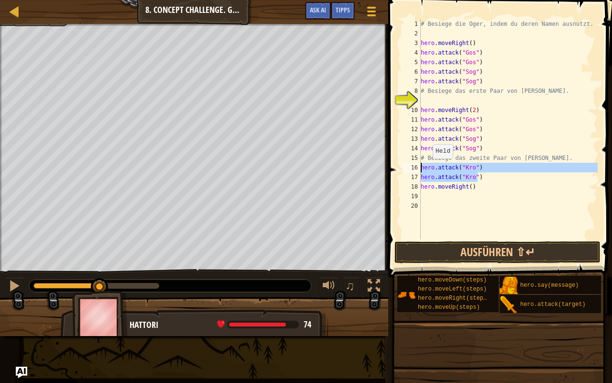
drag, startPoint x: 480, startPoint y: 177, endPoint x: 415, endPoint y: 164, distance: 66.5
click at [415, 164] on div "hero.attack("Kro") 1 2 3 4 5 6 7 8 9 10 11 12 13 14 15 16 17 18 19 20 # Besiege…" at bounding box center [499, 129] width 198 height 220
click at [479, 181] on div "# Besiege die Oger, indem du deren Namen ausnutzt. hero . moveRight ( ) hero . …" at bounding box center [508, 129] width 179 height 220
type textarea "hero.attack("Kro")"
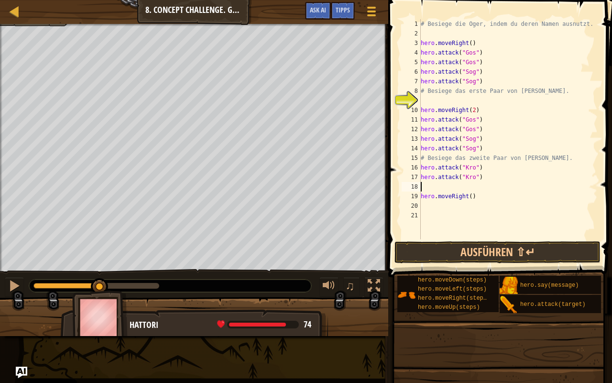
paste textarea "hero.attack("Kro")"
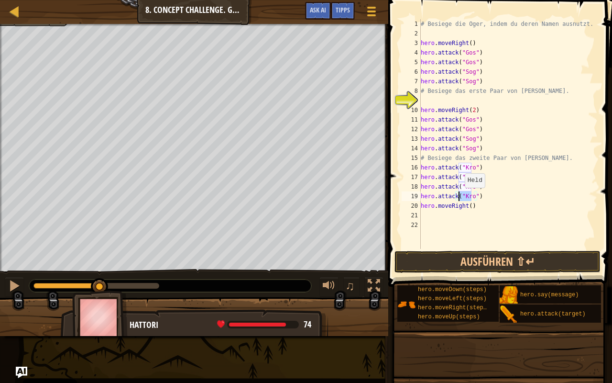
drag, startPoint x: 471, startPoint y: 195, endPoint x: 460, endPoint y: 197, distance: 10.8
click at [460, 197] on div "# Besiege die Oger, indem du deren Namen ausnutzt. hero . moveRight ( ) hero . …" at bounding box center [508, 143] width 179 height 249
click at [470, 197] on div "# Besiege die Oger, indem du deren Namen ausnutzt. hero . moveRight ( ) hero . …" at bounding box center [508, 134] width 179 height 230
drag, startPoint x: 470, startPoint y: 195, endPoint x: 460, endPoint y: 195, distance: 10.0
click at [460, 195] on div "# Besiege die Oger, indem du deren Namen ausnutzt. hero . moveRight ( ) hero . …" at bounding box center [508, 143] width 179 height 249
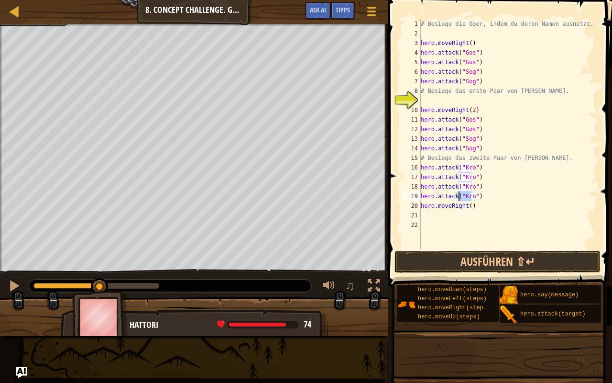
click at [506, 205] on div "# Besiege die Oger, indem du deren Namen ausnutzt. hero . moveRight ( ) hero . …" at bounding box center [508, 143] width 179 height 249
click at [469, 196] on div "# Besiege die Oger, indem du deren Namen ausnutzt. hero . moveRight ( ) hero . …" at bounding box center [508, 143] width 179 height 249
click at [470, 197] on div "# Besiege die Oger, indem du deren Namen ausnutzt. hero . moveRight ( ) hero . …" at bounding box center [508, 143] width 179 height 249
click at [471, 186] on div "# Besiege die Oger, indem du deren Namen ausnutzt. hero . moveRight ( ) hero . …" at bounding box center [508, 143] width 179 height 249
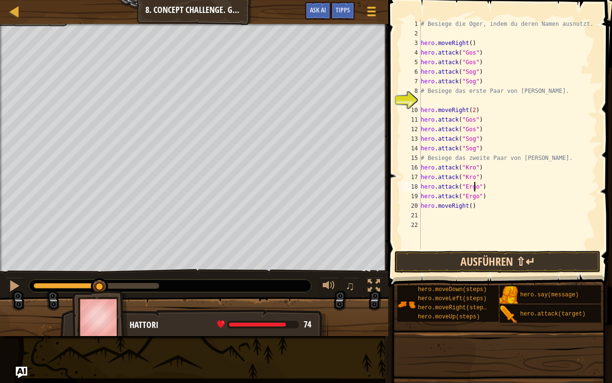
type textarea "hero.attack("Ergo")"
click at [530, 259] on button "Ausführen ⇧↵" at bounding box center [498, 262] width 206 height 22
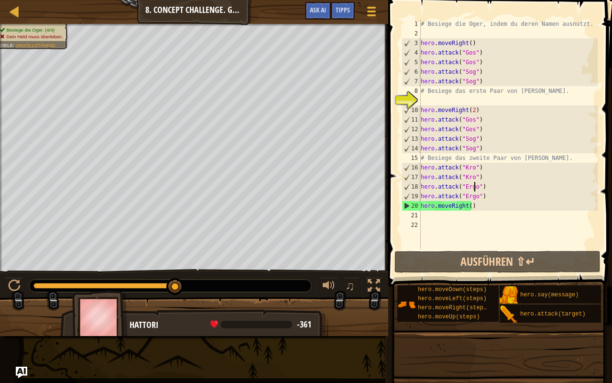
click at [497, 199] on div "# Besiege die Oger, indem du deren Namen ausnutzt. hero . moveRight ( ) hero . …" at bounding box center [508, 143] width 179 height 249
click at [483, 211] on div "# Besiege die Oger, indem du deren Namen ausnutzt. hero . moveRight ( ) hero . …" at bounding box center [508, 143] width 179 height 249
click at [483, 207] on div "# Besiege die Oger, indem du deren Namen ausnutzt. hero . moveRight ( ) hero . …" at bounding box center [508, 143] width 179 height 249
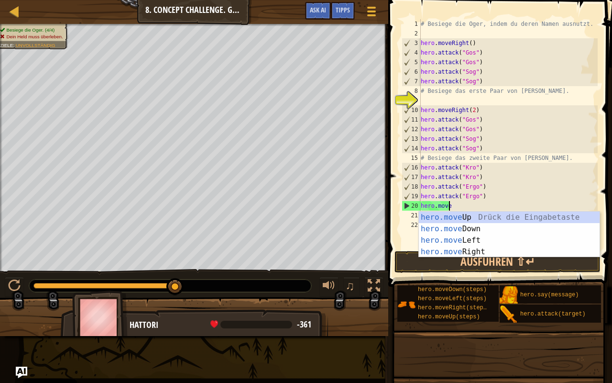
type textarea "h"
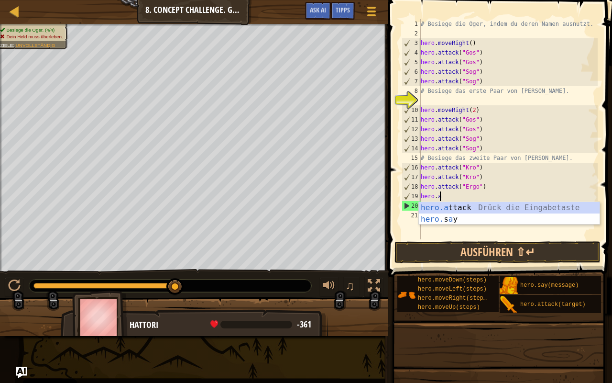
type textarea "h"
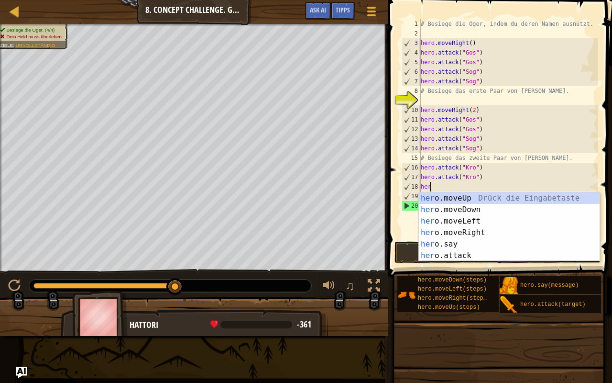
type textarea "h"
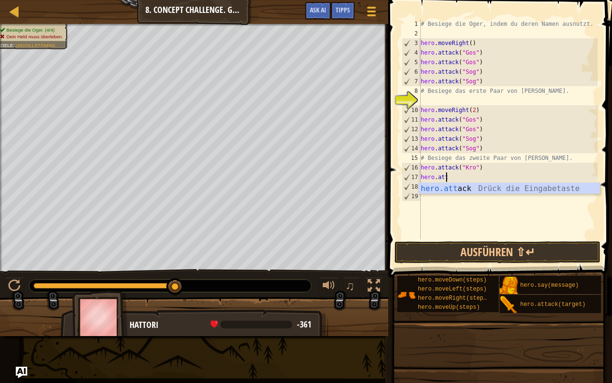
type textarea "h"
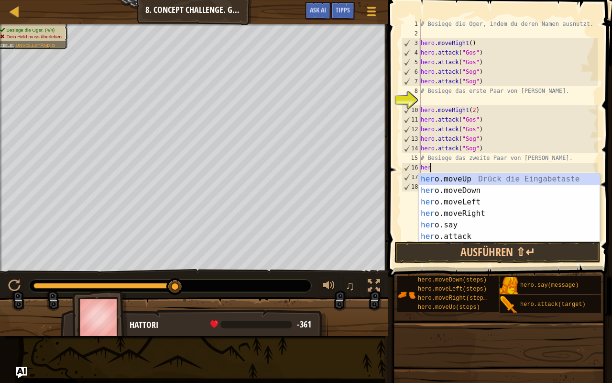
type textarea "h"
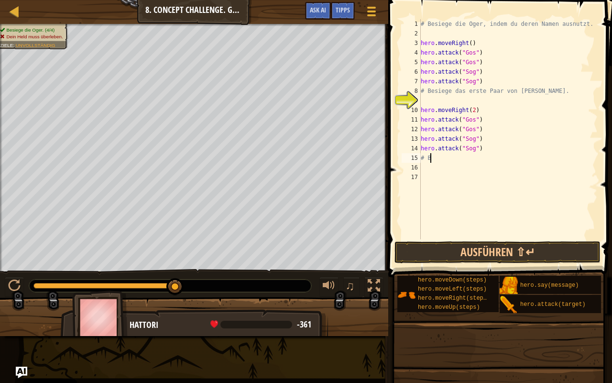
type textarea "#"
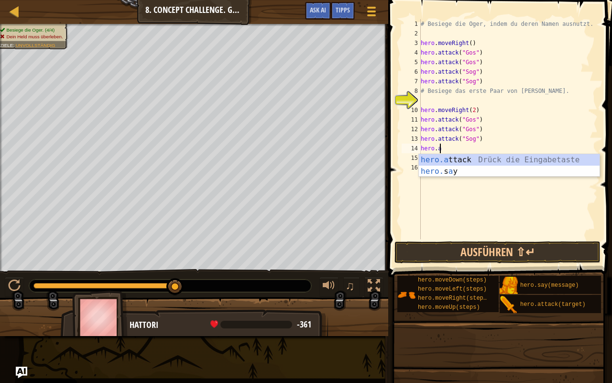
type textarea "h"
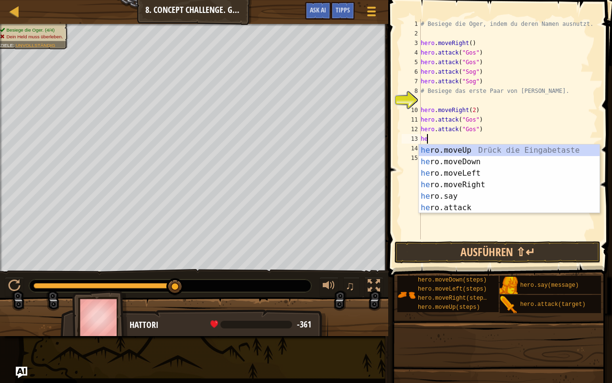
type textarea "h"
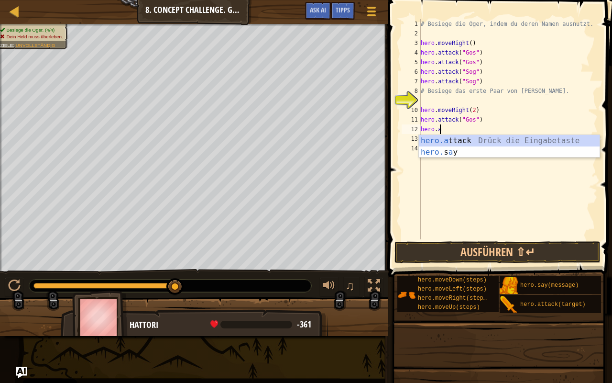
type textarea "h"
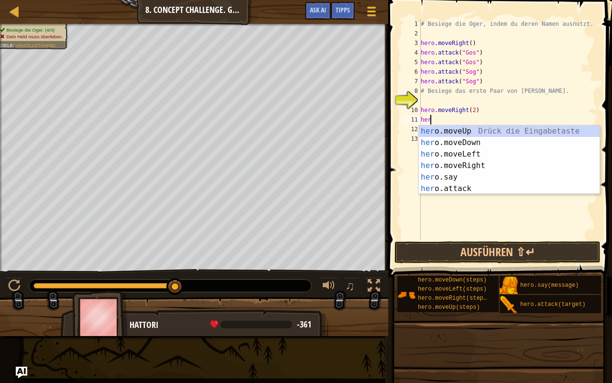
type textarea "h"
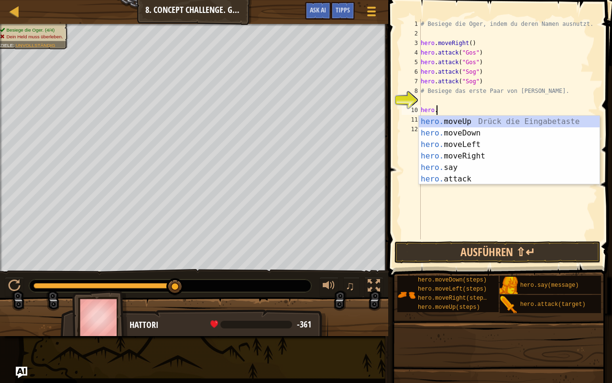
type textarea "h"
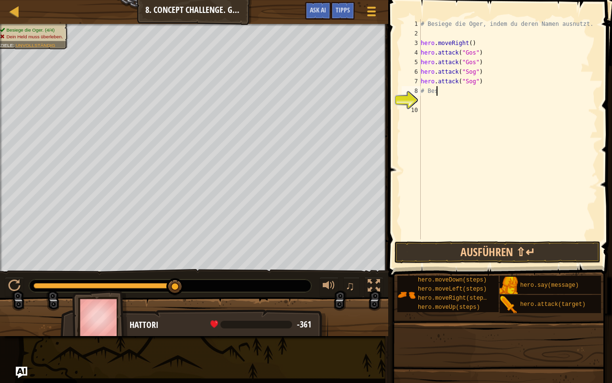
type textarea "#"
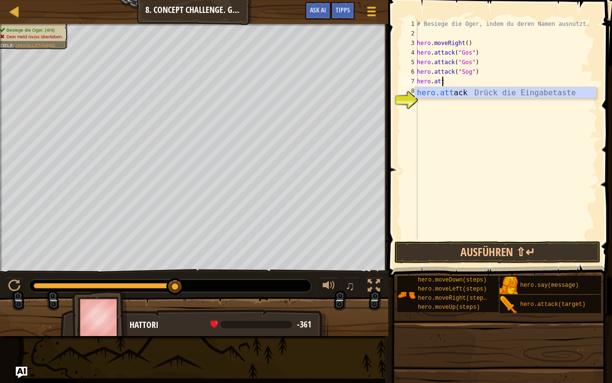
type textarea "h"
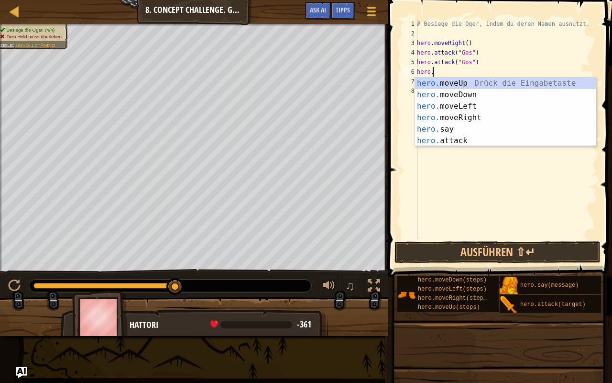
type textarea "h"
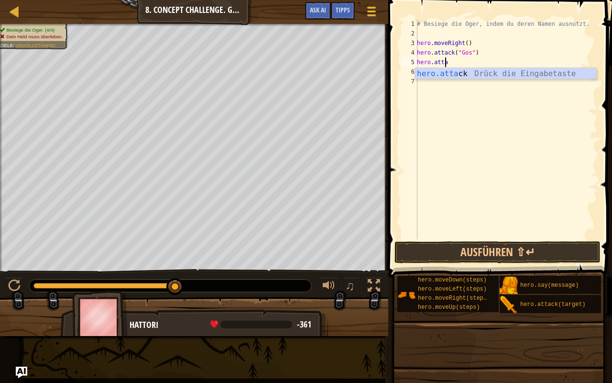
type textarea "h"
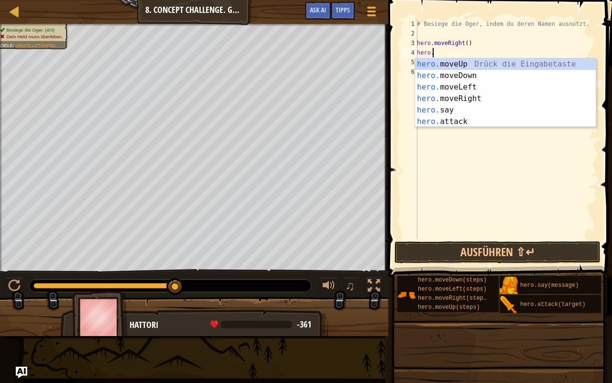
type textarea "h"
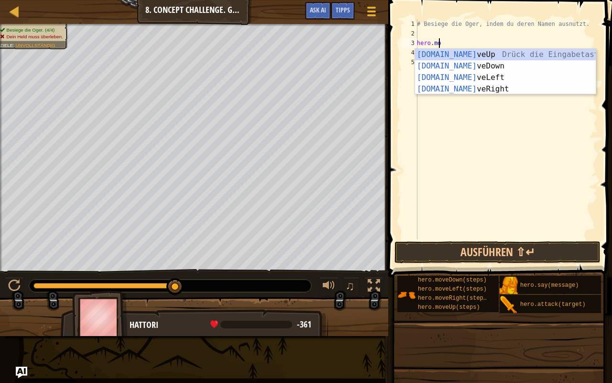
type textarea "h"
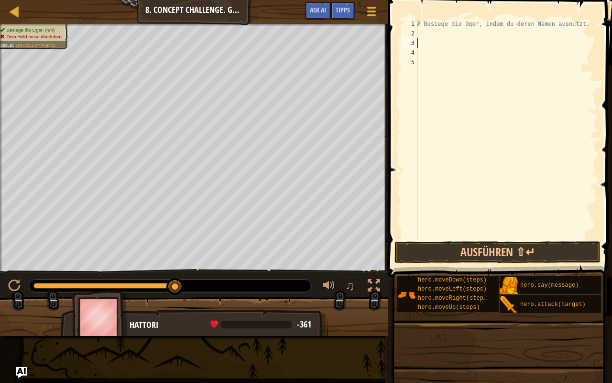
type textarea "# Besiege die Oger, indem du deren Namen ausnutz"
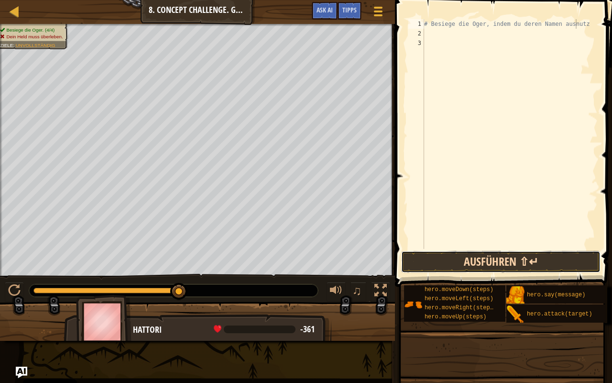
click at [493, 265] on button "Ausführen ⇧↵" at bounding box center [500, 262] width 199 height 22
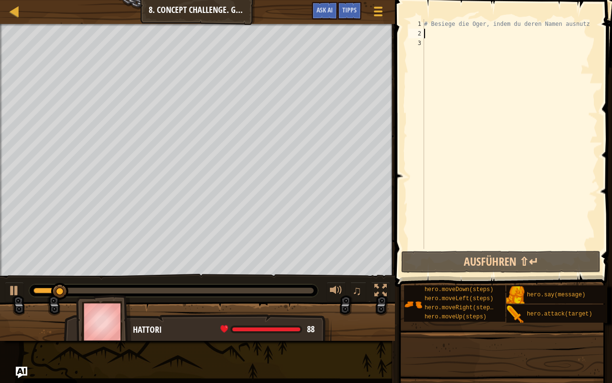
click at [525, 31] on div "# Besiege die Oger, indem du deren Namen ausnutz" at bounding box center [510, 143] width 176 height 249
click at [581, 26] on div "# Besiege die Oger, indem du deren Namen ausnutz" at bounding box center [510, 143] width 176 height 249
type textarea "# Besiege die Oger, indem du deren Namen ausnutzt"
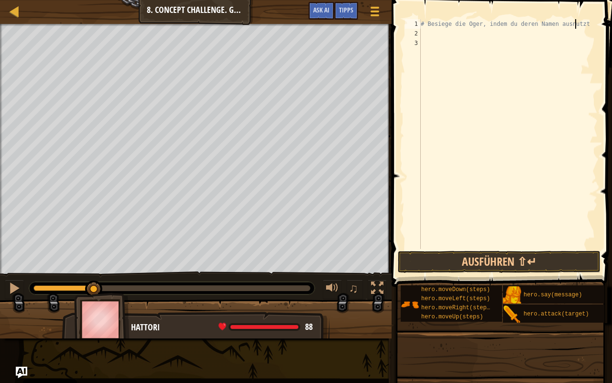
click at [490, 33] on div "# Besiege die Oger, indem du deren Namen ausnutzt" at bounding box center [508, 143] width 179 height 249
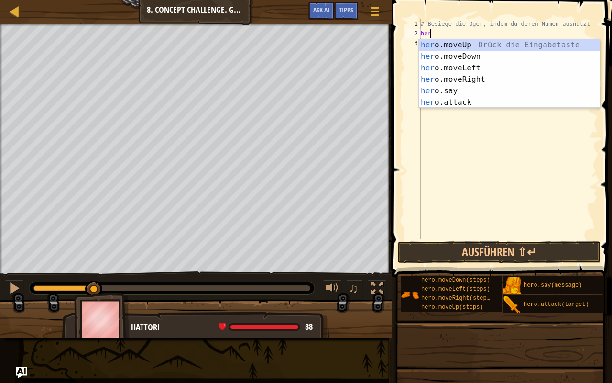
type textarea "hero"
click at [477, 77] on div "hero .moveUp Drück die Eingabetaste hero .moveDown Drück die Eingabetaste hero …" at bounding box center [509, 85] width 181 height 92
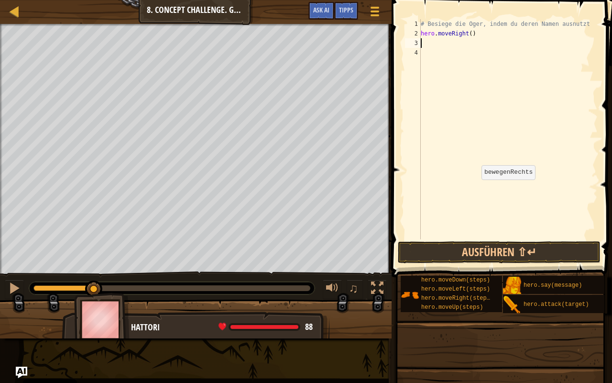
scroll to position [4, 0]
click at [508, 252] on button "Ausführen ⇧↵" at bounding box center [499, 252] width 203 height 22
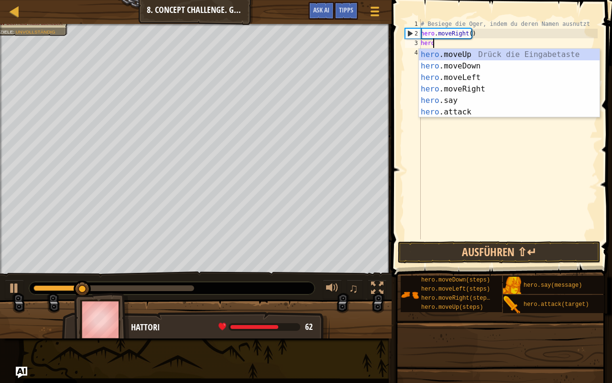
scroll to position [4, 0]
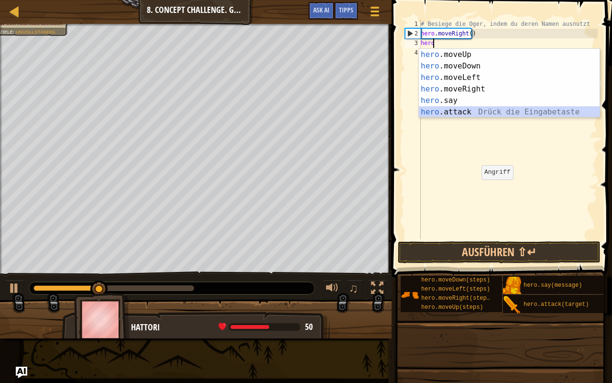
click at [482, 110] on div "hero .moveUp Drück die Eingabetaste hero .moveDown Drück die Eingabetaste hero …" at bounding box center [509, 95] width 181 height 92
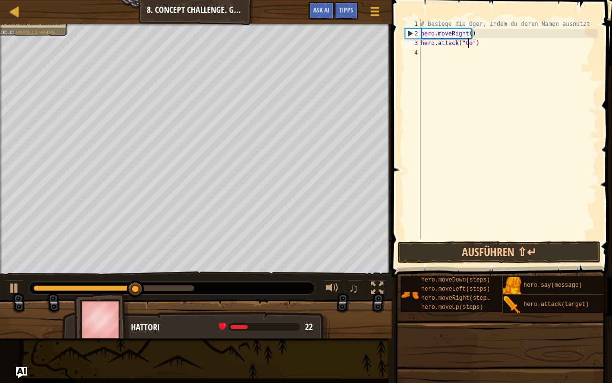
scroll to position [4, 4]
type textarea "hero.attack("Gos")"
drag, startPoint x: 482, startPoint y: 44, endPoint x: 420, endPoint y: 44, distance: 62.2
click at [420, 44] on div "hero.attack("Gos") 1 2 3 4 # Besiege die Oger, indem du deren Namen ausnutzt he…" at bounding box center [500, 129] width 195 height 220
click at [450, 58] on div "# Besiege die Oger, indem du deren Namen ausnutzt hero . moveRight ( ) hero . a…" at bounding box center [508, 138] width 179 height 239
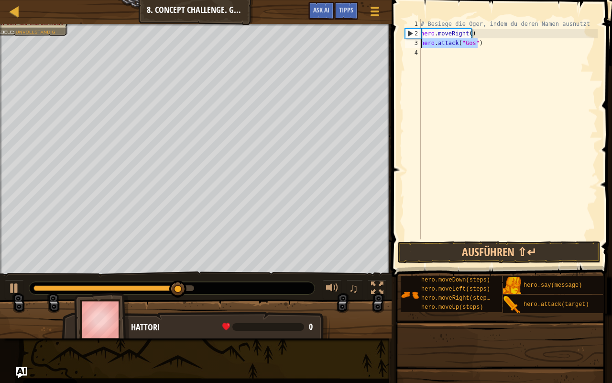
scroll to position [4, 0]
paste textarea "hero.attack("Gos")"
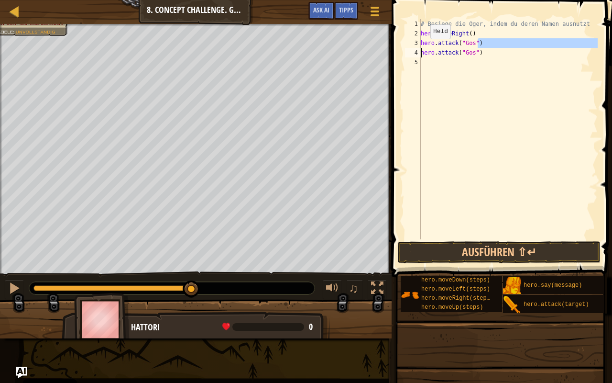
drag, startPoint x: 484, startPoint y: 46, endPoint x: 421, endPoint y: 49, distance: 63.2
click at [421, 49] on div "# Besiege die Oger, indem du deren Namen ausnutzt hero . moveRight ( ) hero . a…" at bounding box center [508, 138] width 179 height 239
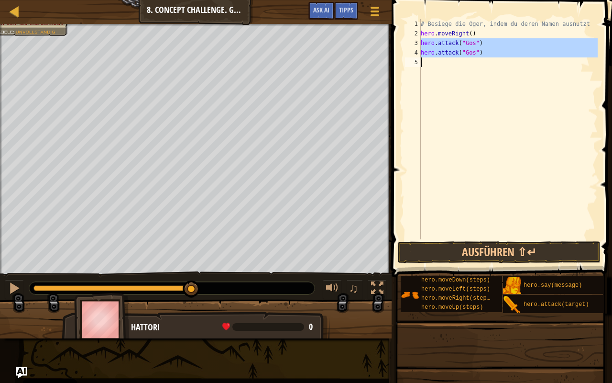
drag, startPoint x: 421, startPoint y: 41, endPoint x: 467, endPoint y: 63, distance: 50.9
click at [467, 63] on div "# Besiege die Oger, indem du deren Namen ausnutzt hero . moveRight ( ) hero . a…" at bounding box center [508, 138] width 179 height 239
type textarea "hero.attack("Gos")"
click at [440, 59] on div "# Besiege die Oger, indem du deren Namen ausnutzt hero . moveRight ( ) hero . a…" at bounding box center [508, 129] width 179 height 220
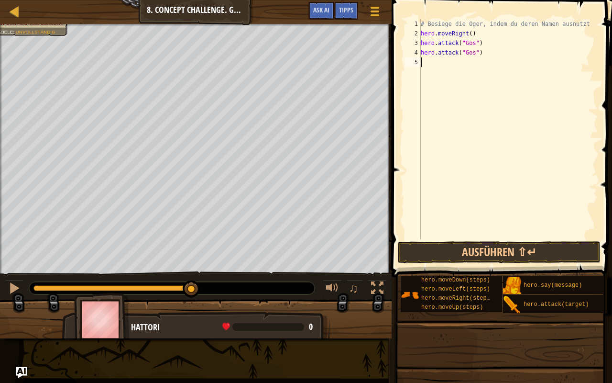
paste textarea "hero.attack("Gos")"
drag, startPoint x: 471, startPoint y: 74, endPoint x: 463, endPoint y: 73, distance: 7.7
click at [463, 73] on div "# Besiege die Oger, indem du deren Namen ausnutzt hero . moveRight ( ) hero . a…" at bounding box center [508, 138] width 179 height 239
click at [470, 60] on div "# Besiege die Oger, indem du deren Namen ausnutzt hero . moveRight ( ) hero . a…" at bounding box center [508, 138] width 179 height 239
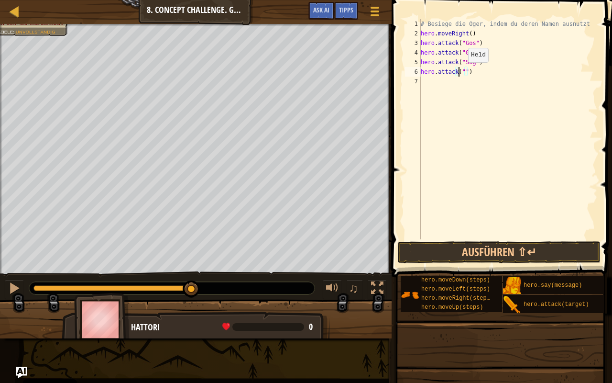
click at [460, 72] on div "# Besiege die Oger, indem du deren Namen ausnutzt hero . moveRight ( ) hero . a…" at bounding box center [508, 138] width 179 height 239
type textarea "hero.attack("Sog")"
click at [506, 243] on button "Ausführen ⇧↵" at bounding box center [499, 252] width 203 height 22
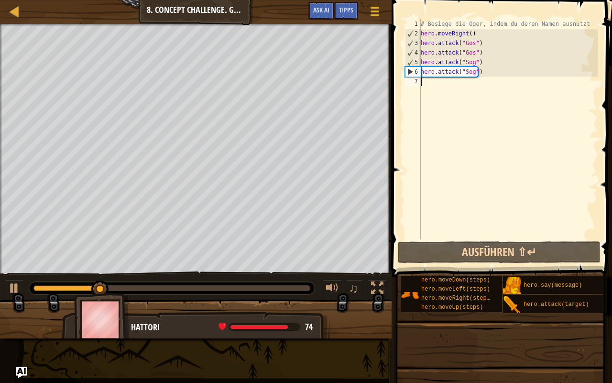
click at [430, 93] on div "# Besiege die Oger, indem du deren Namen ausnutzt hero . moveRight ( ) hero . a…" at bounding box center [508, 138] width 179 height 239
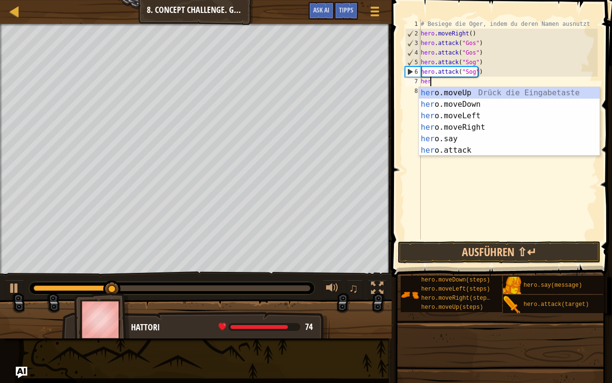
type textarea "hero"
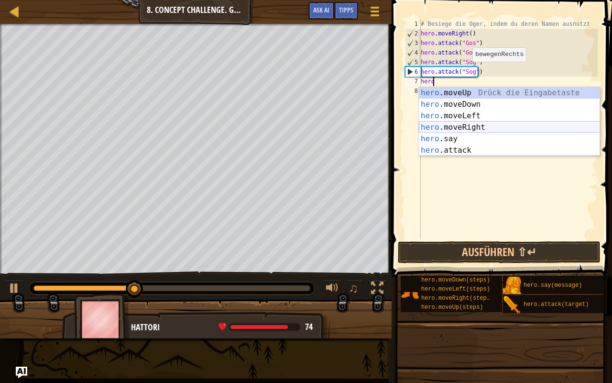
click at [463, 128] on div "hero .moveUp Drück die Eingabetaste hero .moveDown Drück die Eingabetaste hero …" at bounding box center [509, 133] width 181 height 92
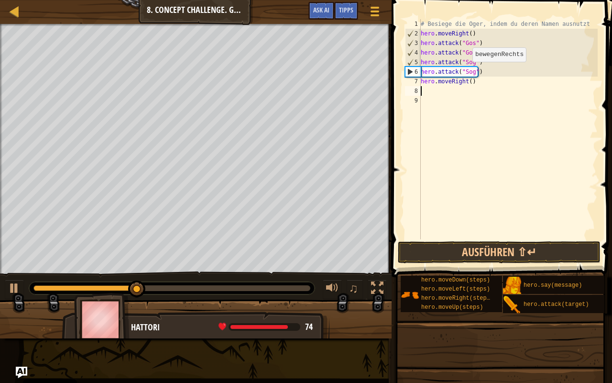
scroll to position [4, 0]
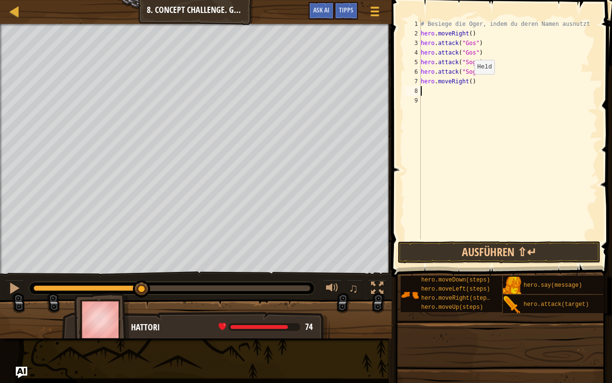
click at [466, 83] on div "# Besiege die Oger, indem du deren Namen ausnutzt hero . moveRight ( ) hero . a…" at bounding box center [508, 138] width 179 height 239
click at [469, 83] on div "# Besiege die Oger, indem du deren Namen ausnutzt hero . moveRight ( ) hero . a…" at bounding box center [508, 138] width 179 height 239
type textarea "hero.moveRight(2)"
click at [493, 245] on button "Ausführen ⇧↵" at bounding box center [499, 252] width 203 height 22
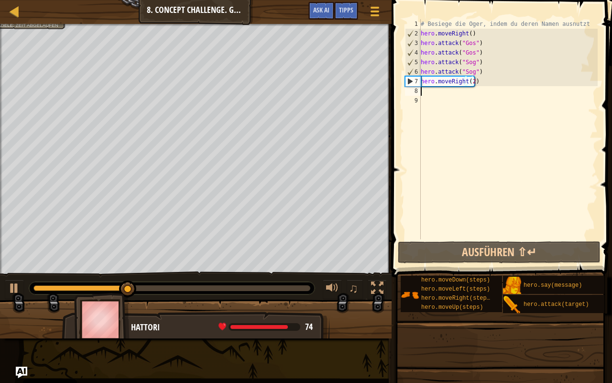
click at [438, 91] on div "# Besiege die Oger, indem du deren Namen ausnutzt hero . moveRight ( ) hero . a…" at bounding box center [508, 138] width 179 height 239
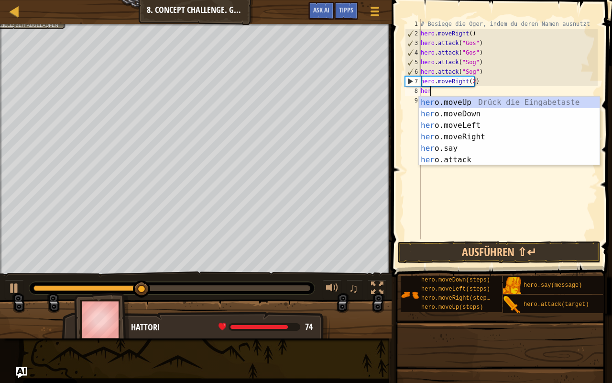
scroll to position [4, 0]
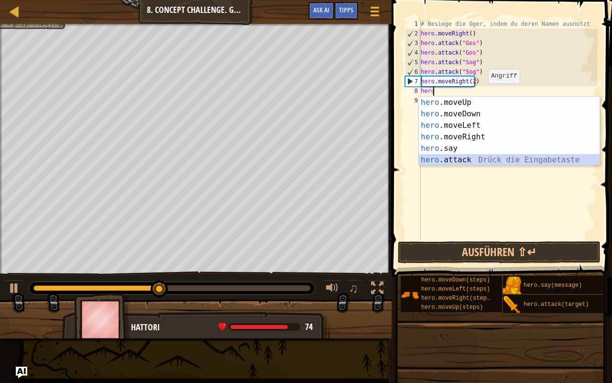
click at [450, 159] on div "hero .moveUp Drück die Eingabetaste hero .moveDown Drück die Eingabetaste hero …" at bounding box center [509, 143] width 181 height 92
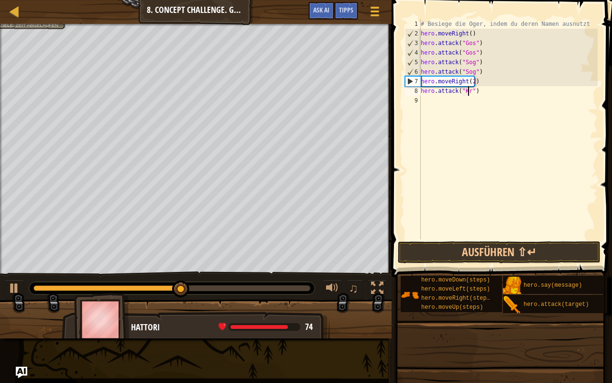
type textarea "hero.attack("Kro")"
click at [450, 99] on div "# Besiege die Oger, indem du deren Namen ausnutzt hero . moveRight ( ) hero . a…" at bounding box center [508, 138] width 179 height 239
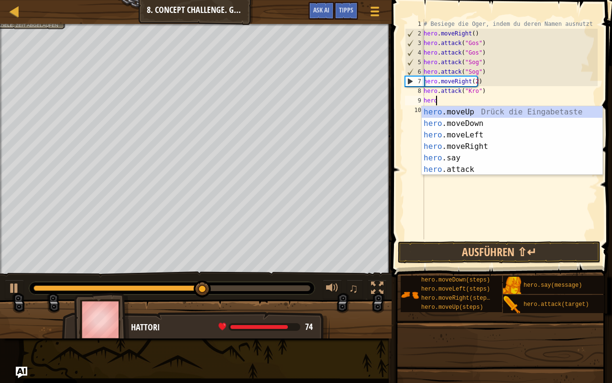
scroll to position [4, 0]
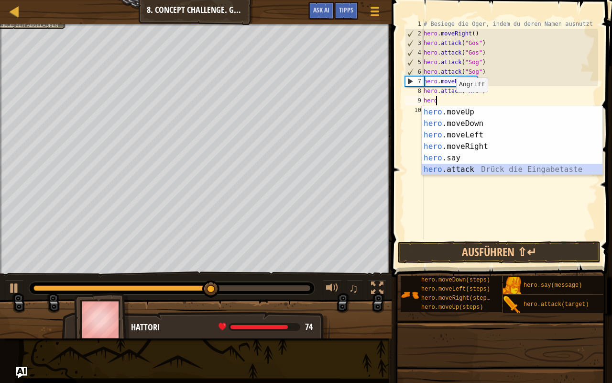
click at [467, 166] on div "hero .moveUp Drück die Eingabetaste hero .moveDown Drück die Eingabetaste hero …" at bounding box center [512, 152] width 181 height 92
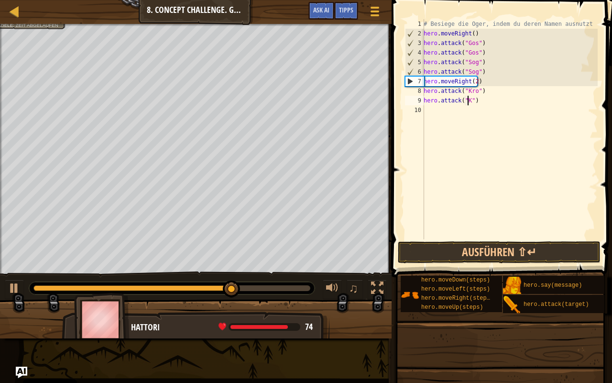
scroll to position [4, 4]
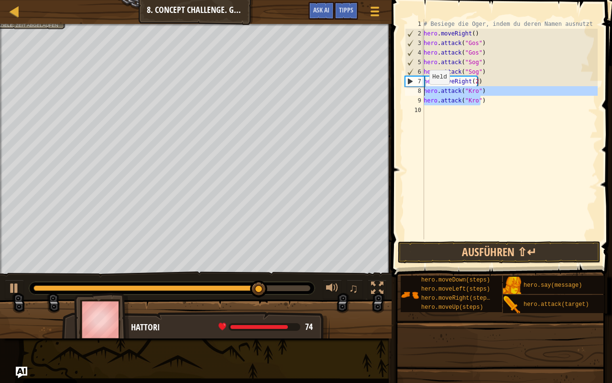
drag, startPoint x: 485, startPoint y: 101, endPoint x: 422, endPoint y: 93, distance: 64.1
click at [422, 93] on div "hero.attack("Kro") 1 2 3 4 5 6 7 8 9 10 # Besiege die Oger, indem du deren Name…" at bounding box center [500, 129] width 195 height 220
type textarea "hero.attack("Kro") hero.attack("Kro")"
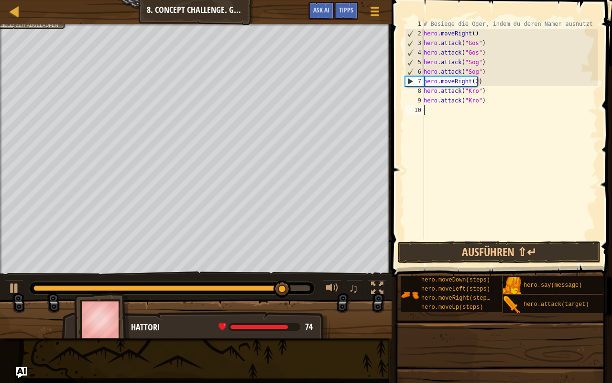
click at [433, 106] on div "# Besiege die Oger, indem du deren Namen ausnutzt hero . moveRight ( ) hero . a…" at bounding box center [510, 138] width 176 height 239
paste textarea "hero.attack("Kro")"
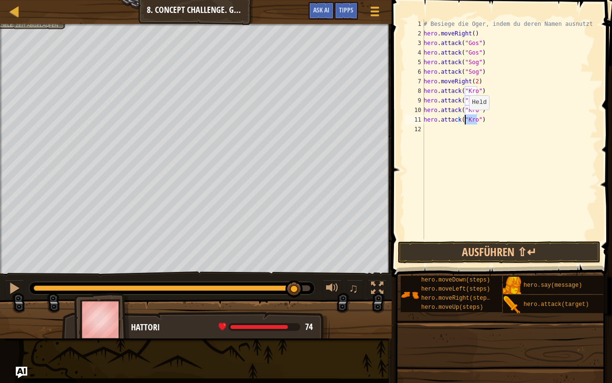
drag, startPoint x: 476, startPoint y: 121, endPoint x: 464, endPoint y: 119, distance: 12.1
click at [464, 119] on div "# Besiege die Oger, indem du deren Namen ausnutzt hero . moveRight ( ) hero . a…" at bounding box center [510, 138] width 176 height 239
click at [477, 119] on div "# Besiege die Oger, indem du deren Namen ausnutzt hero . moveRight ( ) hero . a…" at bounding box center [510, 129] width 176 height 220
click at [474, 120] on div "# Besiege die Oger, indem du deren Namen ausnutzt hero . moveRight ( ) hero . a…" at bounding box center [510, 138] width 176 height 239
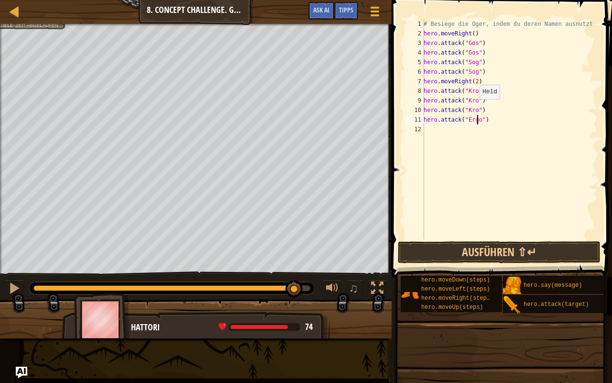
click at [474, 109] on div "# Besiege die Oger, indem du deren Namen ausnutzt hero . moveRight ( ) hero . a…" at bounding box center [510, 138] width 176 height 239
click at [466, 109] on div "# Besiege die Oger, indem du deren Namen ausnutzt hero . moveRight ( ) hero . a…" at bounding box center [510, 138] width 176 height 239
click at [480, 72] on div "# Besiege die Oger, indem du deren Namen ausnutzt hero . moveRight ( ) hero . a…" at bounding box center [510, 138] width 176 height 239
type textarea "hero.attack("Sog")"
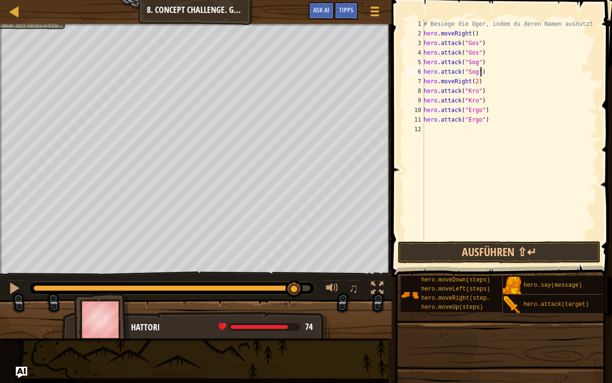
scroll to position [4, 0]
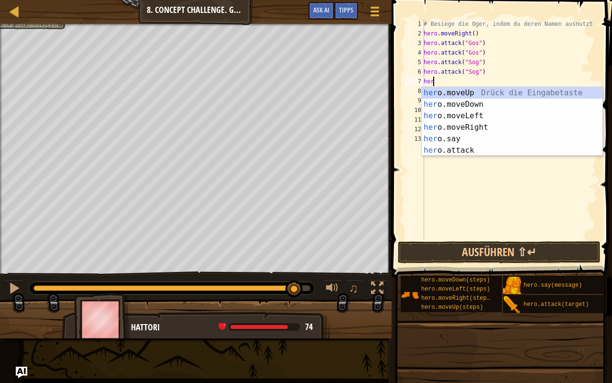
type textarea "hero"
click at [497, 104] on div "hero .moveUp Drück die Eingabetaste hero .moveDown Drück die Eingabetaste hero …" at bounding box center [512, 133] width 181 height 92
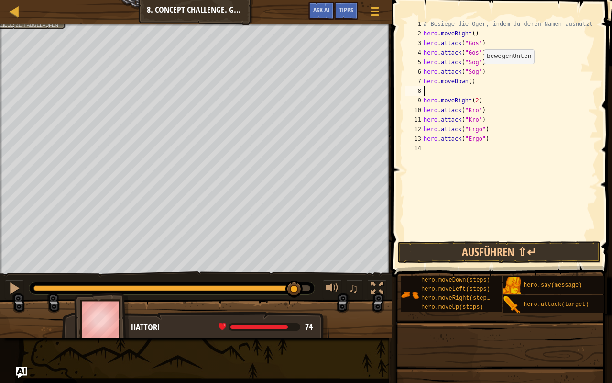
scroll to position [4, 0]
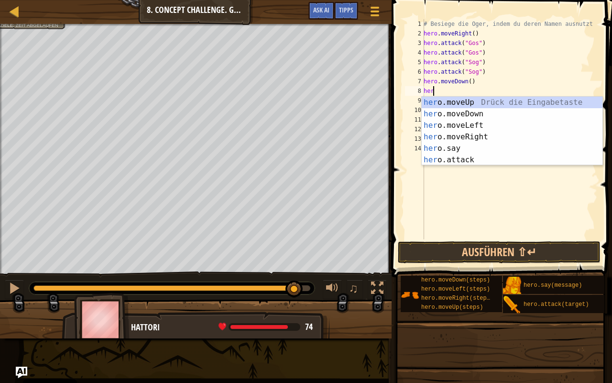
type textarea "hero"
click at [463, 102] on div "hero .moveUp Drück die Eingabetaste hero .moveDown Drück die Eingabetaste hero …" at bounding box center [512, 143] width 181 height 92
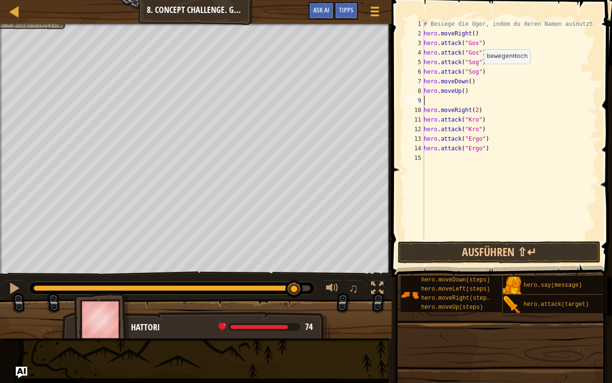
scroll to position [4, 0]
type textarea "hero.moveUp()"
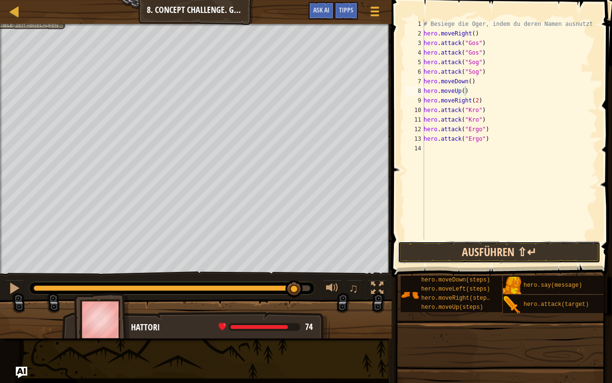
click at [487, 246] on button "Ausführen ⇧↵" at bounding box center [499, 252] width 203 height 22
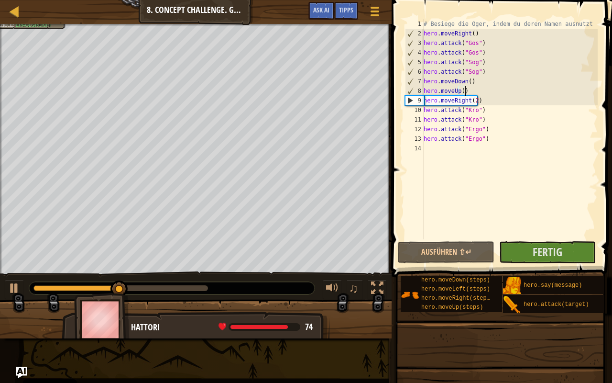
click at [484, 144] on div "# Besiege die Oger, indem du deren Namen ausnutzt hero . moveRight ( ) hero . a…" at bounding box center [510, 138] width 176 height 239
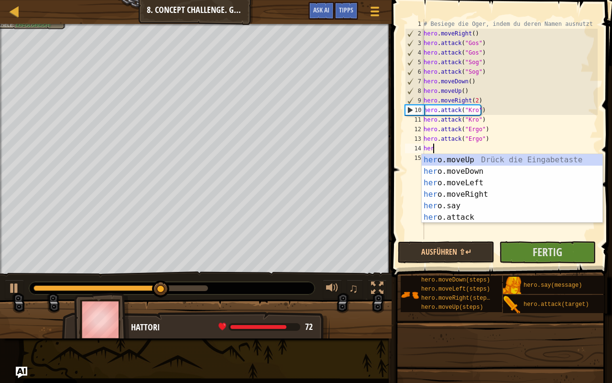
type textarea "hero"
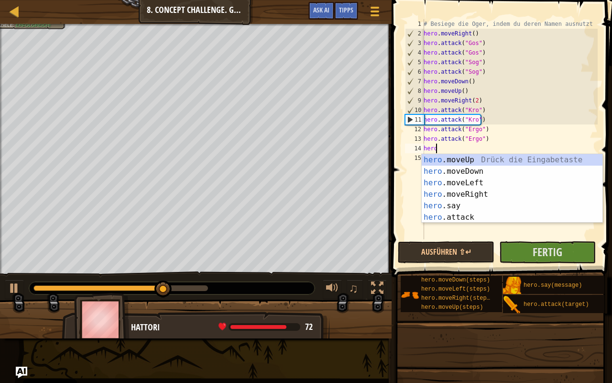
scroll to position [4, 0]
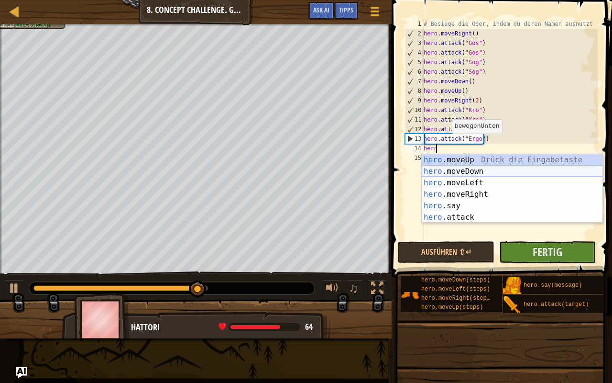
click at [466, 173] on div "hero .moveUp Drück die Eingabetaste hero .moveDown Drück die Eingabetaste hero …" at bounding box center [512, 200] width 181 height 92
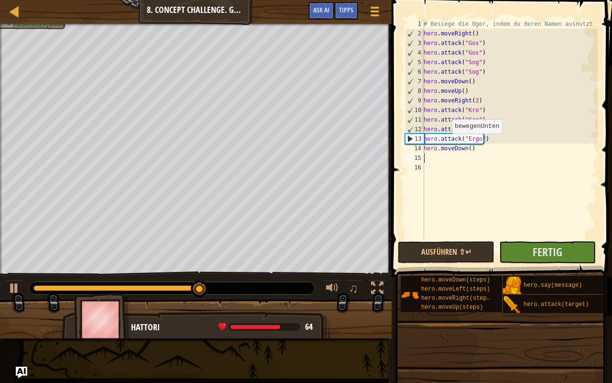
scroll to position [4, 0]
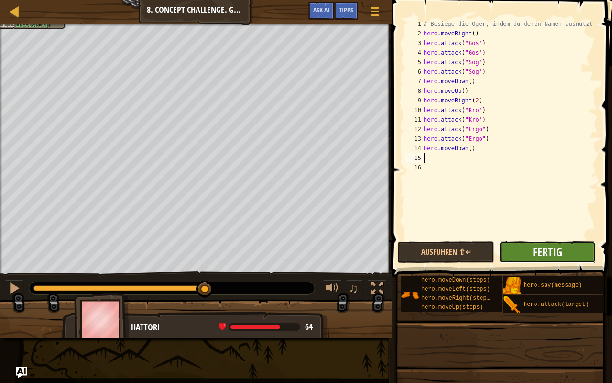
click at [551, 254] on span "Fertig" at bounding box center [548, 251] width 30 height 15
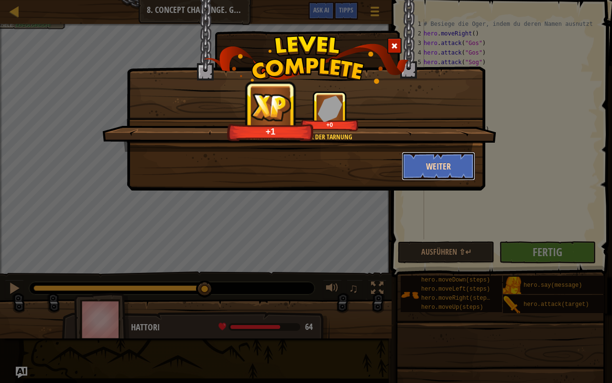
click at [457, 166] on button "Weiter" at bounding box center [439, 166] width 74 height 29
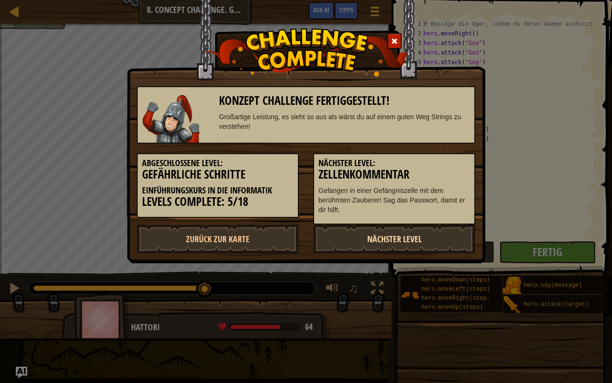
click at [392, 236] on link "Nächster Level" at bounding box center [394, 238] width 162 height 29
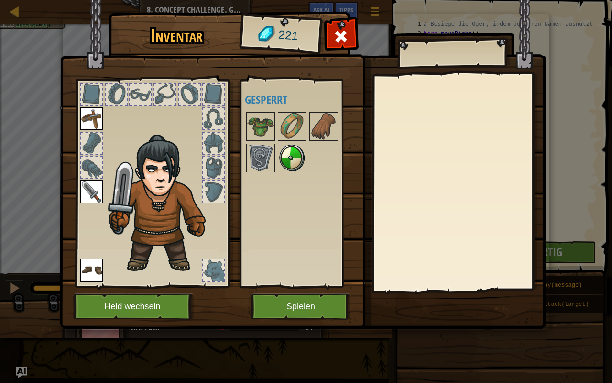
click at [291, 158] on img at bounding box center [292, 157] width 27 height 27
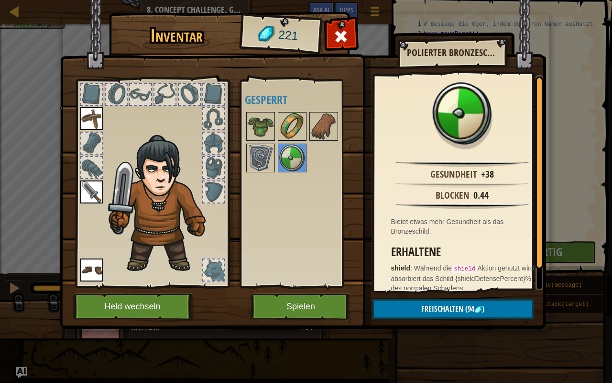
click at [297, 132] on img at bounding box center [292, 126] width 27 height 27
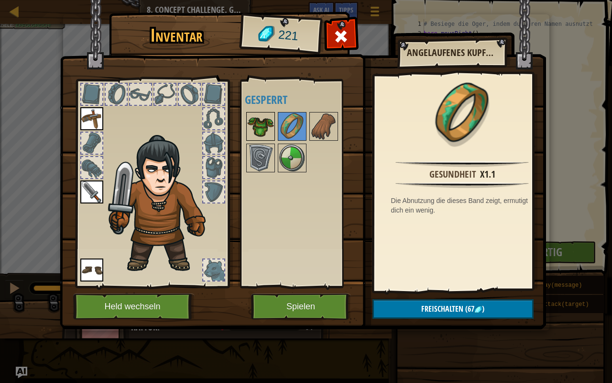
click at [265, 126] on img at bounding box center [260, 126] width 27 height 27
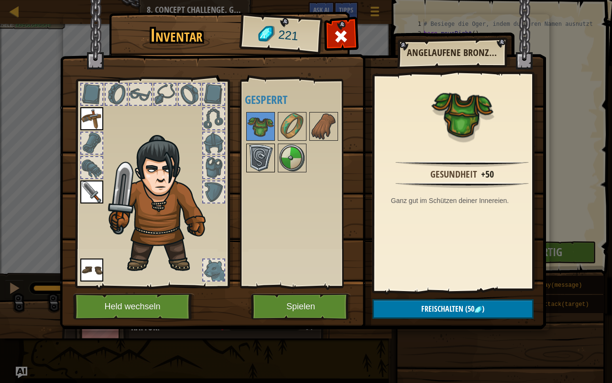
click at [272, 165] on img at bounding box center [260, 157] width 27 height 27
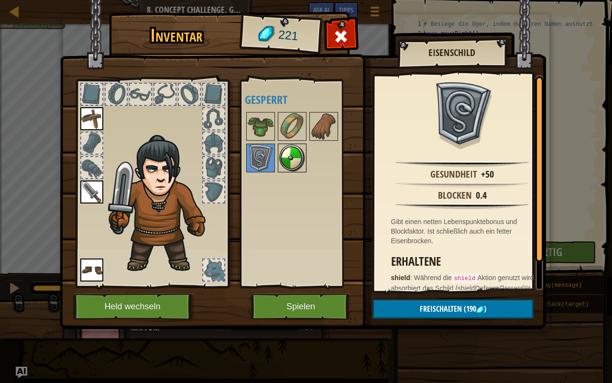
click at [287, 163] on img at bounding box center [292, 157] width 27 height 27
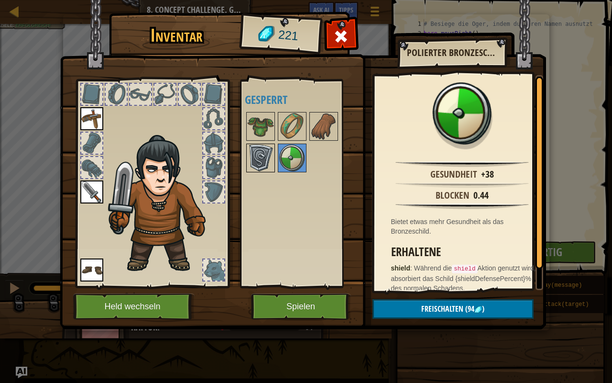
click at [255, 153] on img at bounding box center [260, 157] width 27 height 27
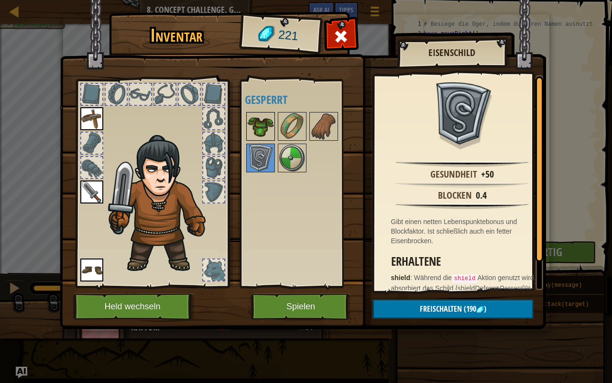
click at [259, 137] on img at bounding box center [260, 126] width 27 height 27
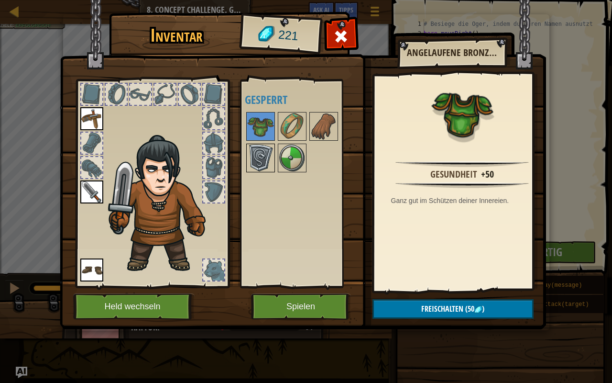
click at [260, 155] on img at bounding box center [260, 157] width 27 height 27
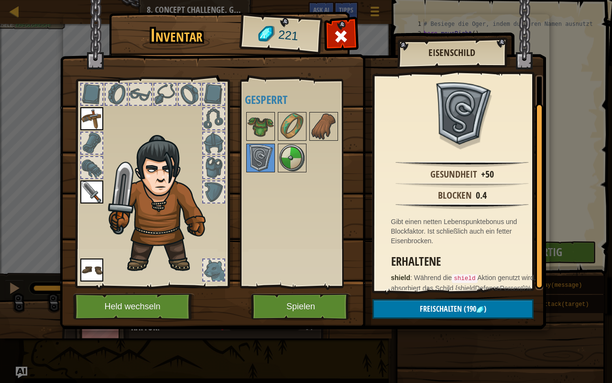
scroll to position [30, 0]
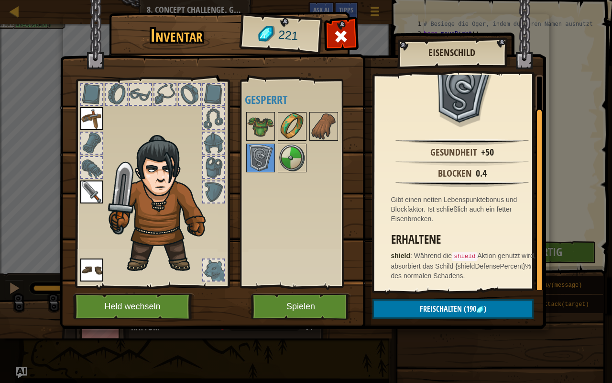
click at [294, 130] on img at bounding box center [292, 126] width 27 height 27
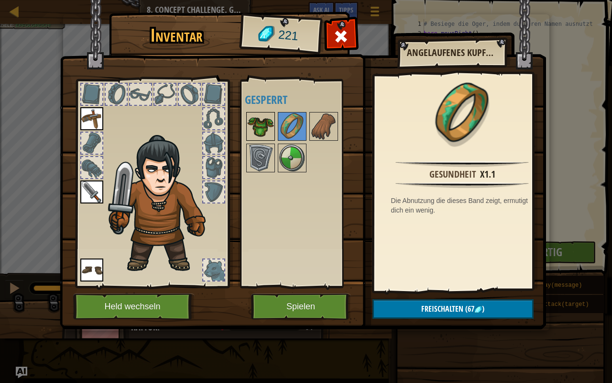
click at [259, 129] on img at bounding box center [260, 126] width 27 height 27
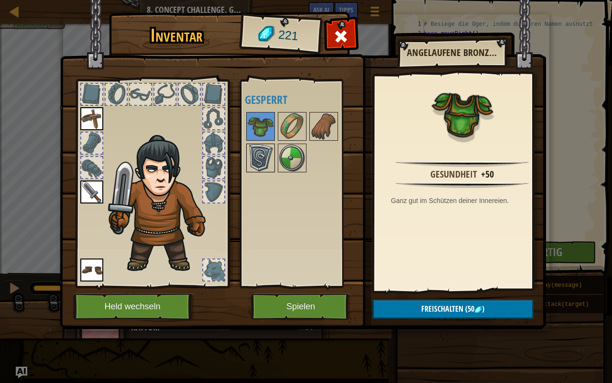
click at [258, 156] on img at bounding box center [260, 157] width 27 height 27
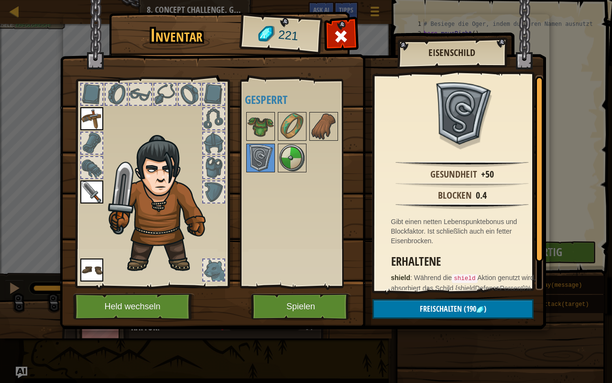
drag, startPoint x: 258, startPoint y: 156, endPoint x: 482, endPoint y: 140, distance: 224.4
click at [482, 140] on div "Inventar 221 Verfügbar Wähle Wähle Wähle Doppelklicken um Ausrüstung zu wählen …" at bounding box center [306, 172] width 486 height 316
click at [265, 123] on img at bounding box center [260, 126] width 27 height 27
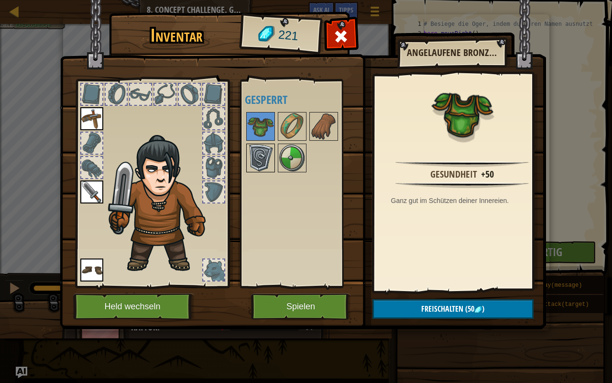
click at [258, 154] on img at bounding box center [260, 157] width 27 height 27
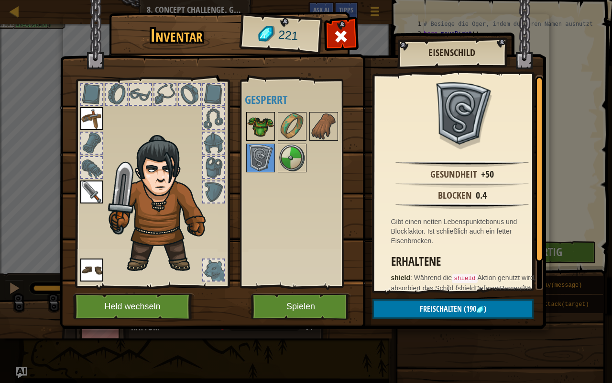
click at [262, 135] on img at bounding box center [260, 126] width 27 height 27
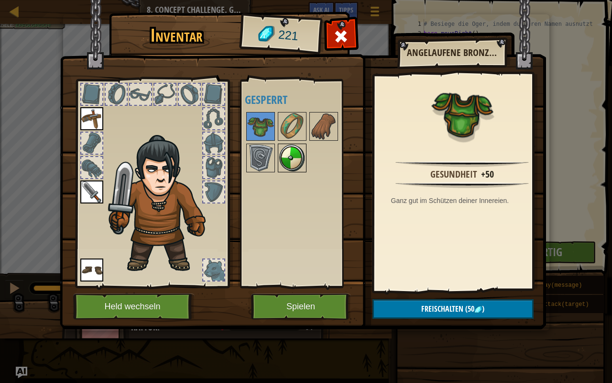
click at [300, 162] on img at bounding box center [292, 157] width 27 height 27
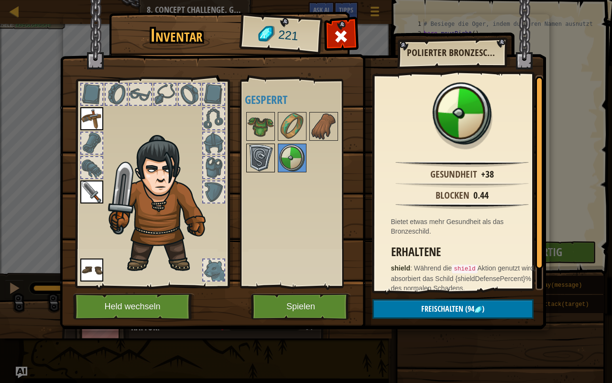
click at [261, 149] on img at bounding box center [260, 157] width 27 height 27
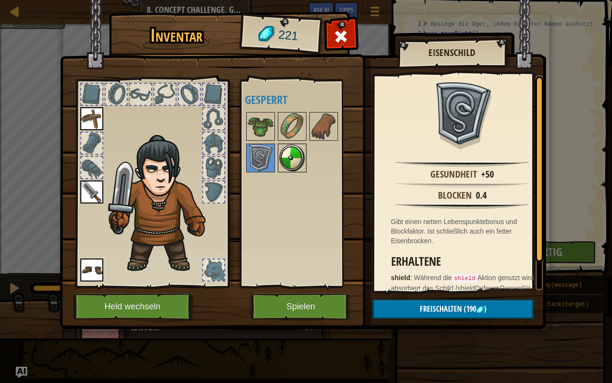
click at [293, 152] on img at bounding box center [292, 157] width 27 height 27
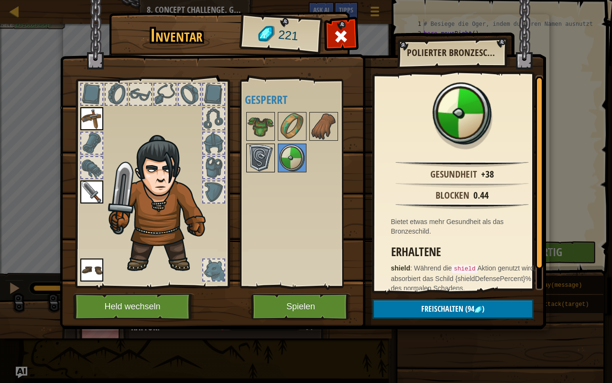
click at [260, 153] on img at bounding box center [260, 157] width 27 height 27
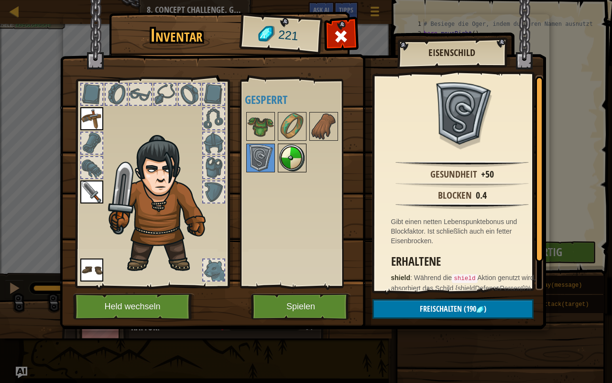
click at [289, 156] on img at bounding box center [292, 157] width 27 height 27
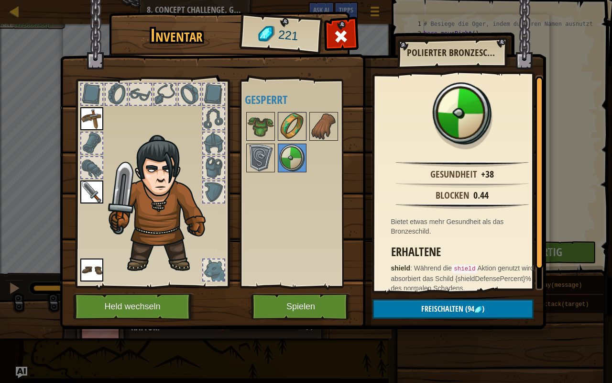
click at [291, 124] on img at bounding box center [292, 126] width 27 height 27
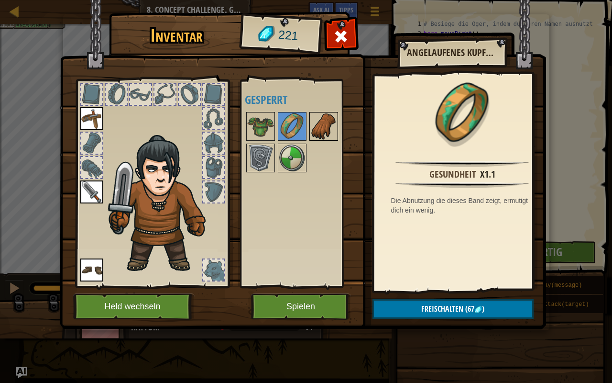
click at [327, 119] on img at bounding box center [323, 126] width 27 height 27
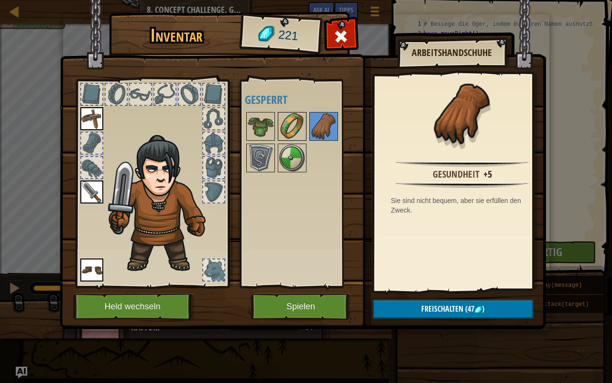
click at [292, 121] on img at bounding box center [292, 126] width 27 height 27
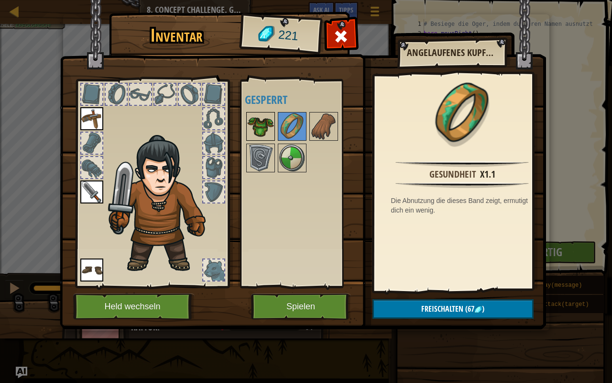
click at [268, 121] on img at bounding box center [260, 126] width 27 height 27
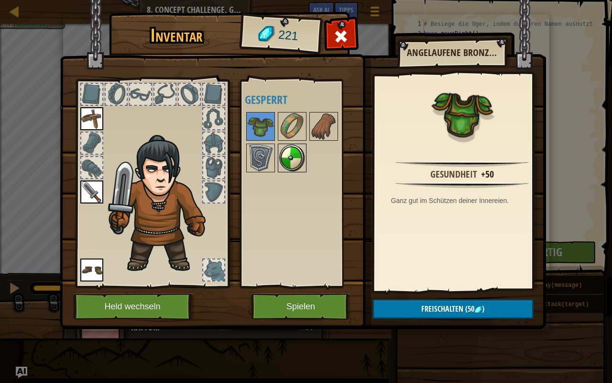
click at [295, 154] on img at bounding box center [292, 157] width 27 height 27
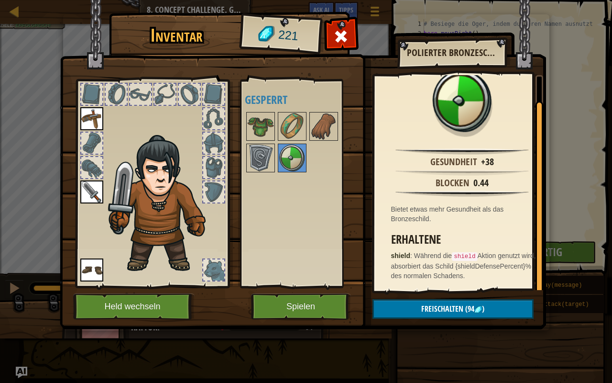
scroll to position [21, 0]
click at [265, 154] on img at bounding box center [260, 157] width 27 height 27
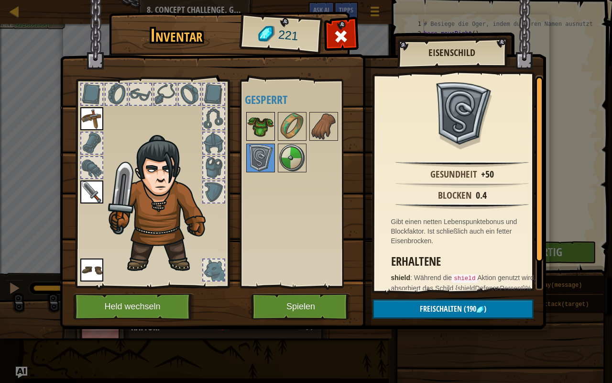
click at [262, 129] on img at bounding box center [260, 126] width 27 height 27
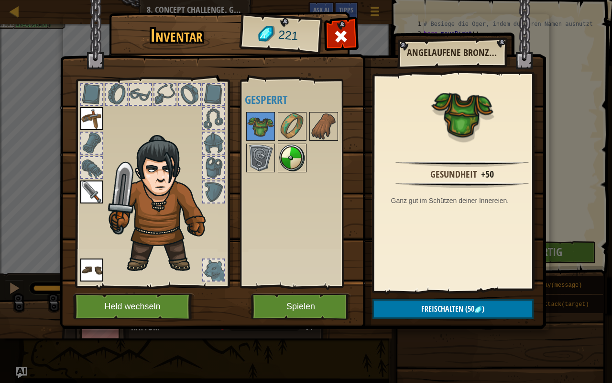
click at [301, 145] on img at bounding box center [292, 157] width 27 height 27
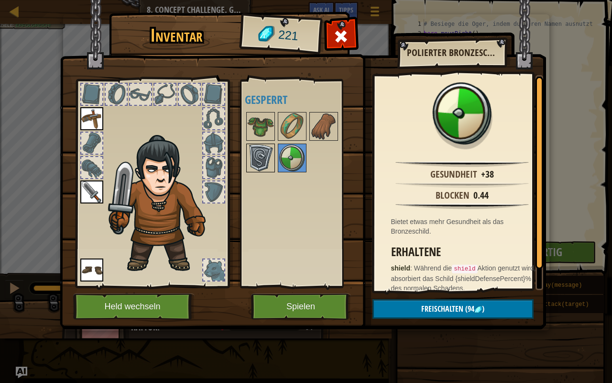
click at [259, 149] on img at bounding box center [260, 157] width 27 height 27
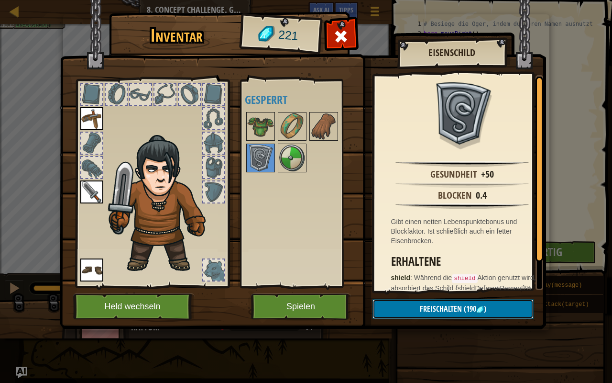
click at [459, 304] on span "Freischalten" at bounding box center [441, 308] width 42 height 11
click at [462, 306] on button "Bestätigen" at bounding box center [453, 309] width 161 height 20
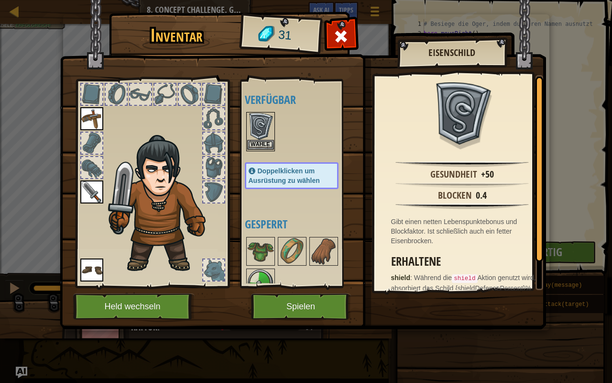
click at [261, 127] on img at bounding box center [260, 126] width 27 height 27
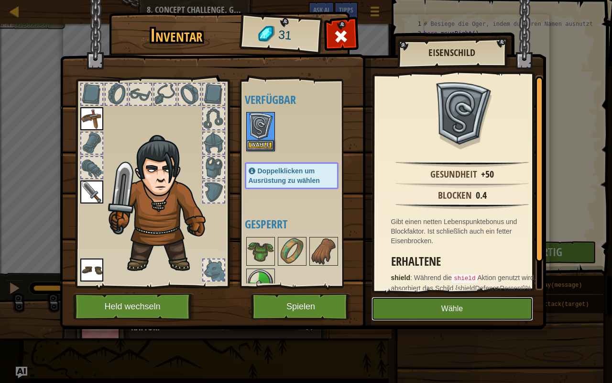
click at [453, 307] on button "Wähle" at bounding box center [453, 308] width 162 height 24
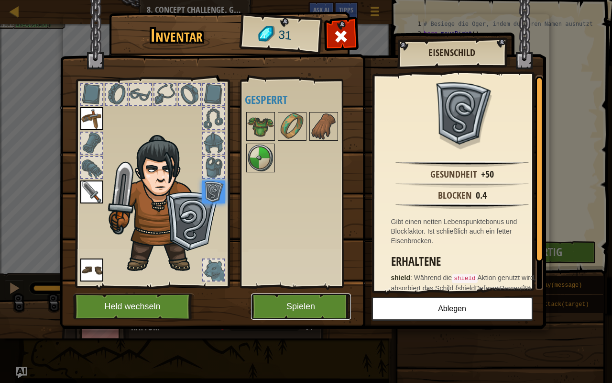
click at [305, 305] on button "Spielen" at bounding box center [301, 306] width 100 height 26
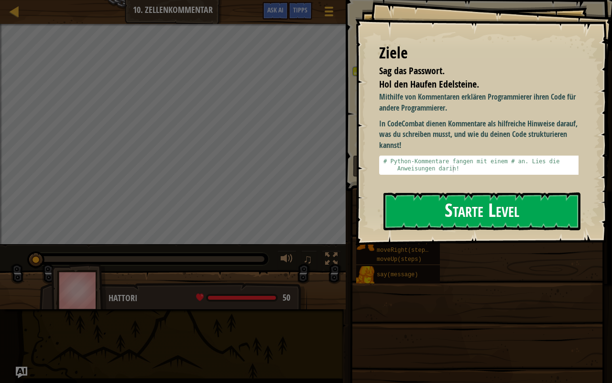
click at [469, 219] on button "Starte Level" at bounding box center [482, 211] width 197 height 38
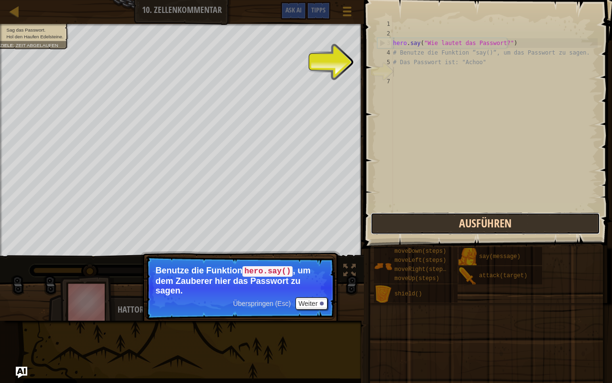
click at [445, 220] on button "Ausführen" at bounding box center [486, 223] width 230 height 22
click at [451, 221] on button "Ausführen" at bounding box center [486, 223] width 230 height 22
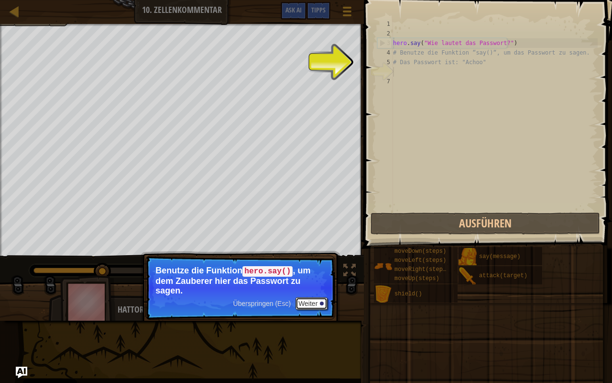
click at [318, 299] on button "Weiter" at bounding box center [312, 303] width 32 height 12
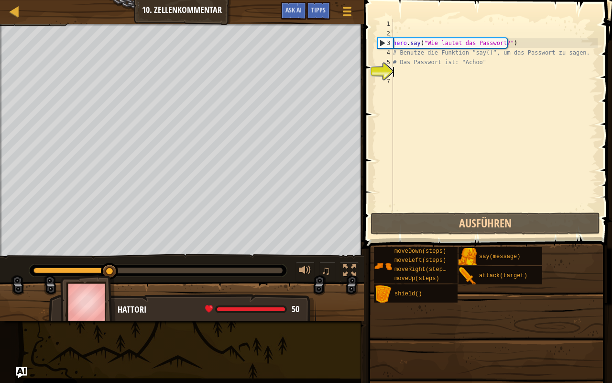
scroll to position [4, 0]
drag, startPoint x: 471, startPoint y: 219, endPoint x: 561, endPoint y: 179, distance: 98.7
click at [561, 179] on div "hero . say ( "Wie lautet das Passwort?" ) # Benutze die Funktion “say()“, um da…" at bounding box center [494, 124] width 207 height 210
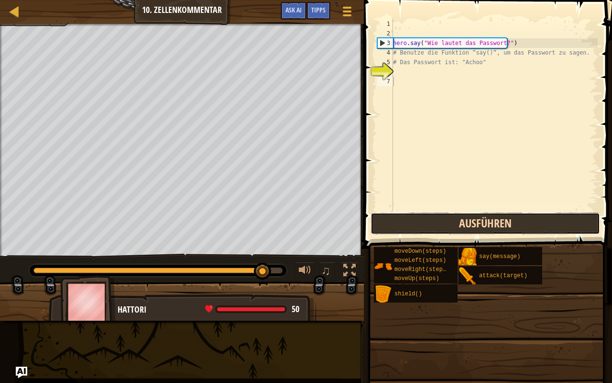
click at [505, 219] on button "Ausführen" at bounding box center [486, 223] width 230 height 22
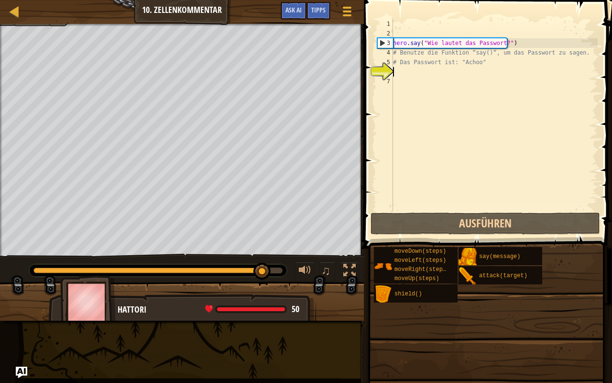
click at [468, 74] on div "hero . say ( "Wie lautet das Passwort?" ) # Benutze die Funktion “say()“, um da…" at bounding box center [494, 124] width 207 height 210
click at [447, 77] on div "hero . say ( "Wie lautet das Passwort?" ) # Benutze die Funktion “say()“, um da…" at bounding box center [494, 124] width 207 height 210
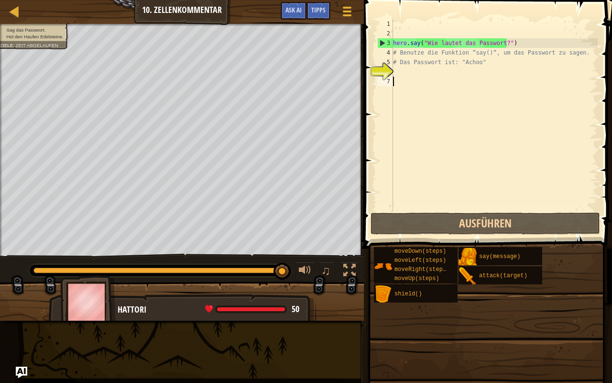
click at [446, 68] on div "hero . say ( "Wie lautet das Passwort?" ) # Benutze die Funktion “say()“, um da…" at bounding box center [494, 124] width 207 height 210
click at [426, 77] on div "hero . say ( "Wie lautet das Passwort?" ) # Benutze die Funktion “say()“, um da…" at bounding box center [494, 124] width 207 height 210
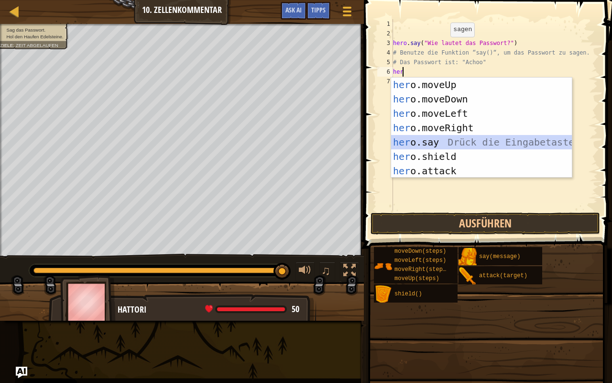
click at [453, 137] on div "her o.moveUp Drück die Eingabetaste her o.moveDown Drück die Eingabetaste her o…" at bounding box center [481, 141] width 181 height 129
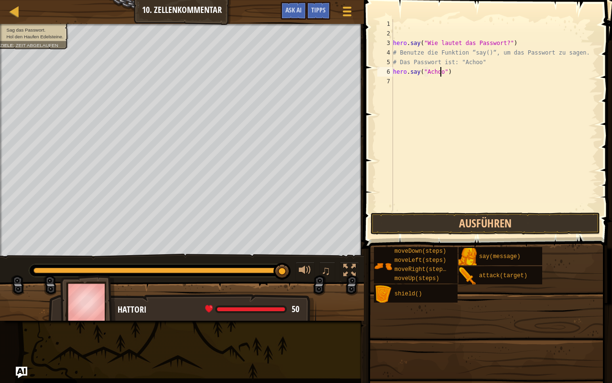
scroll to position [4, 4]
type textarea "hero.say("Achoo")"
click at [526, 231] on button "Ausführen" at bounding box center [486, 223] width 230 height 22
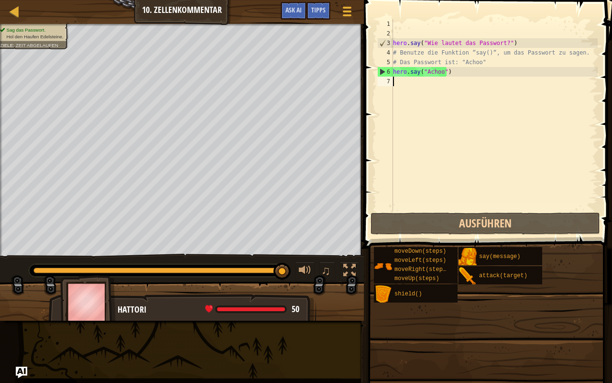
click at [446, 89] on div "hero . say ( "Wie lautet das Passwort?" ) # Benutze die Funktion “say()“, um da…" at bounding box center [494, 124] width 207 height 210
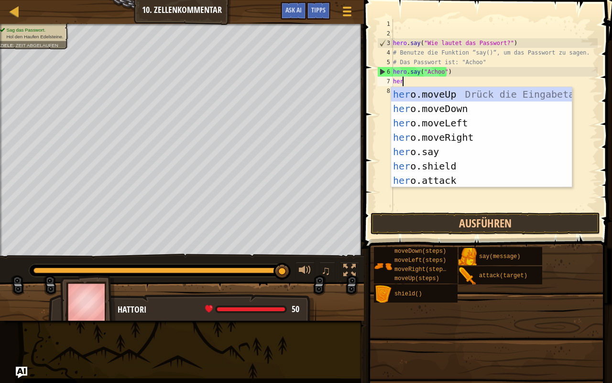
scroll to position [4, 0]
type textarea "hero"
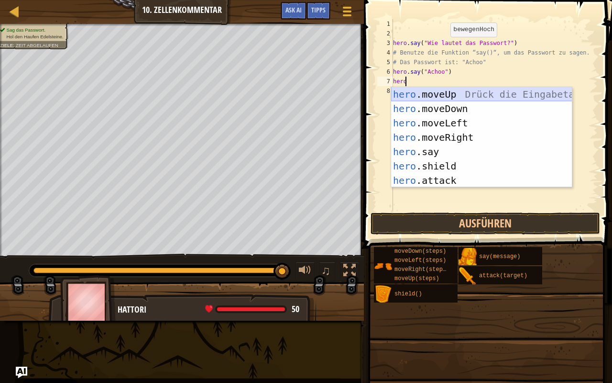
click at [463, 94] on div "hero .moveUp Drück die Eingabetaste hero .moveDown Drück die Eingabetaste hero …" at bounding box center [481, 151] width 181 height 129
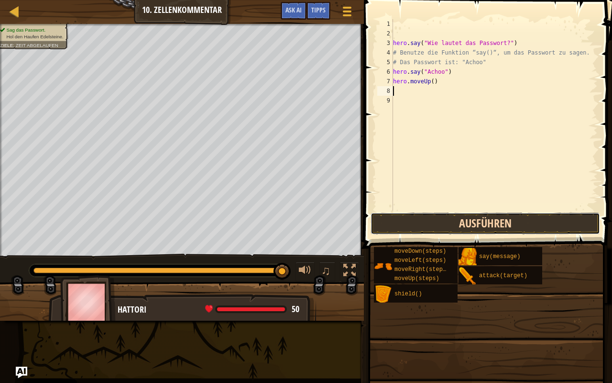
click at [490, 219] on button "Ausführen" at bounding box center [486, 223] width 230 height 22
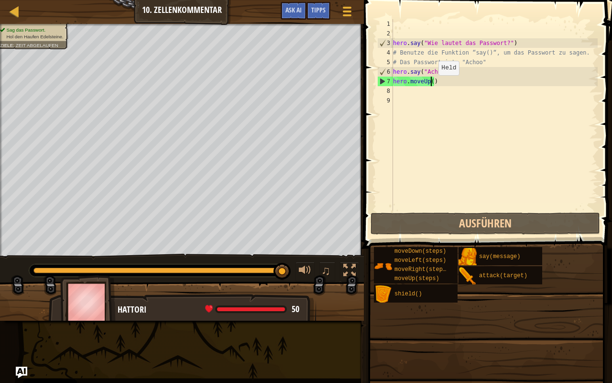
click at [430, 84] on div "hero . say ( "Wie lautet das Passwort?" ) # Benutze die Funktion “say()“, um da…" at bounding box center [494, 124] width 207 height 210
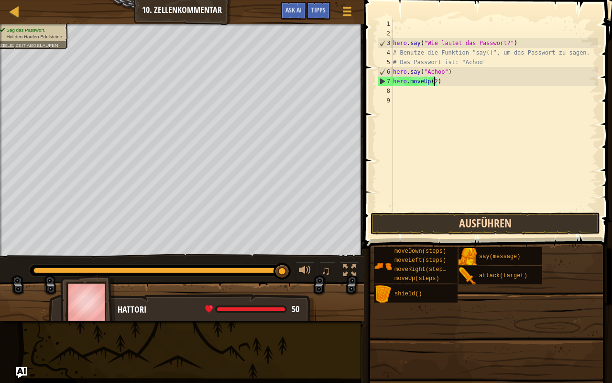
type textarea "hero.moveUp(2)"
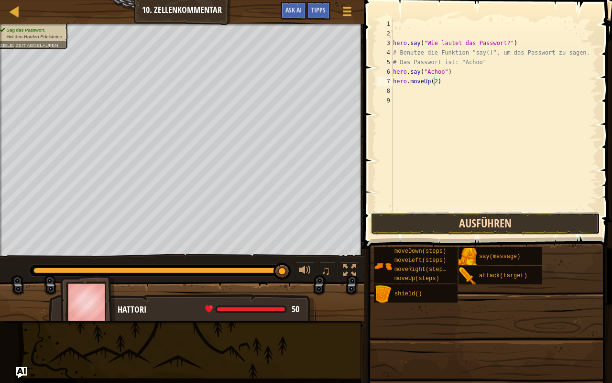
click at [531, 223] on button "Ausführen" at bounding box center [486, 223] width 230 height 22
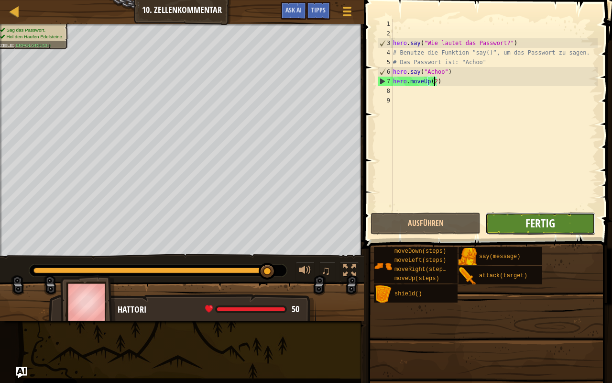
click at [546, 225] on span "Fertig" at bounding box center [541, 222] width 30 height 15
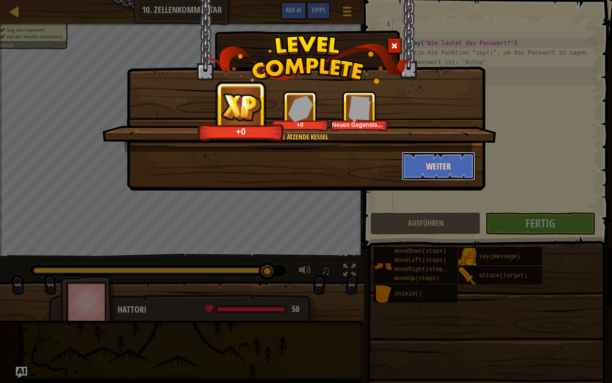
click at [427, 159] on button "Weiter" at bounding box center [439, 166] width 74 height 29
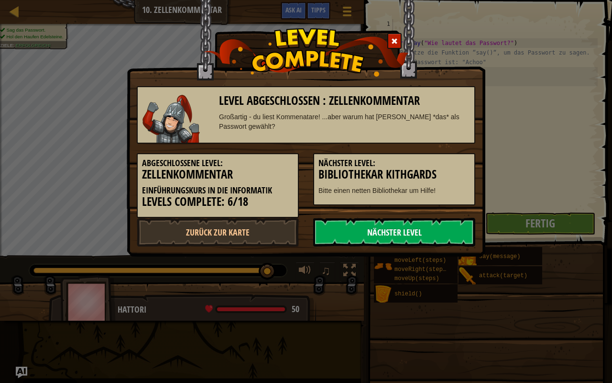
click at [401, 224] on link "Nächster Level" at bounding box center [394, 232] width 162 height 29
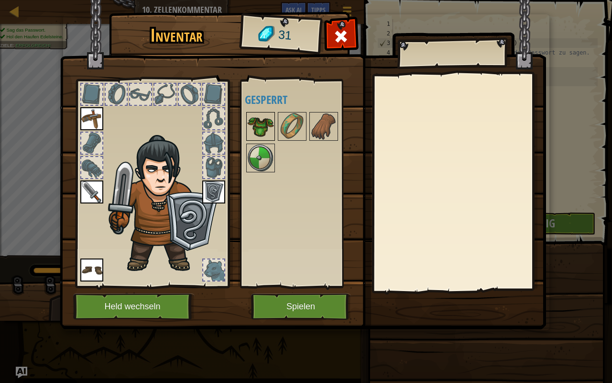
click at [265, 123] on img at bounding box center [260, 126] width 27 height 27
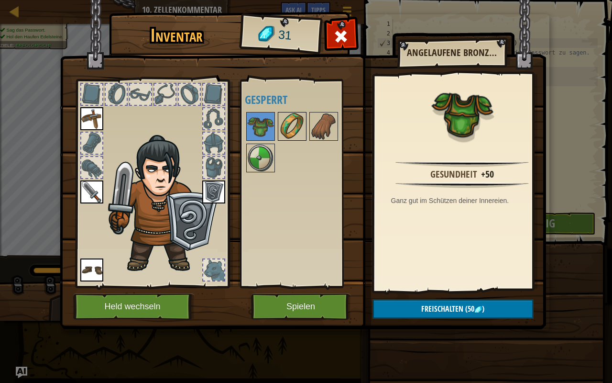
click at [296, 122] on img at bounding box center [292, 126] width 27 height 27
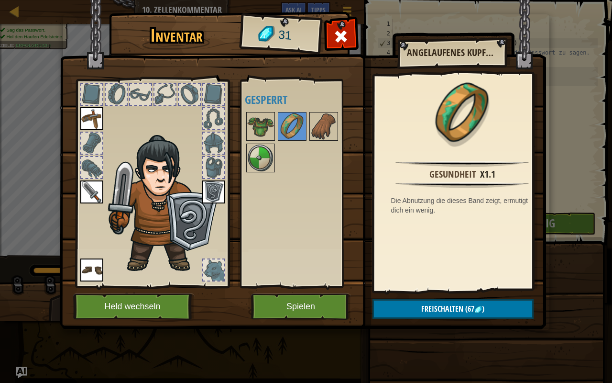
click at [307, 121] on div at bounding box center [305, 141] width 120 height 63
click at [328, 306] on button "Spielen" at bounding box center [301, 306] width 100 height 26
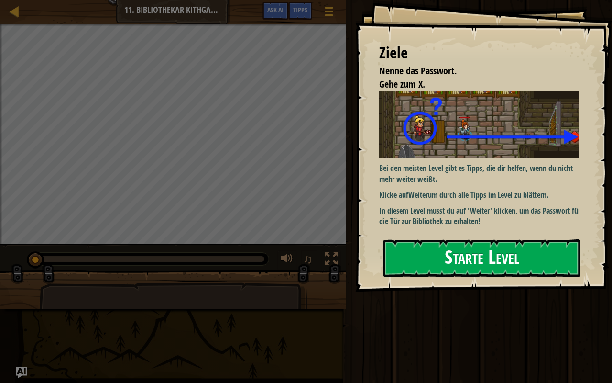
click at [499, 246] on button "Starte Level" at bounding box center [482, 258] width 197 height 38
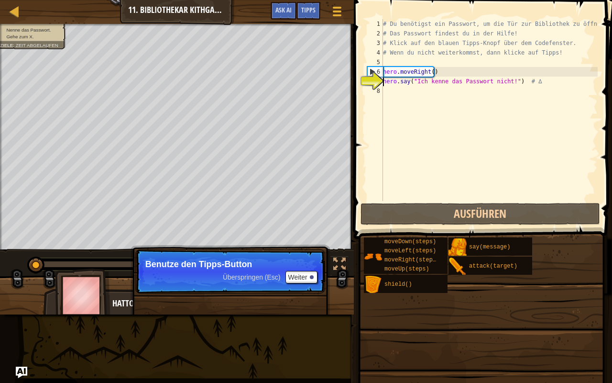
click at [404, 91] on div "# Du benötigst ein Passwort, um die Tür zur Bibliothek zu öffnen! # Das Passwor…" at bounding box center [489, 119] width 217 height 201
click at [301, 277] on button "Weiter" at bounding box center [301, 277] width 32 height 12
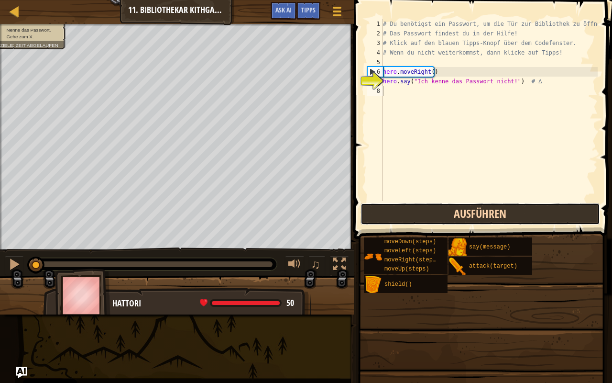
click at [423, 208] on button "Ausführen" at bounding box center [481, 214] width 240 height 22
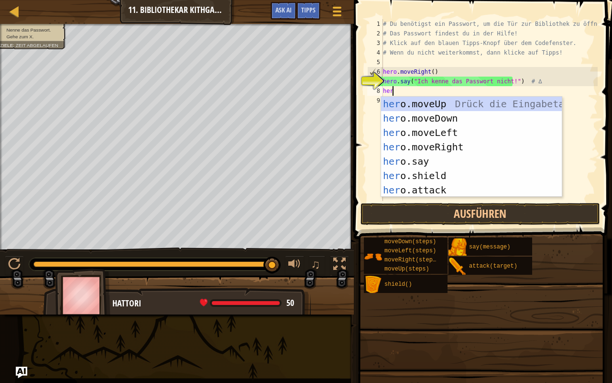
scroll to position [4, 0]
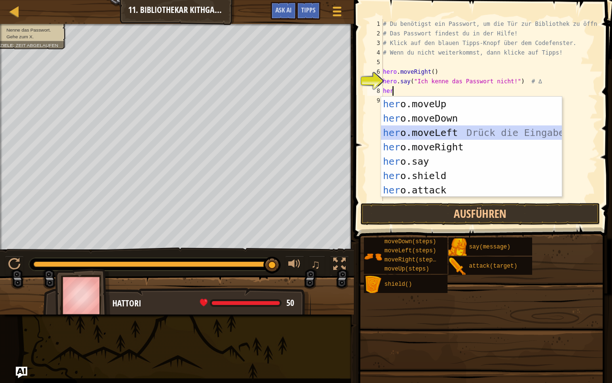
drag, startPoint x: 443, startPoint y: 137, endPoint x: 381, endPoint y: 95, distance: 75.1
click at [381, 0] on body "Cookie Policy CodeCombat nutzt essentielle und einige nicht-essentielle Cookies…" at bounding box center [306, 0] width 612 height 0
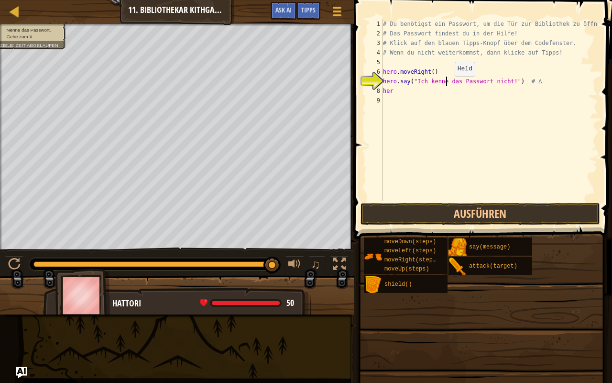
click at [446, 85] on div "# Du benötigst ein Passwort, um die Tür zur Bibliothek zu öffnen! # Das Passwor…" at bounding box center [489, 119] width 217 height 201
type textarea "hero.say("Ich kenne das Passwort nicht!") # ∆"
click at [440, 98] on div "# Du benötigst ein Passwort, um die Tür zur Bibliothek zu öffnen! # Das Passwor…" at bounding box center [489, 119] width 217 height 201
click at [427, 92] on div "# Du benötigst ein Passwort, um die Tür zur Bibliothek zu öffnen! # Das Passwor…" at bounding box center [489, 119] width 217 height 201
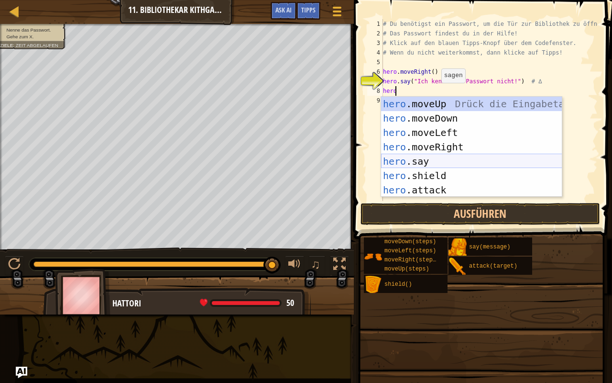
click at [430, 159] on div "hero .moveUp Drück die Eingabetaste hero .moveDown Drück die Eingabetaste hero …" at bounding box center [471, 161] width 181 height 129
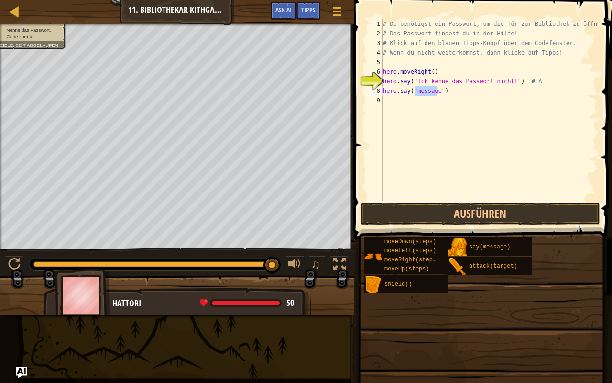
click at [15, 307] on div "Karte Einführungskurs in die Informatik 11. Bibliothekar Kithgards Spielmenü Fe…" at bounding box center [306, 191] width 612 height 383
click at [24, 307] on div "Karte Einführungskurs in die Informatik 11. Bibliothekar Kithgards Spielmenü Fe…" at bounding box center [306, 191] width 612 height 383
click at [22, 307] on img "Ask AI" at bounding box center [21, 372] width 12 height 12
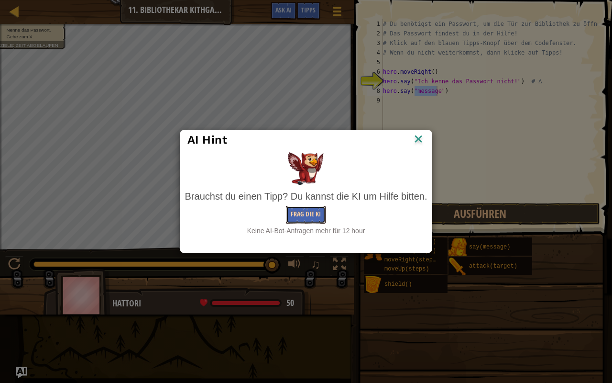
click at [311, 217] on button "Frag die KI" at bounding box center [306, 215] width 40 height 18
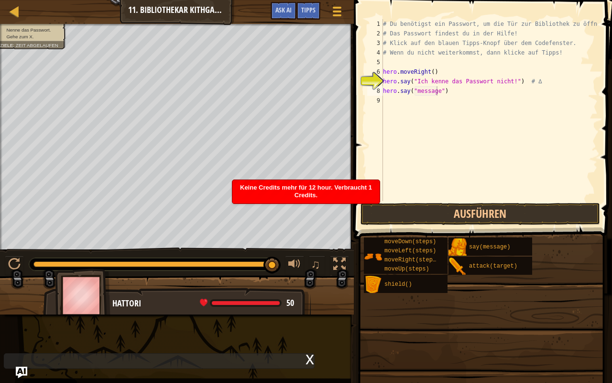
click at [154, 307] on div "Karte Einführungskurs in die Informatik 11. Bibliothekar Kithgards Spielmenü Fe…" at bounding box center [306, 191] width 612 height 383
click at [144, 307] on div "x" at bounding box center [159, 360] width 311 height 15
click at [119, 307] on div "x" at bounding box center [159, 360] width 311 height 15
click at [285, 307] on div "x" at bounding box center [159, 360] width 311 height 15
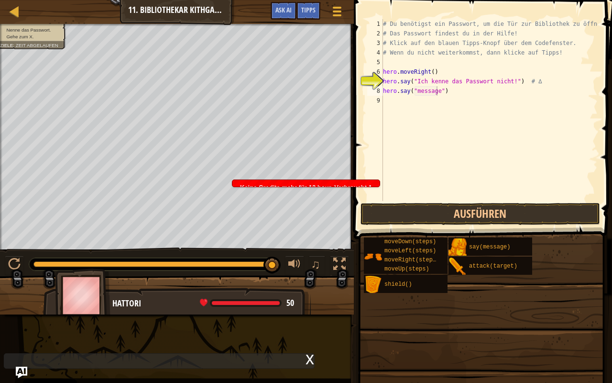
click at [158, 307] on div "x" at bounding box center [159, 360] width 311 height 15
click at [307, 307] on div "x" at bounding box center [310, 358] width 9 height 10
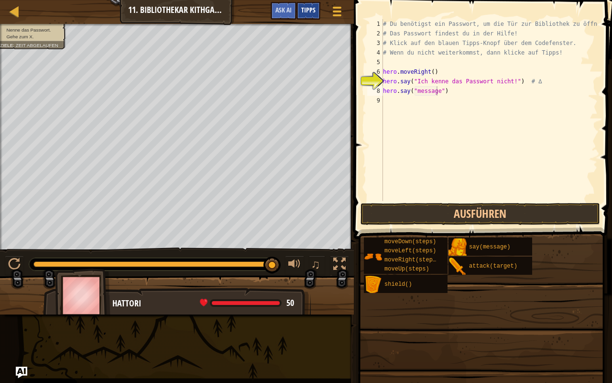
click at [311, 11] on span "Tipps" at bounding box center [308, 9] width 14 height 9
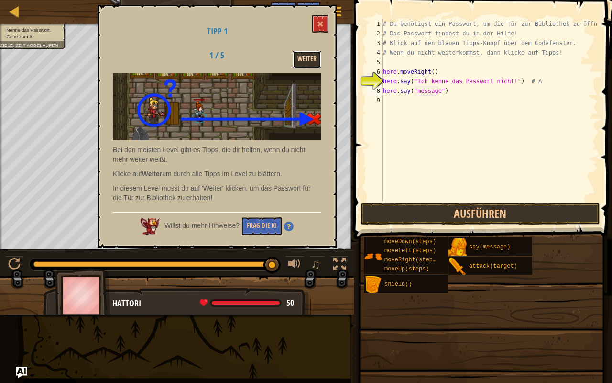
click at [302, 59] on button "Weiter" at bounding box center [307, 60] width 29 height 18
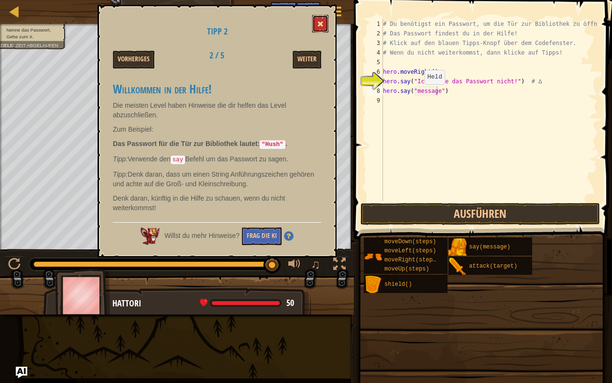
click at [320, 15] on button at bounding box center [320, 24] width 16 height 18
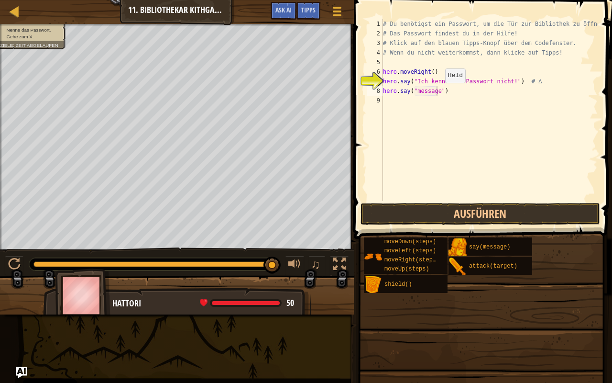
click at [436, 93] on div "# Du benötigst ein Passwort, um die Tür zur Bibliothek zu öffnen! # Das Passwor…" at bounding box center [489, 119] width 217 height 201
type textarea "hero.say("Hush")"
click at [481, 203] on button "Ausführen" at bounding box center [481, 214] width 240 height 22
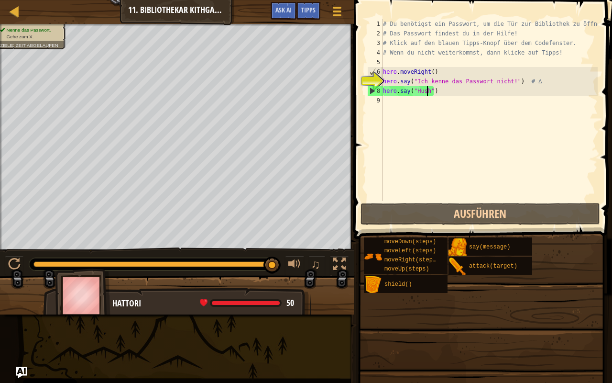
click at [436, 99] on div "# Du benötigst ein Passwort, um die Tür zur Bibliothek zu öffnen! # Das Passwor…" at bounding box center [489, 119] width 217 height 201
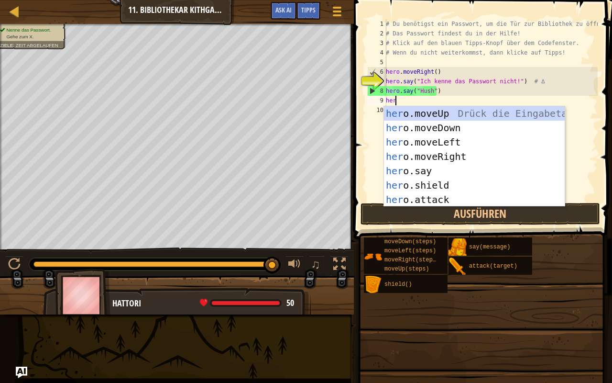
type textarea "hero"
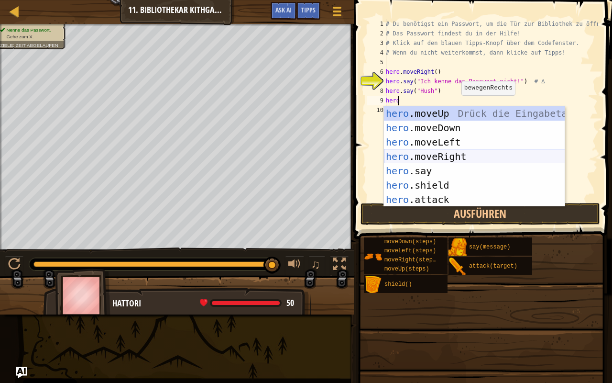
click at [453, 161] on div "hero .moveUp Drück die Eingabetaste hero .moveDown Drück die Eingabetaste hero …" at bounding box center [474, 170] width 181 height 129
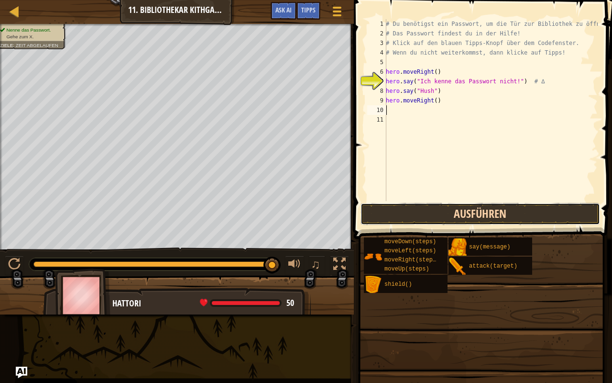
click at [497, 215] on button "Ausführen" at bounding box center [481, 214] width 240 height 22
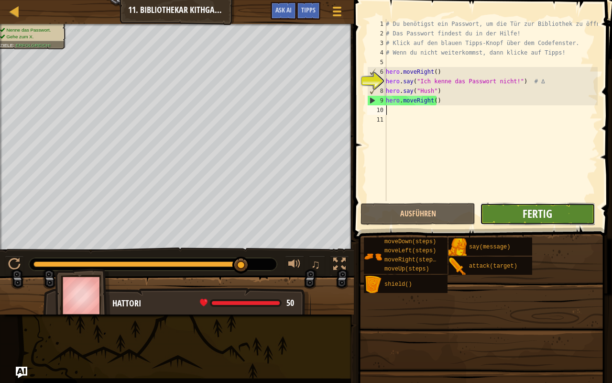
click at [526, 214] on span "Fertig" at bounding box center [538, 213] width 30 height 15
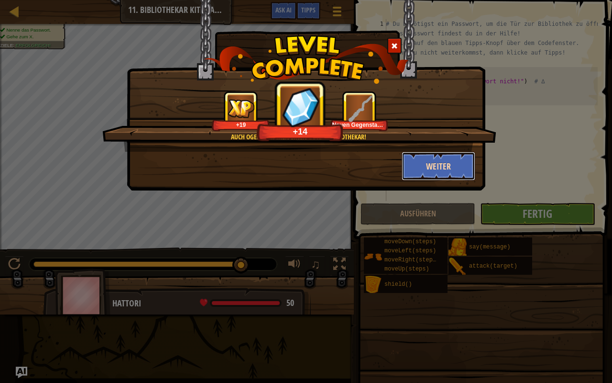
click at [452, 163] on button "Weiter" at bounding box center [439, 166] width 74 height 29
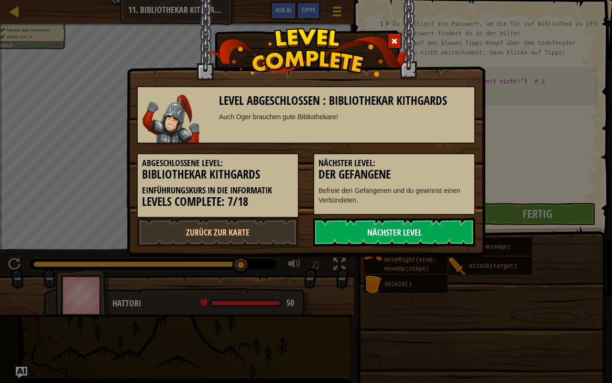
click at [409, 233] on link "Nächster Level" at bounding box center [394, 232] width 162 height 29
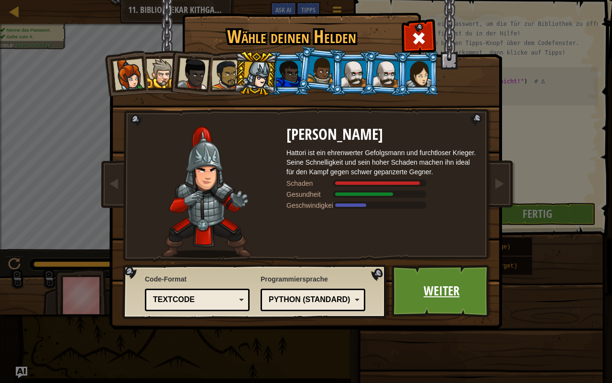
click at [436, 290] on link "Weiter" at bounding box center [442, 290] width 100 height 53
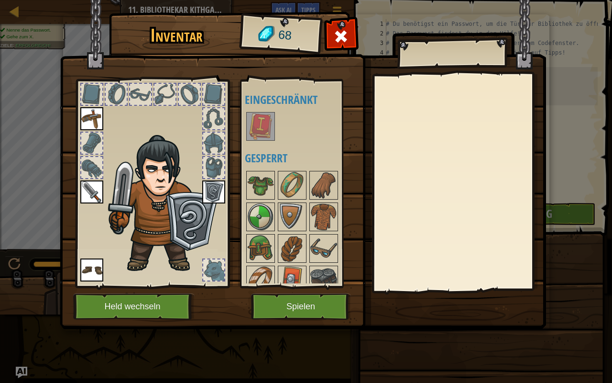
click at [395, 293] on img at bounding box center [303, 155] width 486 height 347
click at [256, 234] on div at bounding box center [260, 248] width 29 height 29
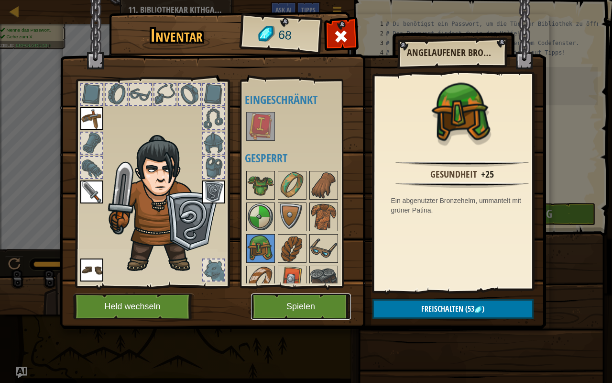
click at [284, 306] on button "Spielen" at bounding box center [301, 306] width 100 height 26
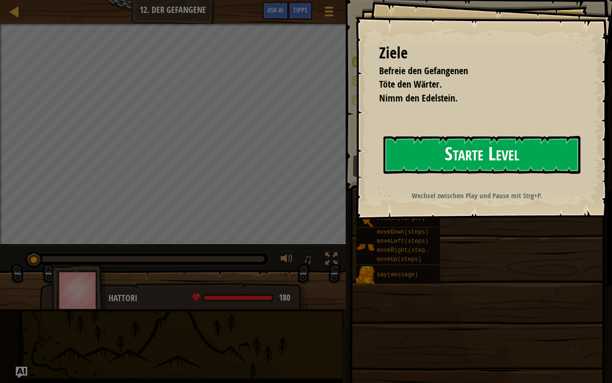
click at [516, 150] on button "Starte Level" at bounding box center [482, 155] width 197 height 38
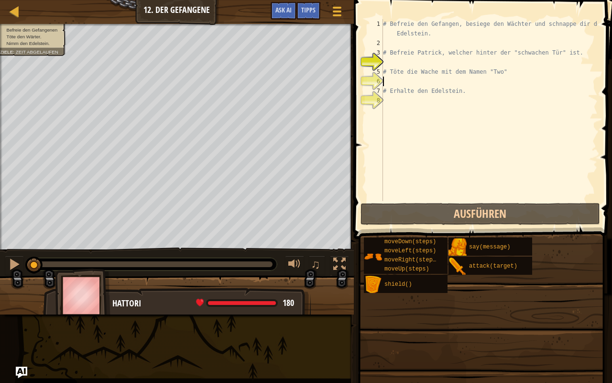
click at [492, 84] on div "# Befreie den Gefangen, besiege den [PERSON_NAME] und schnappe dir den [PERSON_…" at bounding box center [489, 124] width 217 height 210
click at [488, 87] on div "# Befreie den Gefangen, besiege den [PERSON_NAME] und schnappe dir den [PERSON_…" at bounding box center [489, 124] width 217 height 210
type textarea "# Erhalte den Edelstein."
click at [488, 87] on div "# Befreie den Gefangen, besiege den [PERSON_NAME] und schnappe dir den [PERSON_…" at bounding box center [489, 124] width 217 height 210
click at [417, 84] on div "# Befreie den Gefangen, besiege den [PERSON_NAME] und schnappe dir den [PERSON_…" at bounding box center [489, 124] width 217 height 210
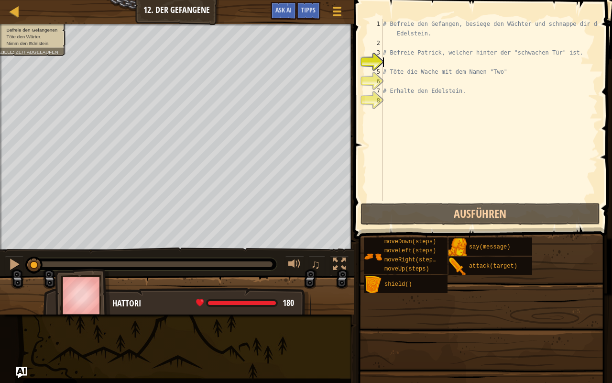
click at [413, 58] on div "# Befreie den Gefangen, besiege den [PERSON_NAME] und schnappe dir den [PERSON_…" at bounding box center [489, 124] width 217 height 210
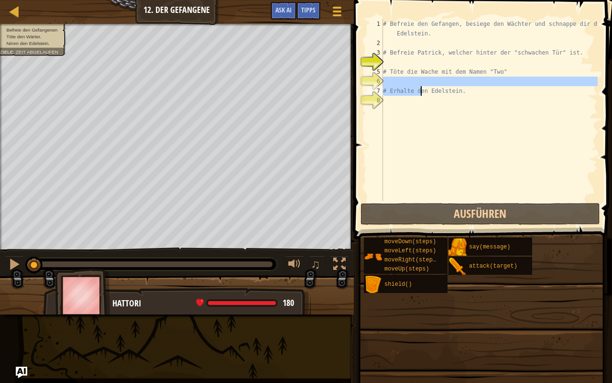
drag, startPoint x: 509, startPoint y: 84, endPoint x: 422, endPoint y: 93, distance: 87.5
click at [422, 93] on div "# Befreie den Gefangen, besiege den [PERSON_NAME] und schnappe dir den [PERSON_…" at bounding box center [489, 124] width 217 height 210
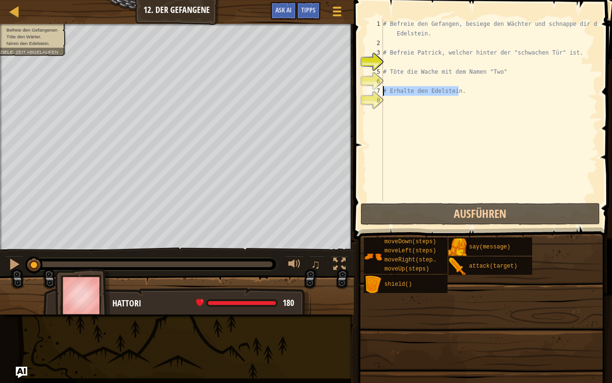
drag, startPoint x: 463, startPoint y: 91, endPoint x: 384, endPoint y: 92, distance: 79.4
click at [384, 92] on div "# Befreie den Gefangen, besiege den [PERSON_NAME] und schnappe dir den [PERSON_…" at bounding box center [489, 124] width 217 height 210
type textarea "# Erhalte den Edelstein."
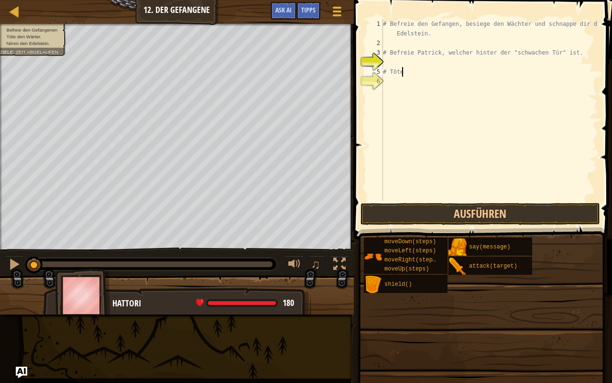
type textarea "#"
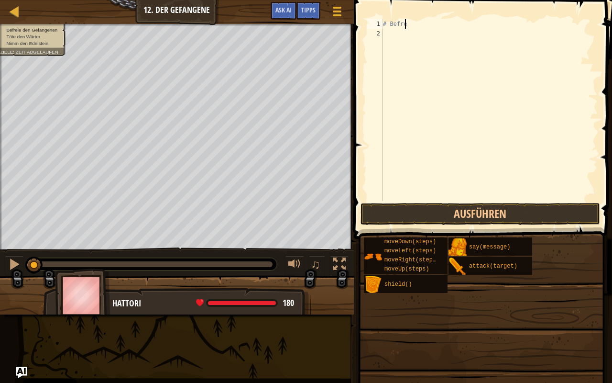
type textarea "#"
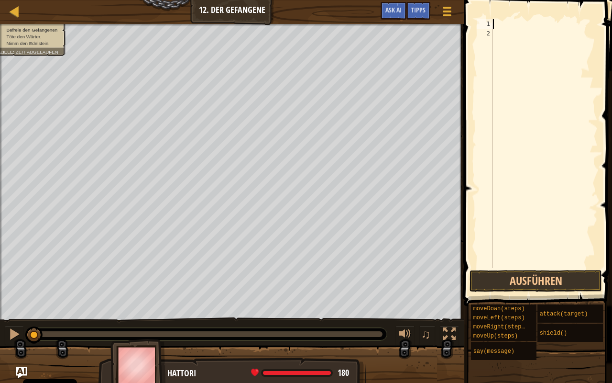
scroll to position [4, 0]
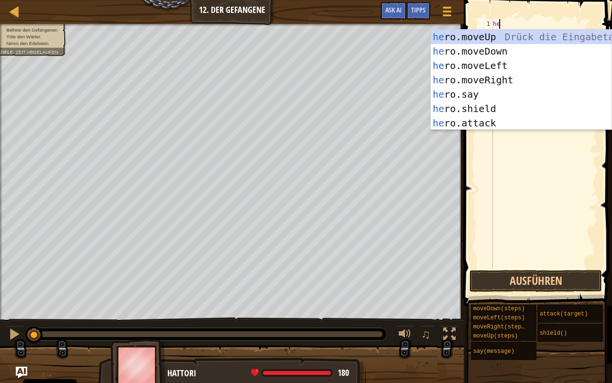
type textarea "her"
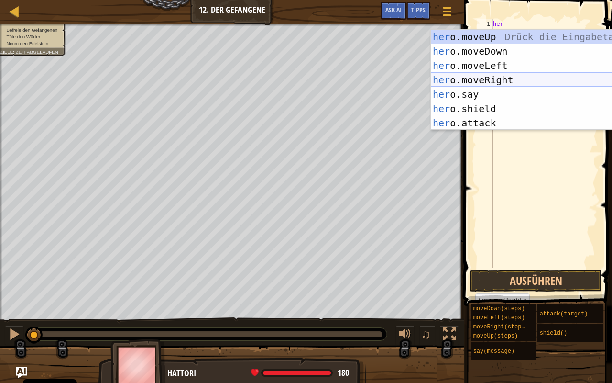
click at [508, 81] on div "her o.moveUp Drück die Eingabetaste her o.moveDown Drück die Eingabetaste her o…" at bounding box center [521, 94] width 181 height 129
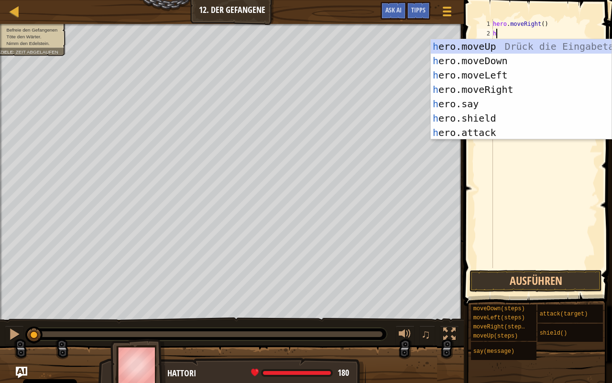
type textarea "her"
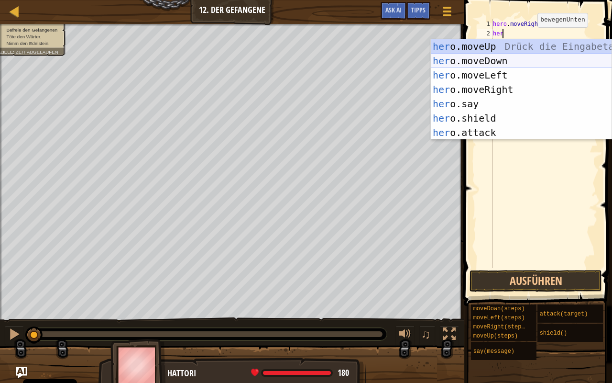
click at [508, 62] on div "her o.moveUp Drück die Eingabetaste her o.moveDown Drück die Eingabetaste her o…" at bounding box center [521, 103] width 181 height 129
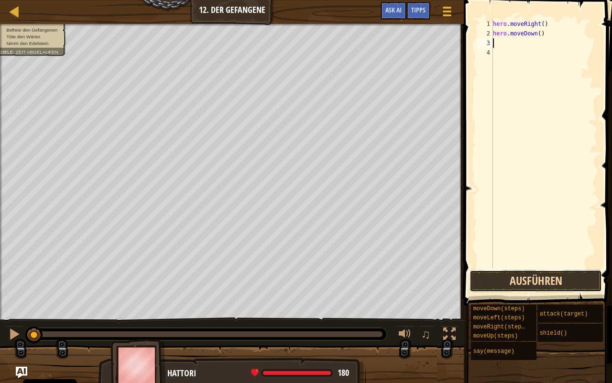
click at [513, 276] on button "Ausführen" at bounding box center [536, 281] width 132 height 22
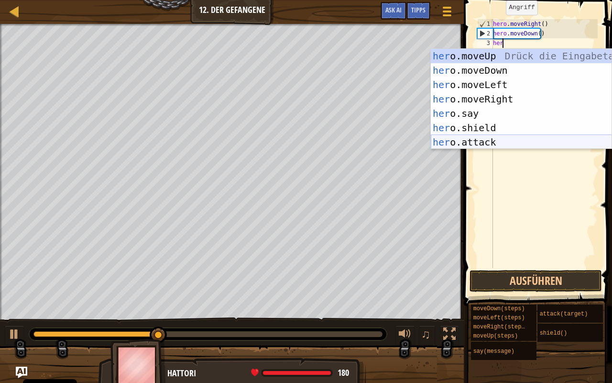
click at [501, 142] on div "her o.moveUp Drück die Eingabetaste her o.moveDown Drück die Eingabetaste her o…" at bounding box center [521, 113] width 181 height 129
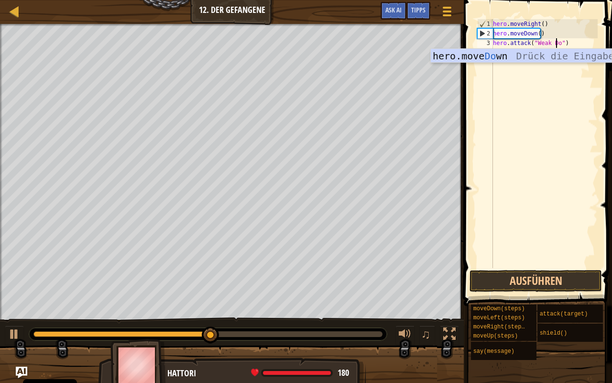
scroll to position [4, 5]
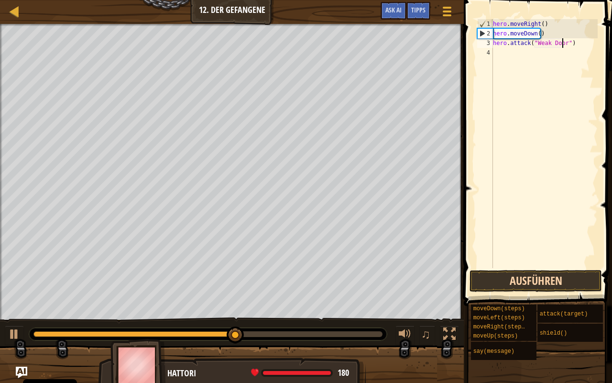
type textarea "hero.attack("Weak Door")"
click at [558, 282] on button "Ausführen" at bounding box center [536, 281] width 132 height 22
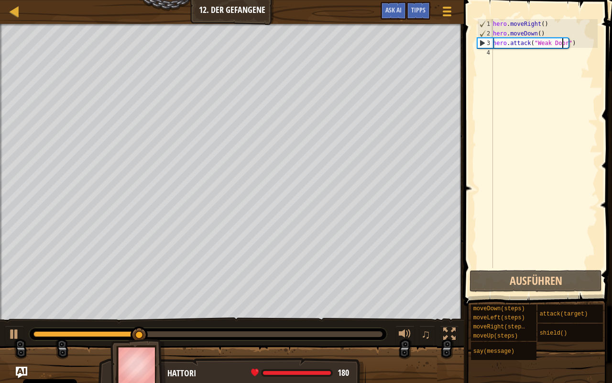
click at [536, 55] on div "hero . moveRight ( ) hero . moveDown ( ) hero . attack ( "Weak Door" )" at bounding box center [544, 153] width 107 height 268
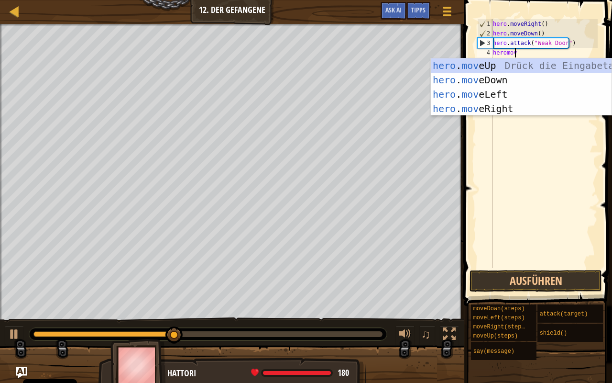
scroll to position [4, 1]
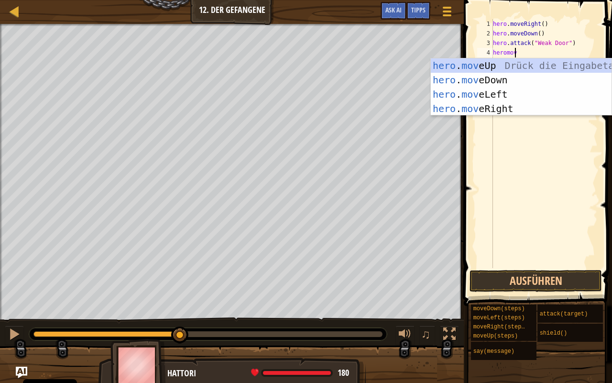
type textarea "heromo"
click at [502, 104] on div "hero . mo veUp Drück die Eingabetaste hero . mo veDown Drück die Eingabetaste h…" at bounding box center [521, 101] width 181 height 86
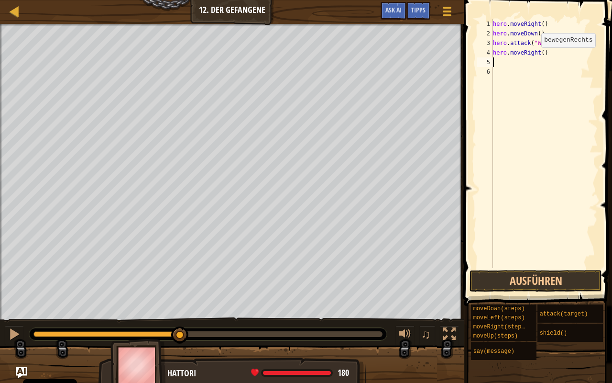
scroll to position [4, 0]
click at [539, 54] on div "hero . moveRight ( ) hero . moveDown ( ) hero . attack ( "Weak Door" ) hero . m…" at bounding box center [544, 153] width 107 height 268
type textarea "hero.moveRight(3)"
click at [532, 284] on button "Ausführen" at bounding box center [536, 281] width 132 height 22
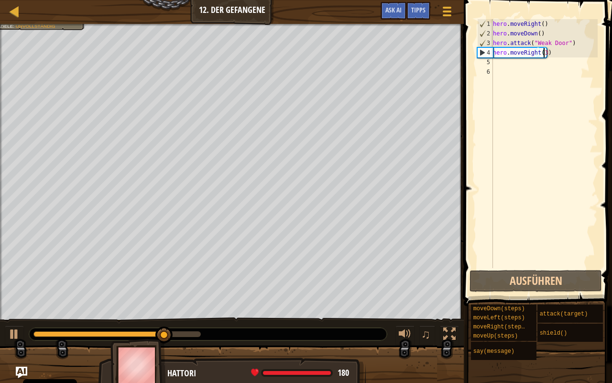
click at [516, 62] on div "hero . moveRight ( ) hero . moveDown ( ) hero . attack ( "Weak Door" ) hero . m…" at bounding box center [544, 153] width 107 height 268
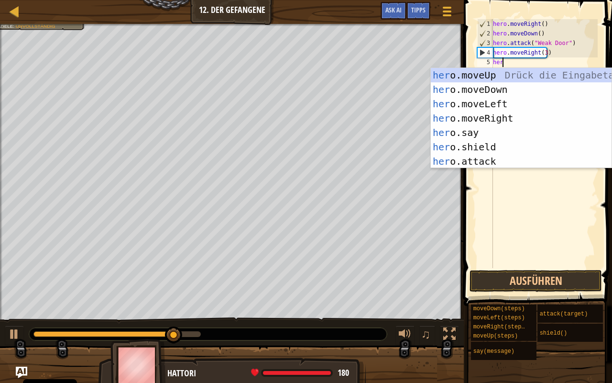
scroll to position [4, 0]
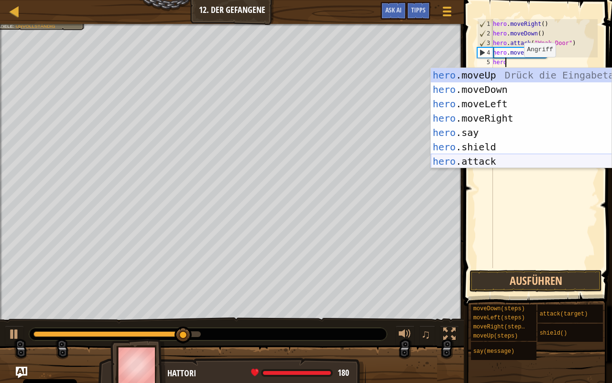
click at [489, 165] on div "hero .moveUp Drück die Eingabetaste hero .moveDown Drück die Eingabetaste hero …" at bounding box center [521, 132] width 181 height 129
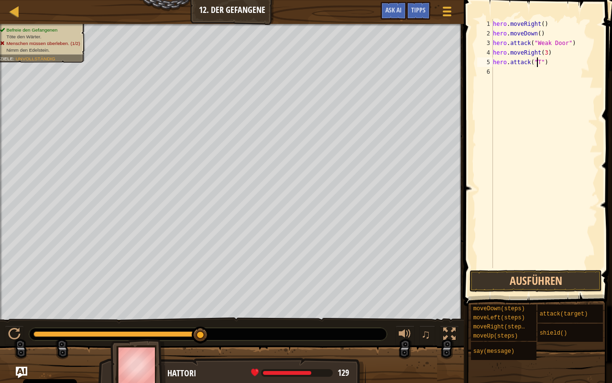
scroll to position [4, 4]
type textarea "hero.attack("Two")"
click at [523, 280] on button "Ausführen" at bounding box center [536, 281] width 132 height 22
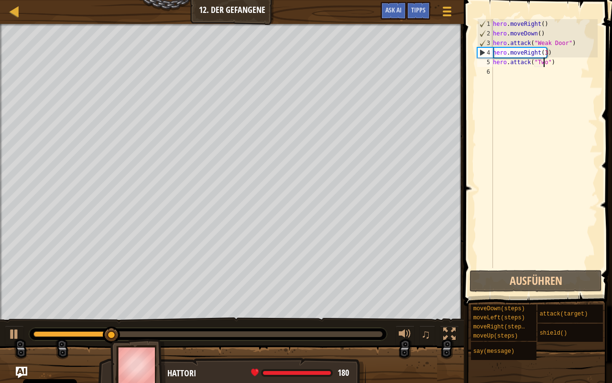
click at [233, 307] on div at bounding box center [207, 334] width 349 height 6
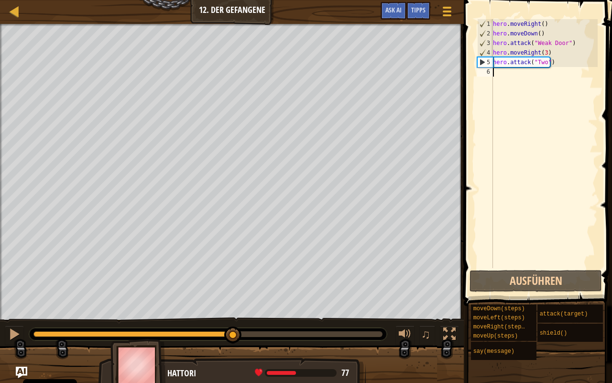
click at [526, 74] on div "hero . moveRight ( ) hero . moveDown ( ) hero . attack ( "Weak Door" ) hero . m…" at bounding box center [544, 153] width 107 height 268
click at [531, 284] on button "Ausführen" at bounding box center [536, 281] width 132 height 22
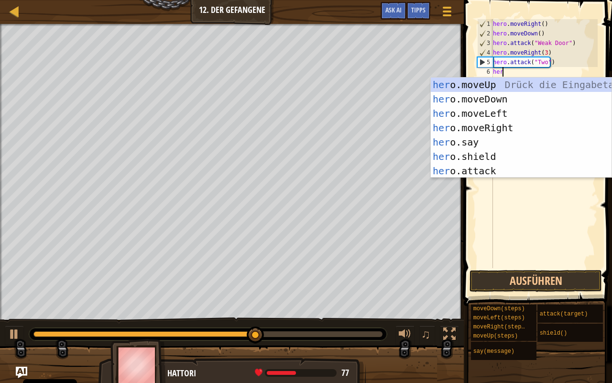
type textarea "hero"
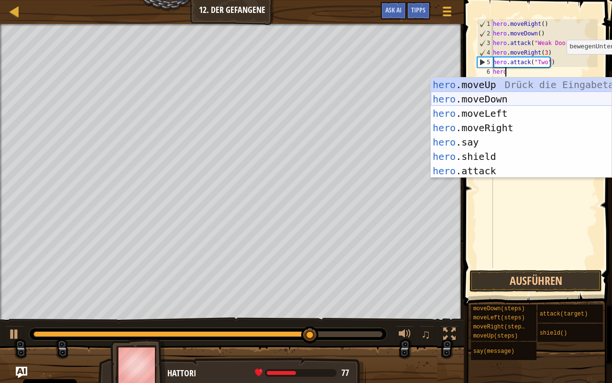
click at [505, 99] on div "hero .moveUp Drück die Eingabetaste hero .moveDown Drück die Eingabetaste hero …" at bounding box center [521, 141] width 181 height 129
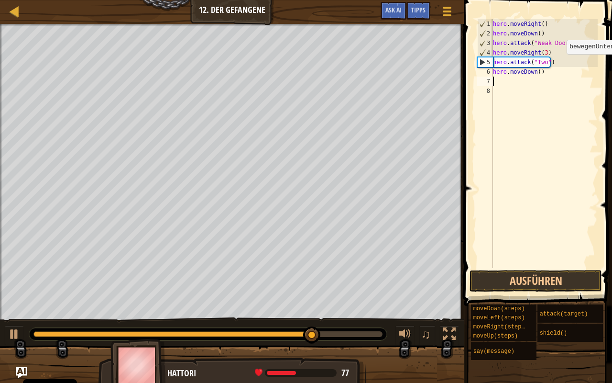
scroll to position [4, 0]
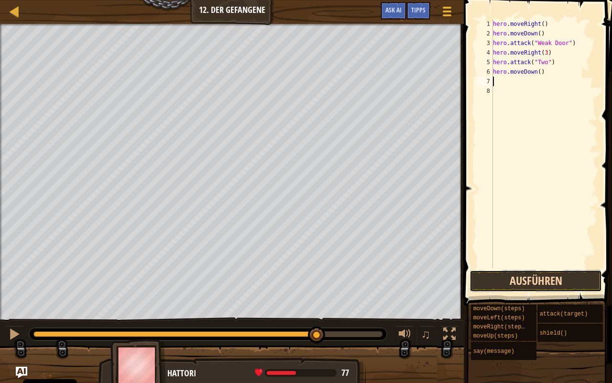
click at [519, 282] on button "Ausführen" at bounding box center [536, 281] width 132 height 22
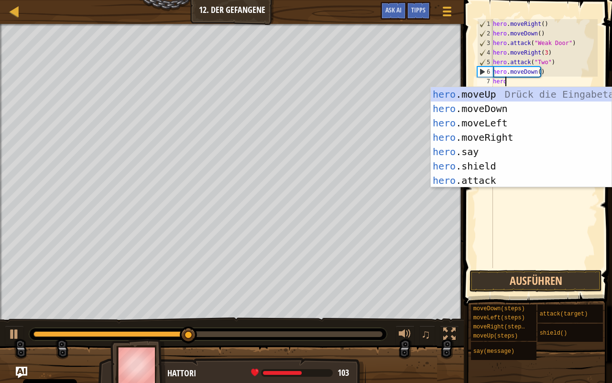
type textarea "hero"
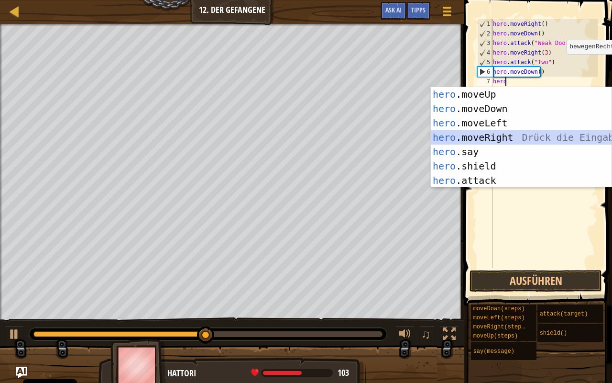
click at [512, 136] on div "hero .moveUp Drück die Eingabetaste hero .moveDown Drück die Eingabetaste hero …" at bounding box center [521, 151] width 181 height 129
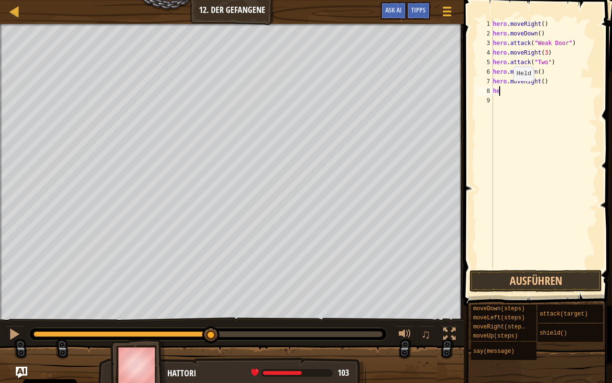
scroll to position [4, 0]
type textarea "h"
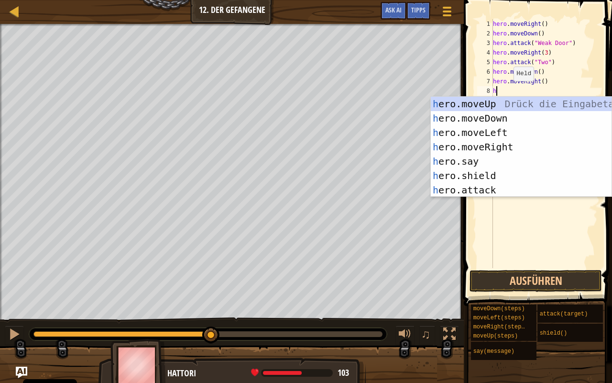
type textarea "he"
click at [529, 120] on div "he ro.moveUp Drück die Eingabetaste he ro.moveDown Drück die Eingabetaste he ro…" at bounding box center [521, 161] width 181 height 129
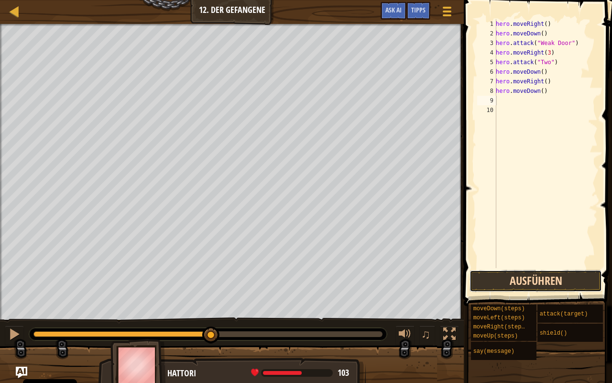
click at [541, 281] on button "Ausführen" at bounding box center [536, 281] width 132 height 22
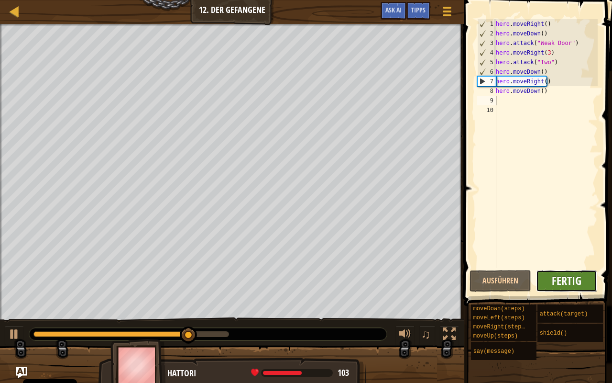
click at [566, 281] on span "Fertig" at bounding box center [567, 280] width 30 height 15
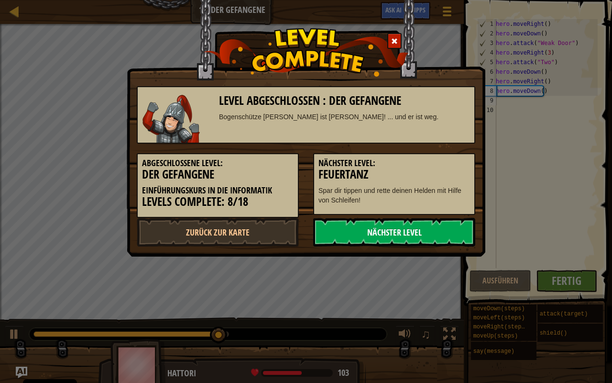
scroll to position [4, 0]
click at [451, 236] on link "Nächster Level" at bounding box center [394, 232] width 162 height 29
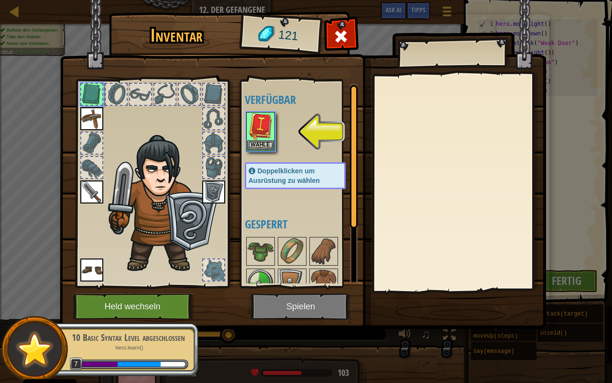
click at [296, 301] on img at bounding box center [303, 155] width 486 height 347
click at [300, 311] on img at bounding box center [303, 155] width 486 height 347
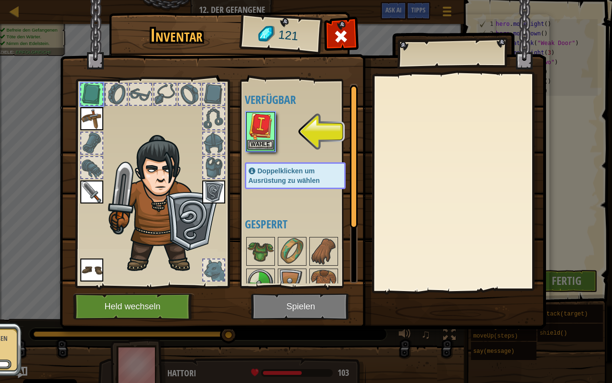
click at [268, 137] on img at bounding box center [260, 126] width 27 height 27
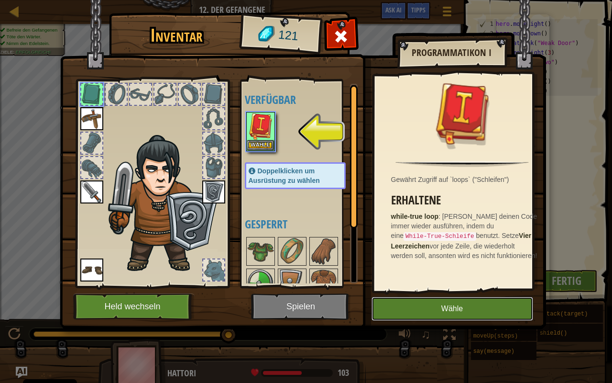
click at [475, 312] on button "Wähle" at bounding box center [453, 308] width 162 height 24
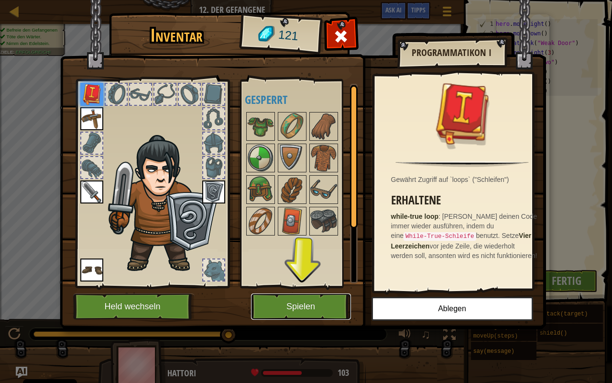
click at [308, 305] on button "Spielen" at bounding box center [301, 306] width 100 height 26
